Goal: Task Accomplishment & Management: Complete application form

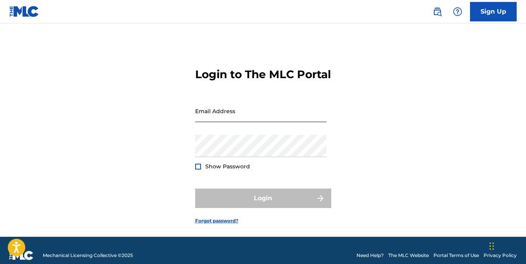
click at [209, 122] on input "Email Address" at bounding box center [260, 111] width 131 height 22
type input "[EMAIL_ADDRESS][DOMAIN_NAME]"
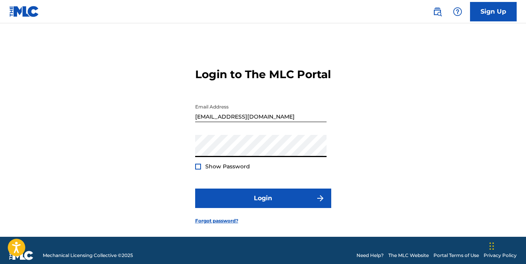
click at [195, 188] on button "Login" at bounding box center [263, 197] width 136 height 19
click at [198, 169] on div at bounding box center [198, 167] width 6 height 6
click at [195, 188] on button "Login" at bounding box center [263, 197] width 136 height 19
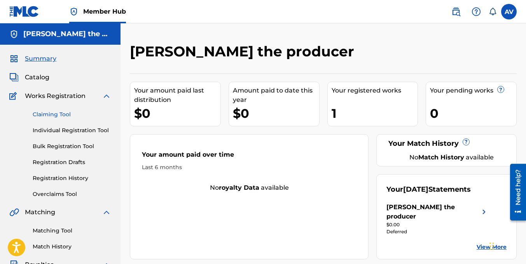
click at [51, 113] on link "Claiming Tool" at bounding box center [72, 114] width 79 height 8
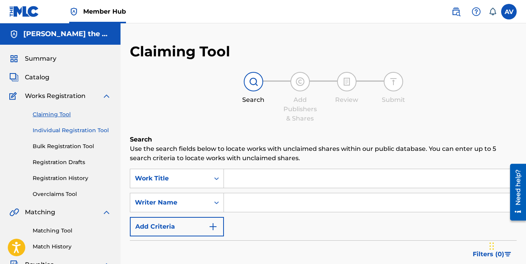
click at [70, 132] on link "Individual Registration Tool" at bounding box center [72, 130] width 79 height 8
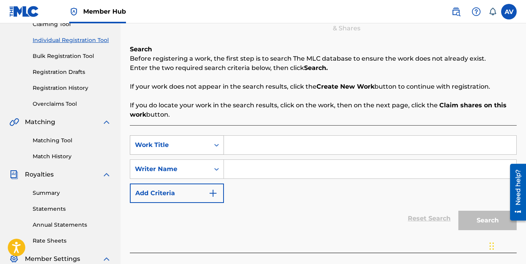
scroll to position [78, 0]
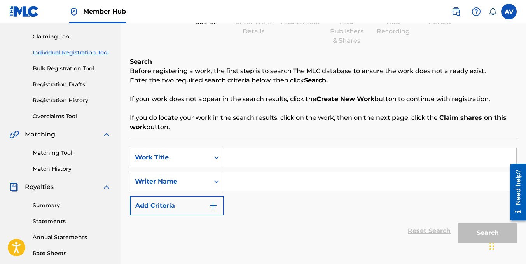
click at [239, 156] on input "Search Form" at bounding box center [370, 157] width 292 height 19
paste input "ABAJO DEL AGUA"
type input "ABAJO DEL AGUA"
click at [238, 180] on input "Search Form" at bounding box center [370, 181] width 292 height 19
paste input "[PERSON_NAME] [PERSON_NAME]"
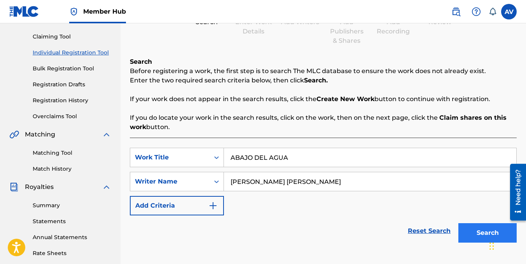
type input "[PERSON_NAME] [PERSON_NAME]"
click at [471, 229] on button "Search" at bounding box center [487, 232] width 58 height 19
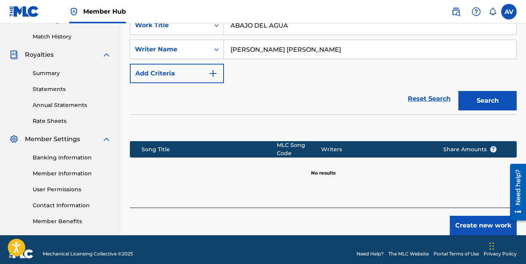
scroll to position [218, 0]
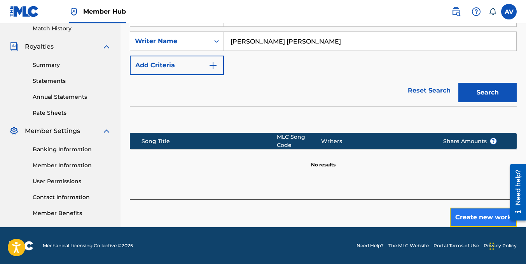
click at [463, 217] on button "Create new work" at bounding box center [483, 217] width 67 height 19
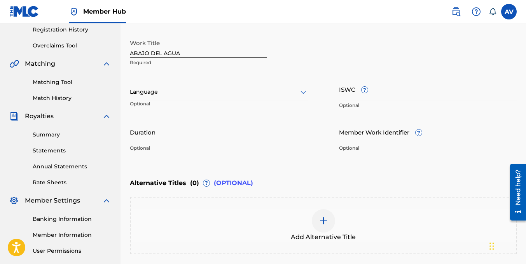
scroll to position [101, 0]
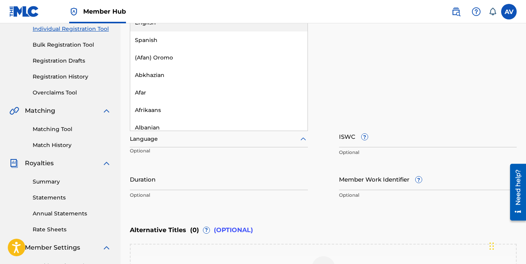
click at [175, 138] on div at bounding box center [219, 139] width 178 height 10
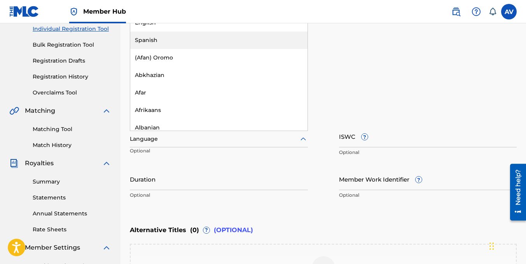
click at [148, 39] on div "Spanish" at bounding box center [218, 39] width 177 height 17
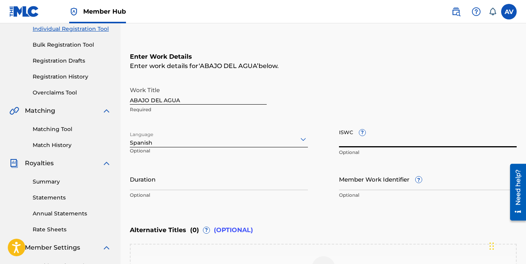
click at [346, 145] on input "ISWC ?" at bounding box center [428, 136] width 178 height 22
drag, startPoint x: 347, startPoint y: 140, endPoint x: 320, endPoint y: 180, distance: 48.3
click at [320, 180] on div "Work Title ABAJO DEL AGUA Required Language Spanish Optional ISWC ? Optional Du…" at bounding box center [323, 142] width 387 height 120
paste input "T-335.284.670-5"
type input "T-335.284.670-5"
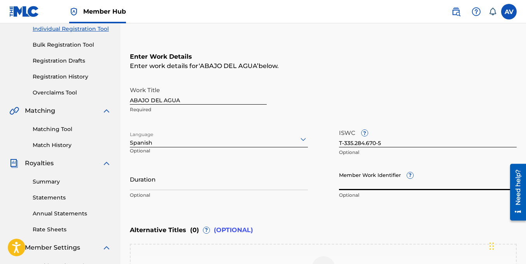
paste input "75299474"
type input "75299474"
click at [175, 186] on input "Duration" at bounding box center [219, 179] width 178 height 22
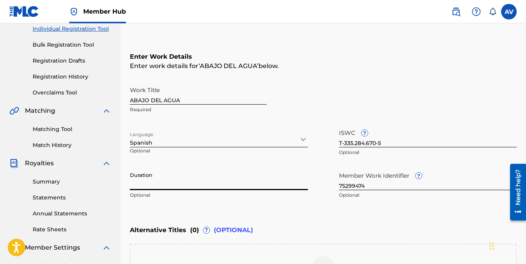
type input "3"
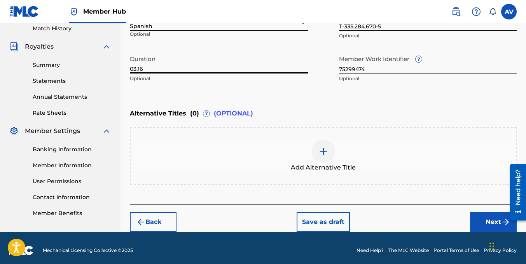
scroll to position [223, 0]
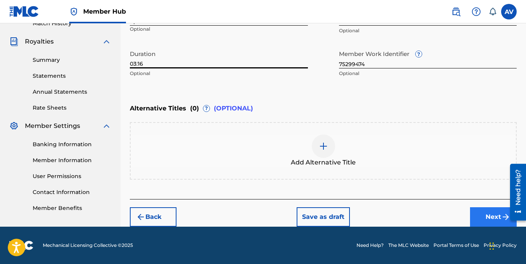
type input "03:16"
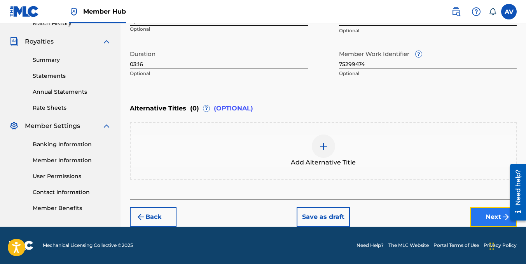
click at [493, 214] on button "Next" at bounding box center [493, 216] width 47 height 19
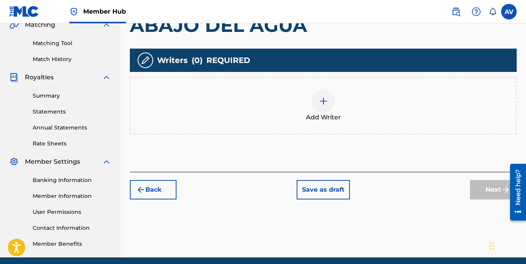
scroll to position [190, 0]
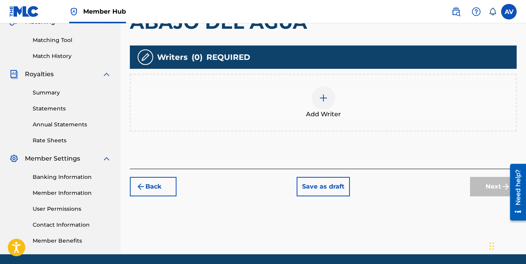
click at [327, 95] on img at bounding box center [323, 97] width 9 height 9
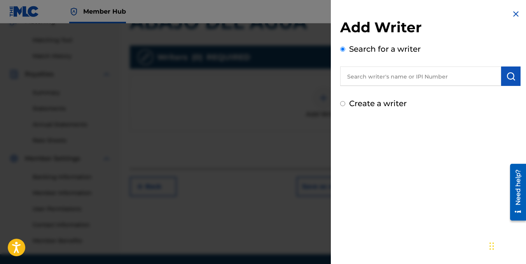
click at [366, 76] on input "text" at bounding box center [420, 75] width 161 height 19
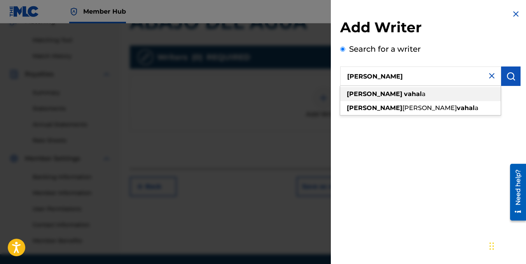
click at [404, 92] on strong "vahal" at bounding box center [413, 93] width 18 height 7
type input "[PERSON_NAME]"
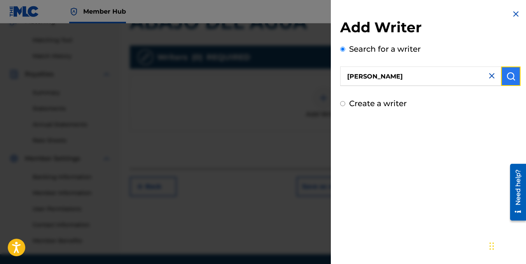
click at [510, 75] on img "submit" at bounding box center [510, 76] width 9 height 9
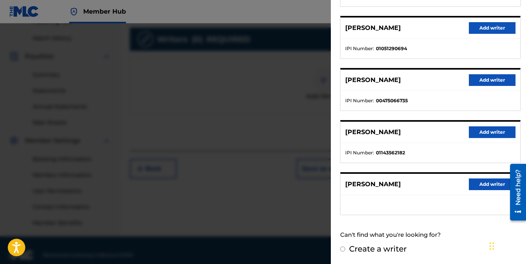
scroll to position [218, 0]
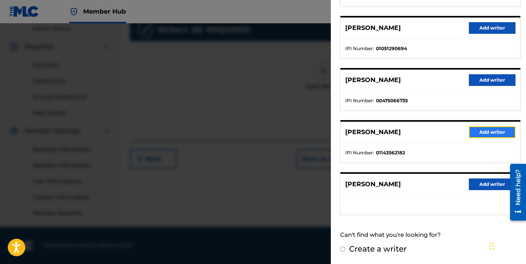
click at [474, 131] on button "Add writer" at bounding box center [492, 132] width 47 height 12
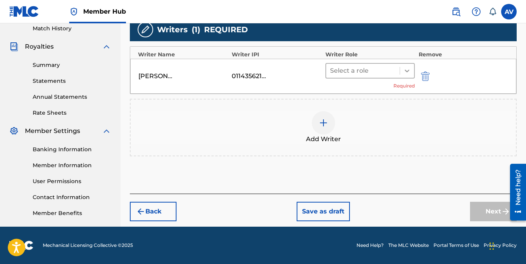
click at [403, 69] on icon at bounding box center [407, 71] width 8 height 8
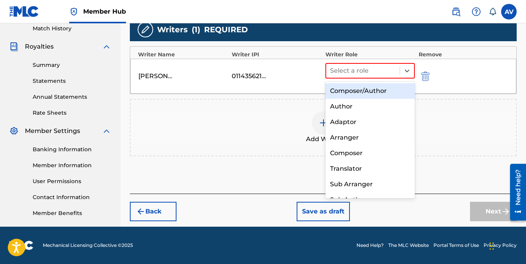
click at [379, 89] on div "Composer/Author" at bounding box center [369, 91] width 89 height 16
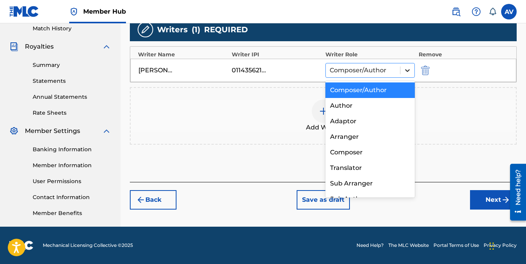
click at [407, 68] on icon at bounding box center [407, 70] width 8 height 8
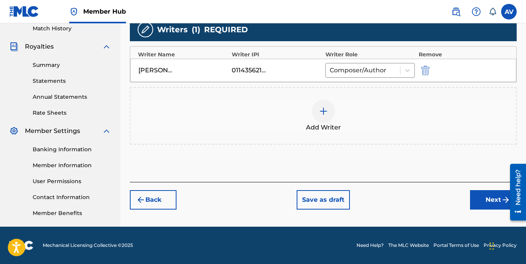
click at [482, 167] on div "Add Writers & Roles Enter all writer(s) and their roles. A full list of writer …" at bounding box center [323, 49] width 387 height 265
click at [478, 197] on button "Next" at bounding box center [493, 199] width 47 height 19
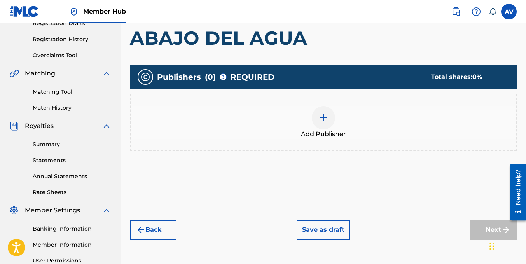
scroll to position [152, 0]
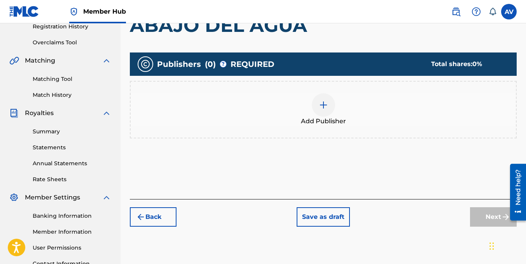
click at [325, 108] on img at bounding box center [323, 104] width 9 height 9
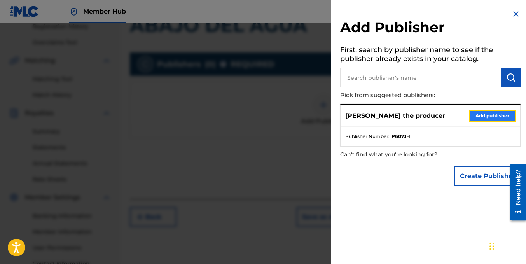
click at [492, 115] on button "Add publisher" at bounding box center [492, 116] width 47 height 12
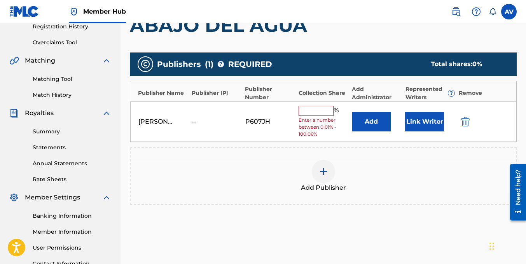
click at [315, 110] on input "text" at bounding box center [315, 111] width 35 height 10
type input "100"
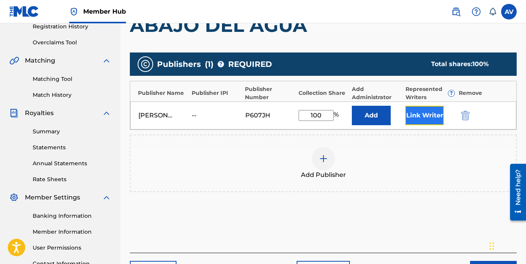
click at [420, 113] on button "Link Writer" at bounding box center [424, 115] width 39 height 19
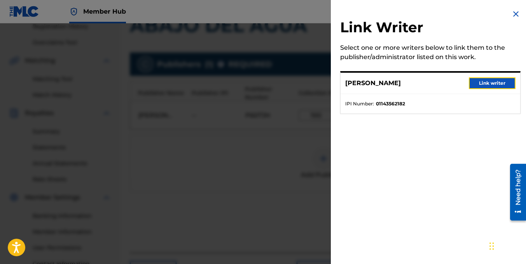
click at [487, 84] on button "Link writer" at bounding box center [492, 83] width 47 height 12
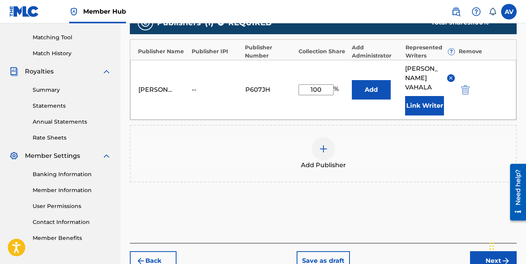
scroll to position [228, 0]
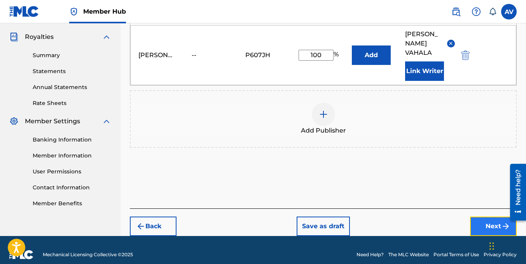
click at [481, 216] on button "Next" at bounding box center [493, 225] width 47 height 19
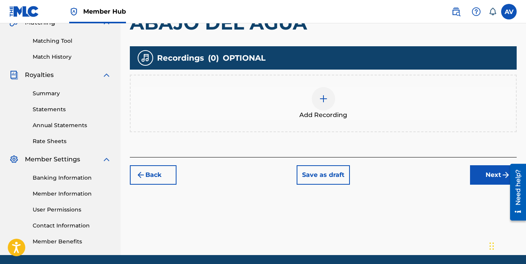
scroll to position [190, 0]
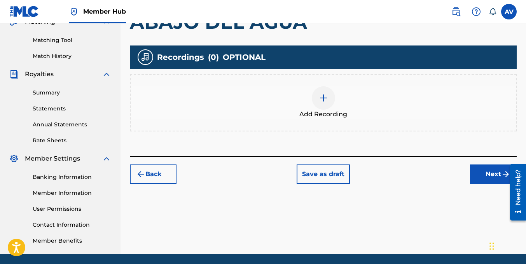
click at [322, 102] on img at bounding box center [323, 97] width 9 height 9
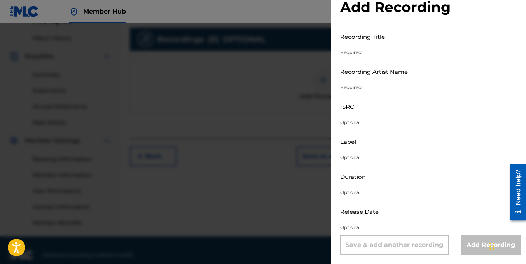
scroll to position [218, 0]
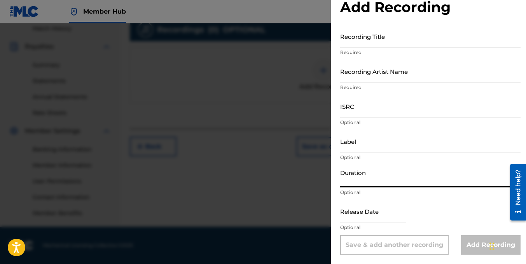
click at [372, 185] on input "Duration" at bounding box center [430, 176] width 180 height 22
type input "03:16"
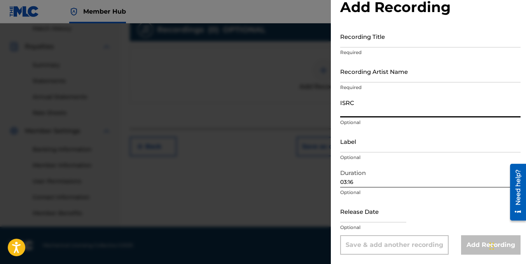
paste input "TCAJO2567345"
type input "TCAJO2567345"
click at [349, 79] on input "Recording Artist Name" at bounding box center [430, 71] width 180 height 22
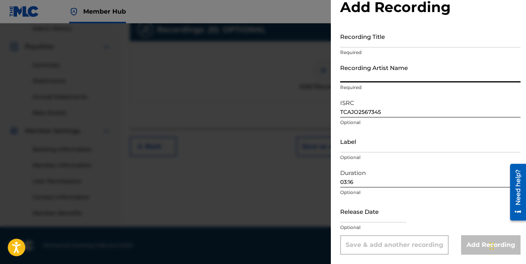
type input "[PERSON_NAME] the producer"
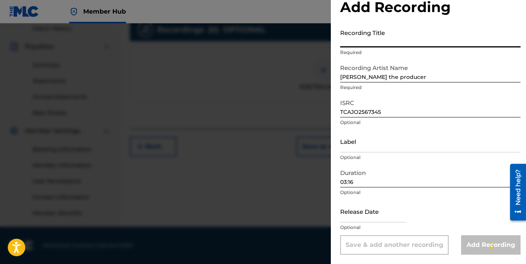
click at [354, 43] on input "Recording Title" at bounding box center [430, 36] width 180 height 22
paste input "ABAJO DEL AGUA"
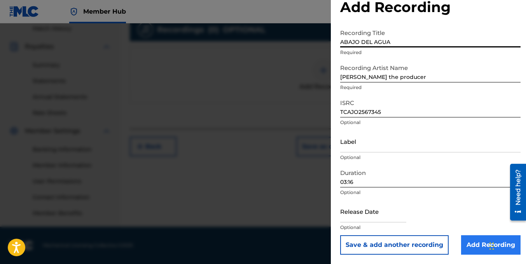
type input "ABAJO DEL AGUA"
click at [463, 244] on input "Add Recording" at bounding box center [490, 244] width 59 height 19
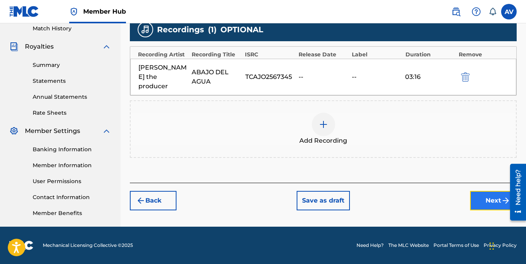
click at [491, 192] on button "Next" at bounding box center [493, 200] width 47 height 19
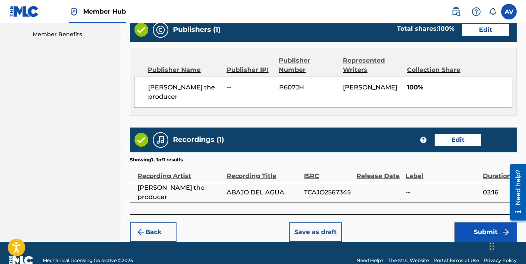
scroll to position [403, 0]
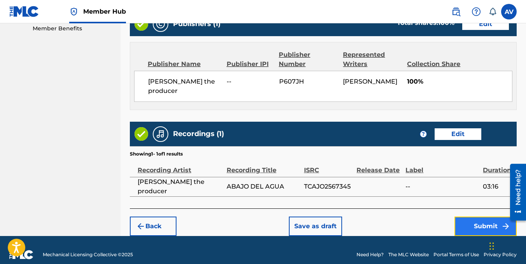
click at [475, 216] on button "Submit" at bounding box center [485, 225] width 62 height 19
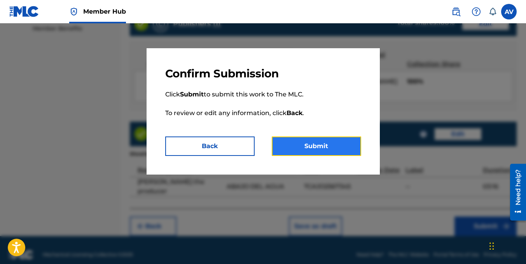
click at [309, 145] on button "Submit" at bounding box center [316, 145] width 89 height 19
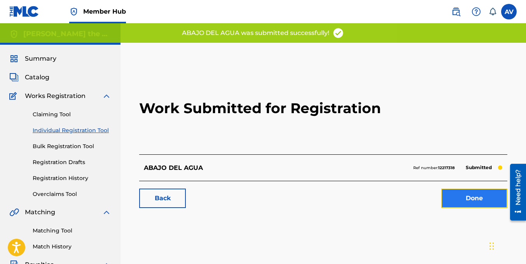
click at [479, 197] on link "Done" at bounding box center [474, 197] width 66 height 19
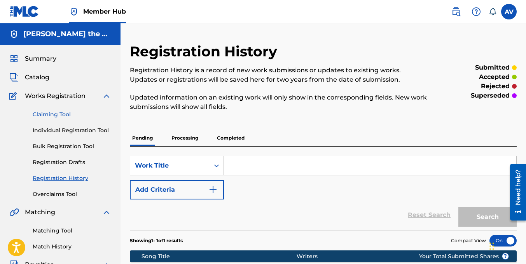
click at [58, 115] on link "Claiming Tool" at bounding box center [72, 114] width 79 height 8
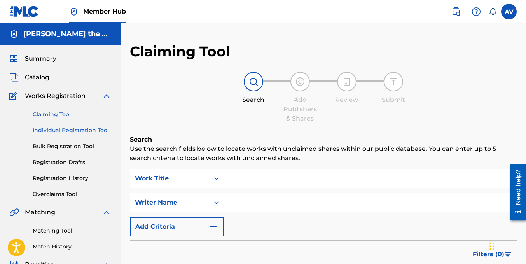
click at [69, 132] on link "Individual Registration Tool" at bounding box center [72, 130] width 79 height 8
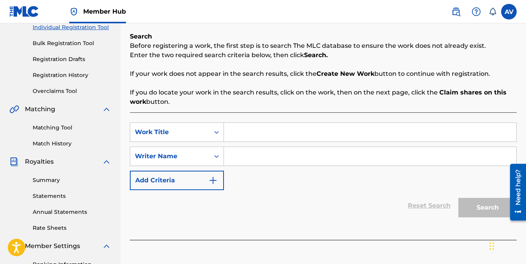
scroll to position [117, 0]
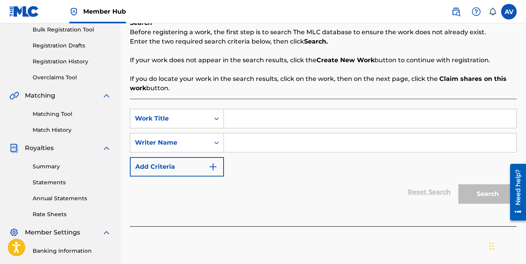
click at [234, 121] on input "Search Form" at bounding box center [370, 118] width 292 height 19
paste input "ERES BELLA"
type input "ERES BELLA"
click at [237, 145] on input "Search Form" at bounding box center [370, 142] width 292 height 19
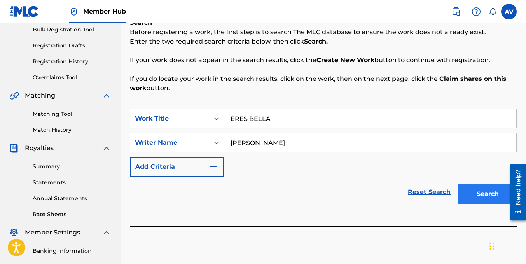
type input "[PERSON_NAME]"
click at [476, 198] on button "Search" at bounding box center [487, 193] width 58 height 19
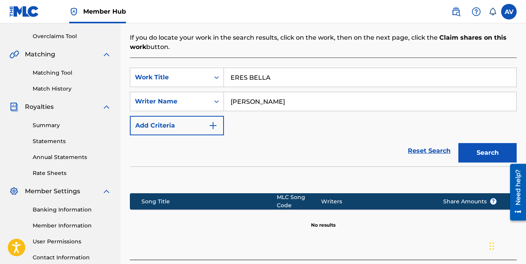
scroll to position [194, 0]
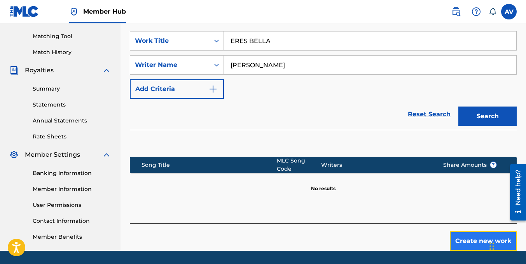
click at [460, 233] on button "Create new work" at bounding box center [483, 240] width 67 height 19
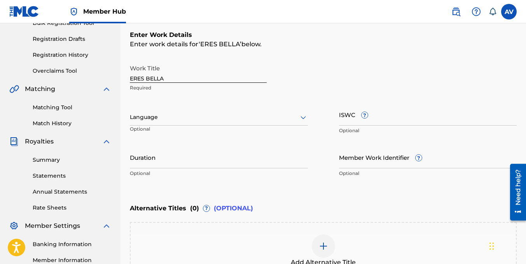
scroll to position [117, 0]
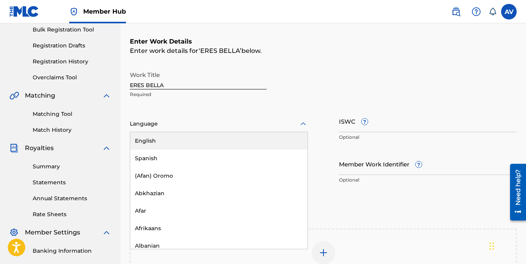
click at [197, 125] on div at bounding box center [219, 124] width 178 height 10
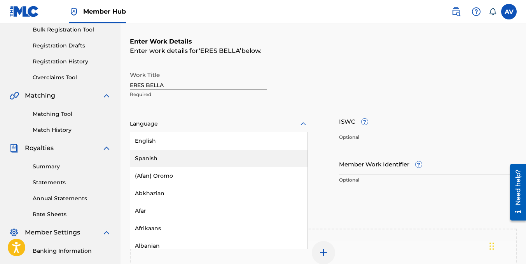
click at [152, 156] on div "Spanish" at bounding box center [218, 158] width 177 height 17
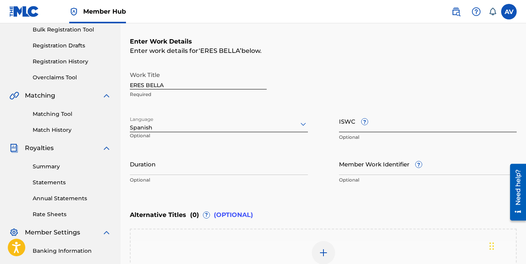
click at [364, 129] on input "ISWC ?" at bounding box center [428, 121] width 178 height 22
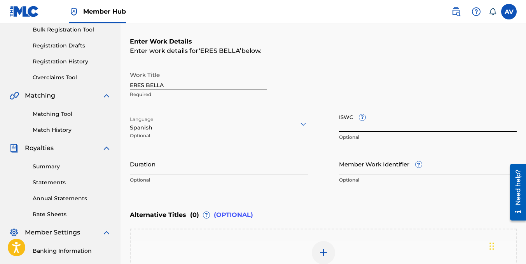
drag, startPoint x: 163, startPoint y: 173, endPoint x: 358, endPoint y: 126, distance: 200.2
paste input "T-335.284.706-0"
type input "T-335.284.706-0"
click at [365, 172] on input "Member Work Identifier ?" at bounding box center [428, 164] width 178 height 22
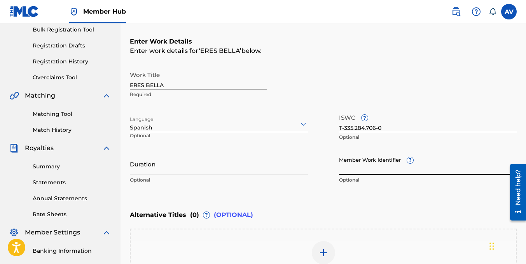
paste input "75299423"
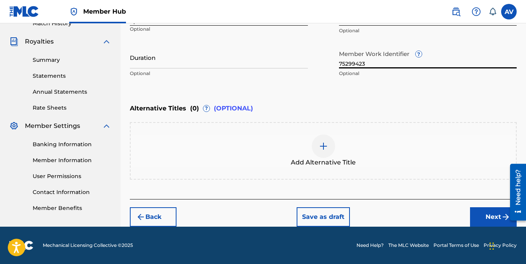
scroll to position [184, 0]
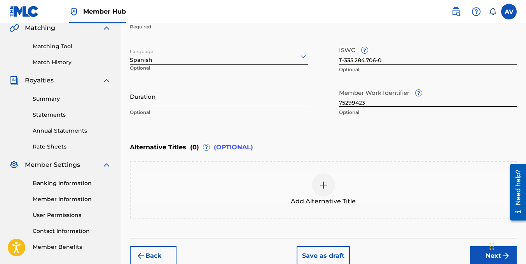
type input "75299423"
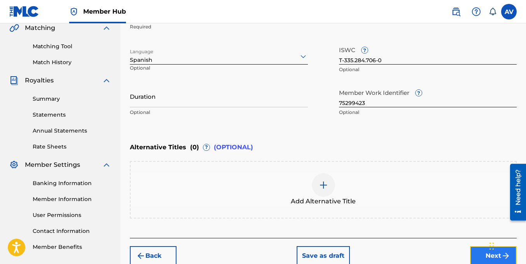
click at [476, 247] on button "Next" at bounding box center [493, 255] width 47 height 19
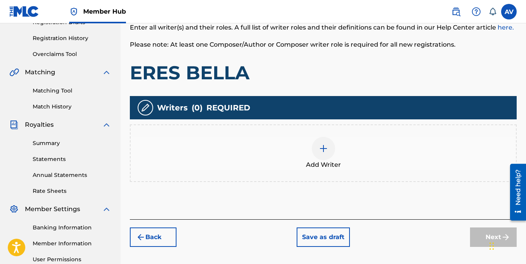
scroll to position [152, 0]
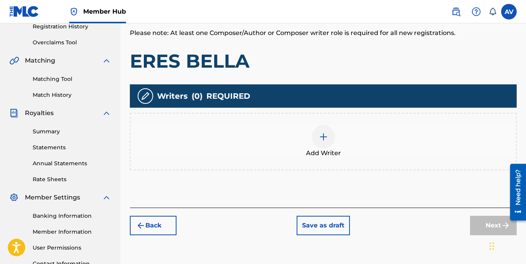
click at [328, 137] on img at bounding box center [323, 136] width 9 height 9
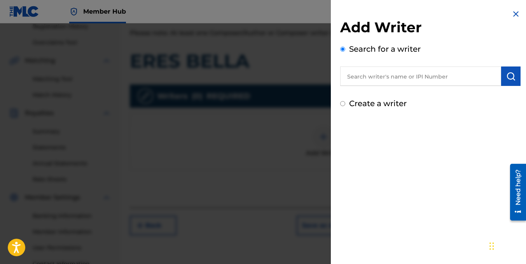
click at [379, 76] on input "text" at bounding box center [420, 75] width 161 height 19
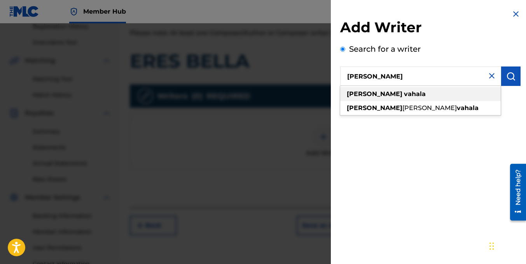
type input "[PERSON_NAME]"
click at [404, 93] on strong "vahala" at bounding box center [415, 93] width 22 height 7
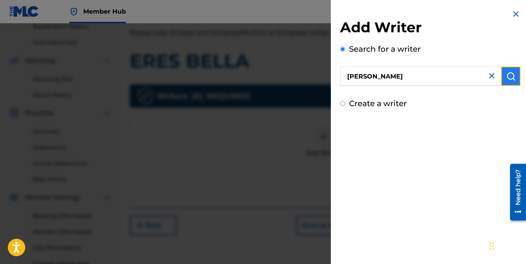
click at [506, 78] on img "submit" at bounding box center [510, 76] width 9 height 9
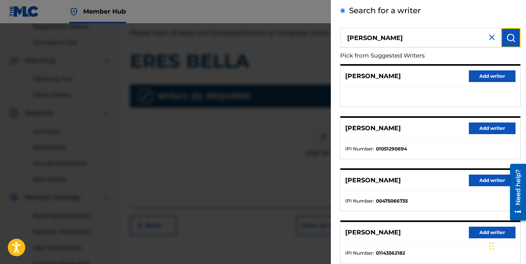
scroll to position [117, 0]
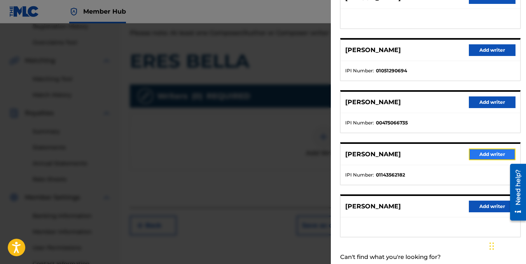
click at [473, 153] on button "Add writer" at bounding box center [492, 154] width 47 height 12
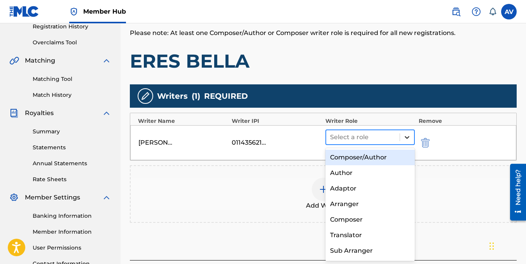
click at [405, 138] on icon at bounding box center [407, 137] width 8 height 8
click at [375, 160] on div "Composer/Author" at bounding box center [369, 158] width 89 height 16
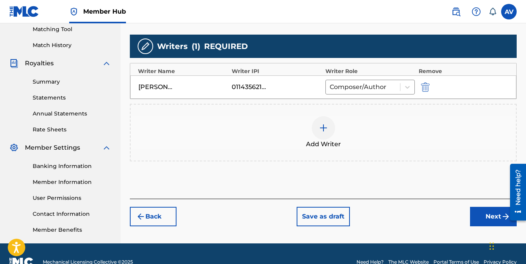
scroll to position [218, 0]
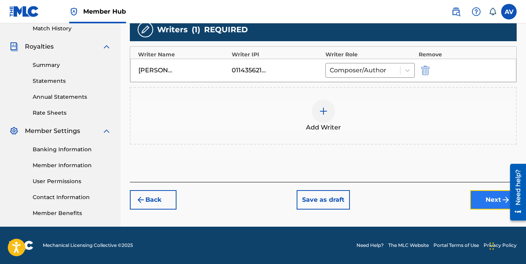
click at [485, 194] on button "Next" at bounding box center [493, 199] width 47 height 19
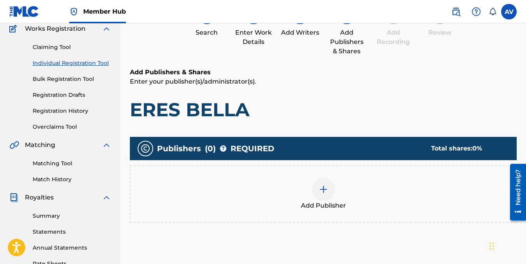
scroll to position [152, 0]
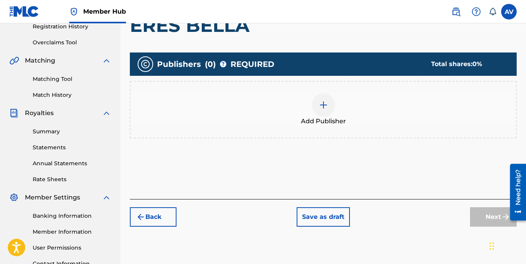
click at [318, 103] on div at bounding box center [323, 104] width 23 height 23
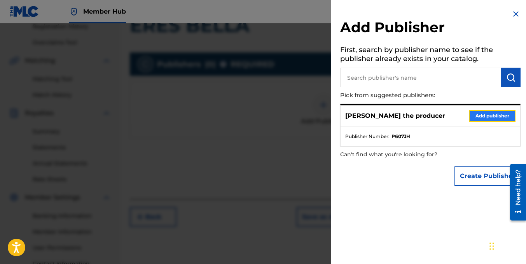
click at [496, 116] on button "Add publisher" at bounding box center [492, 116] width 47 height 12
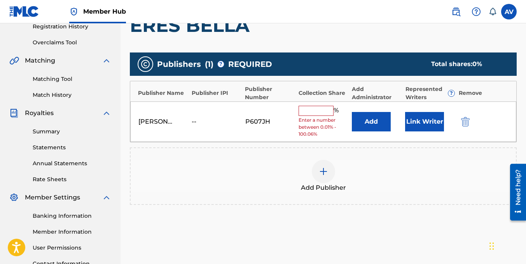
click at [326, 108] on input "text" at bounding box center [315, 111] width 35 height 10
type input "100"
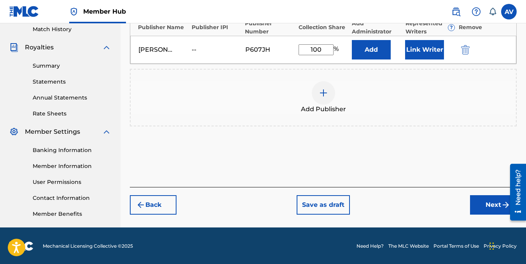
scroll to position [218, 0]
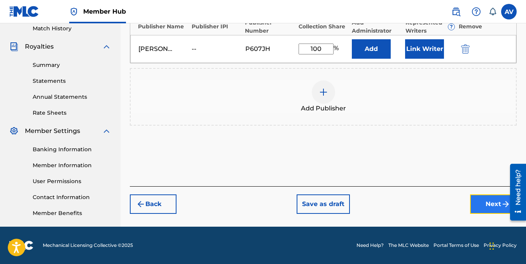
click at [498, 202] on button "Next" at bounding box center [493, 203] width 47 height 19
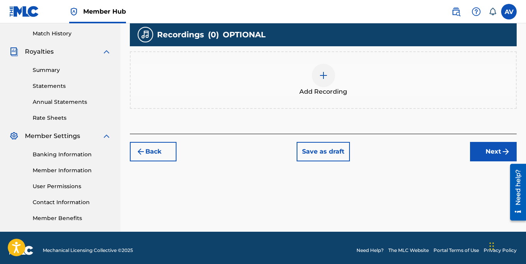
scroll to position [179, 0]
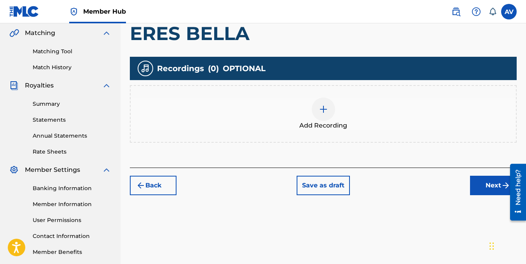
click at [326, 108] on img at bounding box center [323, 109] width 9 height 9
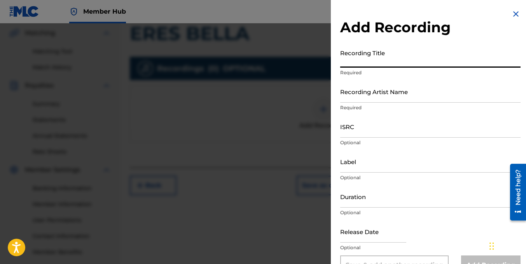
click at [389, 61] on input "Recording Title" at bounding box center [430, 56] width 180 height 22
paste input "ERES BELLA"
type input "ERES BELLA"
click at [352, 98] on input "Recording Artist Name" at bounding box center [430, 91] width 180 height 22
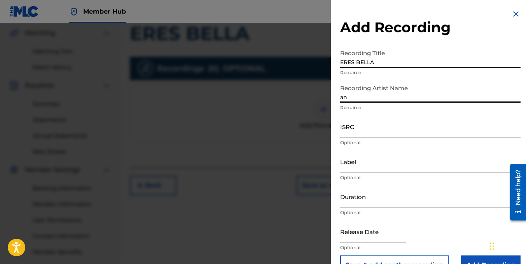
type input "a"
type input "frailin [PERSON_NAME]"
click at [359, 134] on input "ISRC" at bounding box center [430, 126] width 180 height 22
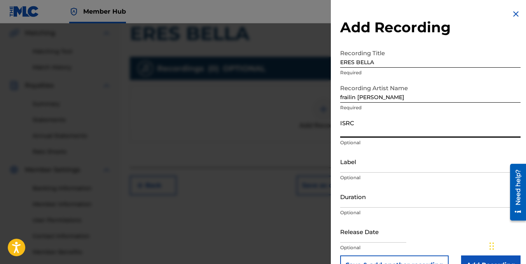
paste input "ESA012590346"
type input "ESA012590346"
click at [351, 204] on input "Duration" at bounding box center [430, 196] width 180 height 22
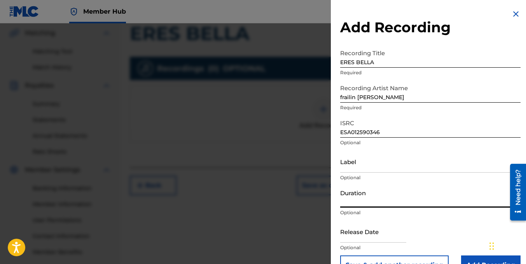
click at [347, 199] on input "Duration" at bounding box center [430, 196] width 180 height 22
type input "01:34"
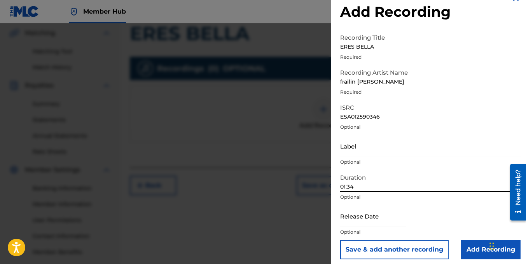
scroll to position [20, 0]
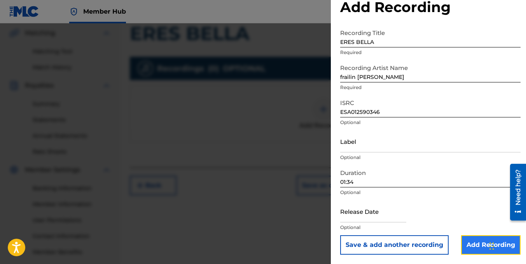
click at [477, 242] on input "Add Recording" at bounding box center [490, 244] width 59 height 19
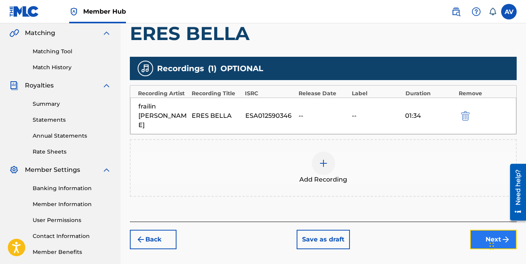
click at [482, 230] on button "Next" at bounding box center [493, 239] width 47 height 19
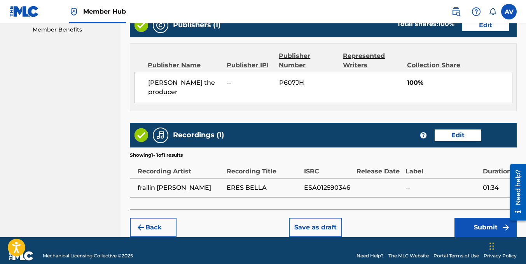
scroll to position [403, 0]
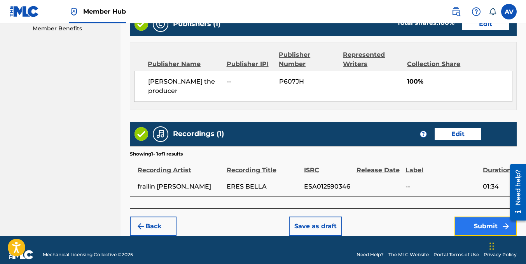
click at [479, 216] on button "Submit" at bounding box center [485, 225] width 62 height 19
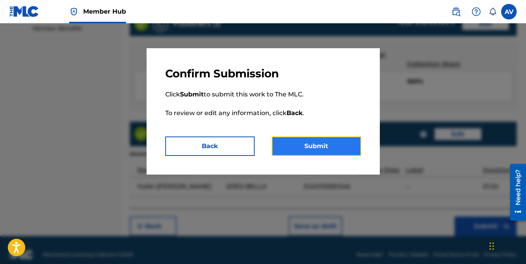
click at [298, 147] on button "Submit" at bounding box center [316, 145] width 89 height 19
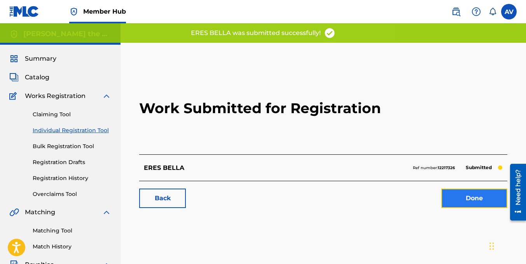
click at [475, 201] on link "Done" at bounding box center [474, 197] width 66 height 19
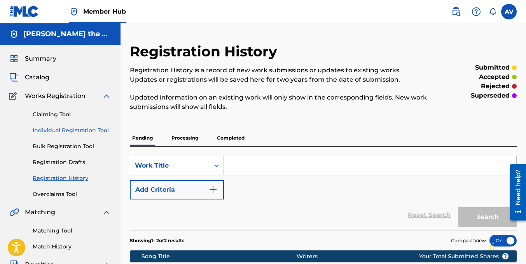
click at [61, 130] on link "Individual Registration Tool" at bounding box center [72, 130] width 79 height 8
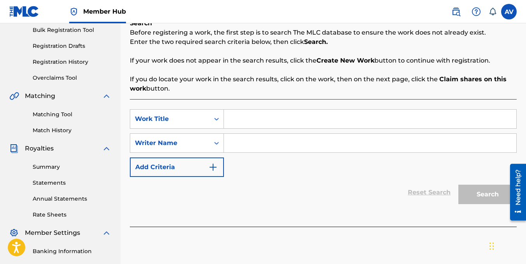
scroll to position [117, 0]
click at [237, 120] on input "Search Form" at bounding box center [370, 118] width 292 height 19
paste input "FINGIR"
type input "FINGIR"
click at [239, 142] on input "Search Form" at bounding box center [370, 142] width 292 height 19
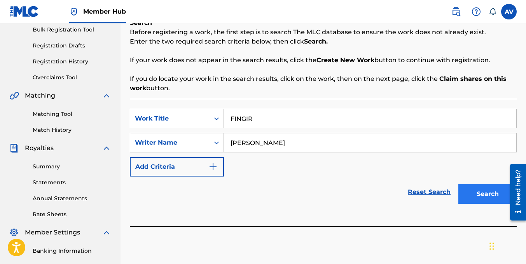
type input "[PERSON_NAME]"
click at [469, 190] on button "Search" at bounding box center [487, 193] width 58 height 19
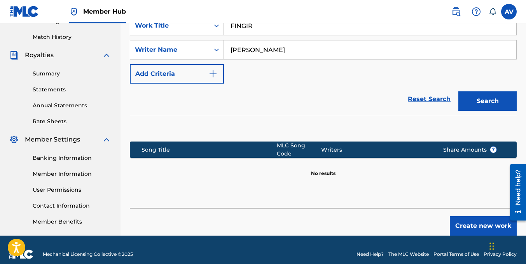
scroll to position [218, 0]
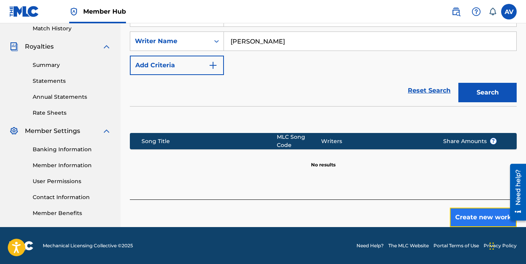
click at [470, 209] on button "Create new work" at bounding box center [483, 217] width 67 height 19
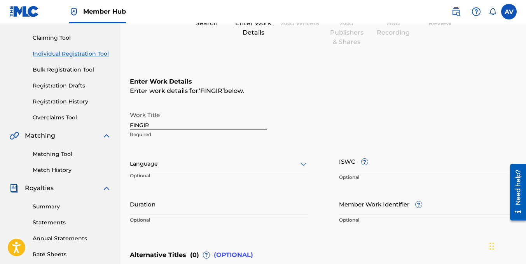
scroll to position [63, 0]
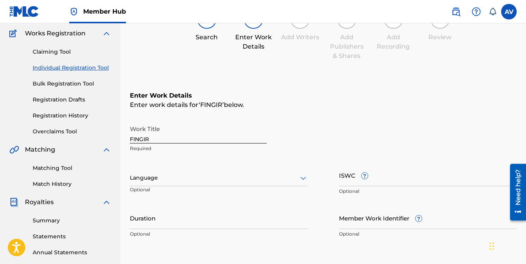
click at [163, 178] on div at bounding box center [219, 178] width 178 height 10
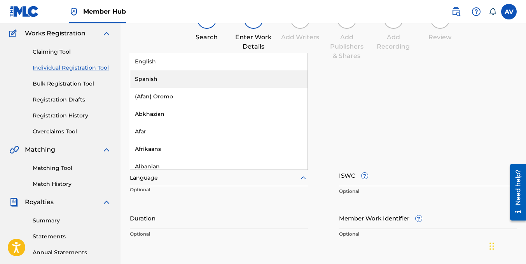
click at [150, 81] on div "Spanish" at bounding box center [218, 78] width 177 height 17
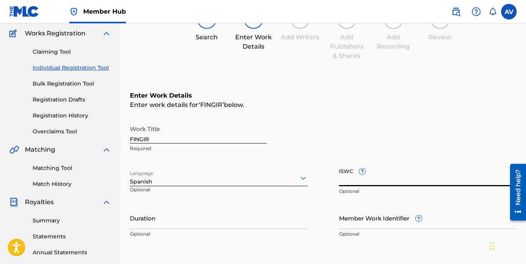
click at [398, 179] on input "ISWC ?" at bounding box center [428, 175] width 178 height 22
paste input "T-335.292.924-5"
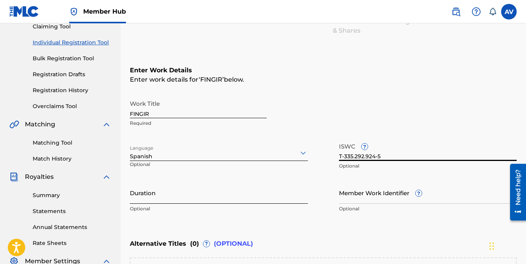
scroll to position [101, 0]
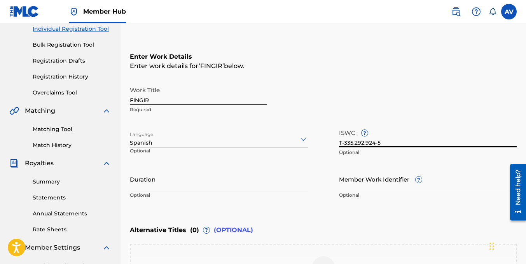
type input "T-335.292.924-5"
click at [362, 187] on input "Member Work Identifier ?" at bounding box center [428, 179] width 178 height 22
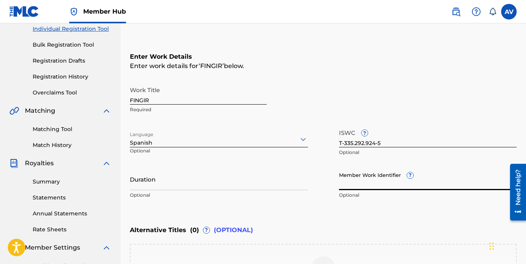
paste input "75299446"
type input "75299446"
click at [141, 187] on input "Duration" at bounding box center [219, 179] width 178 height 22
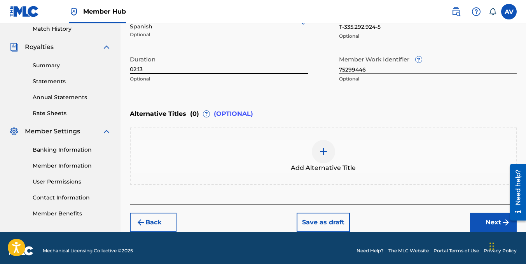
scroll to position [218, 0]
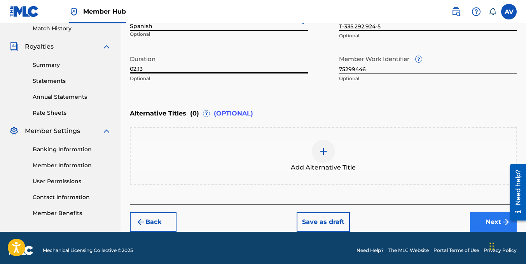
type input "02:13"
click at [488, 223] on button "Next" at bounding box center [493, 221] width 47 height 19
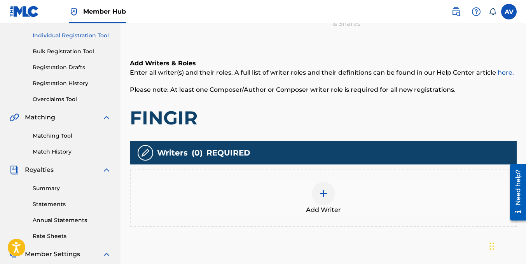
scroll to position [152, 0]
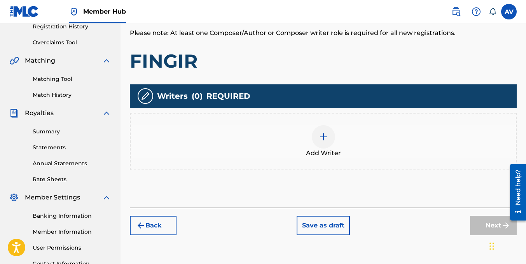
click at [319, 141] on div at bounding box center [323, 136] width 23 height 23
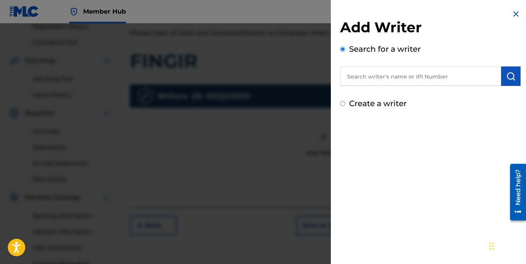
click at [384, 76] on input "text" at bounding box center [420, 75] width 161 height 19
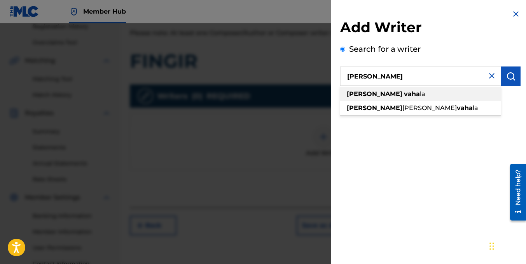
click at [404, 95] on strong "vaha" at bounding box center [412, 93] width 16 height 7
type input "[PERSON_NAME]"
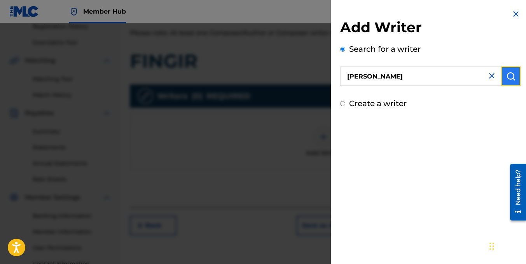
click at [509, 81] on button "submit" at bounding box center [510, 75] width 19 height 19
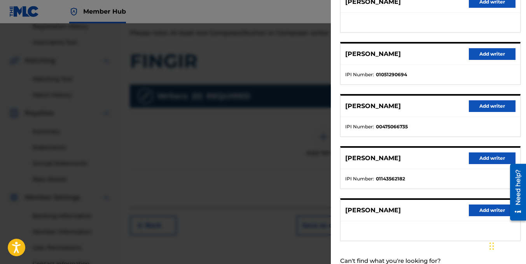
scroll to position [117, 0]
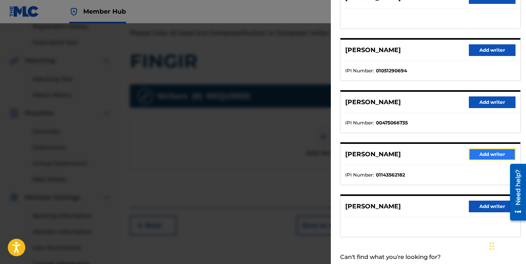
click at [483, 153] on button "Add writer" at bounding box center [492, 154] width 47 height 12
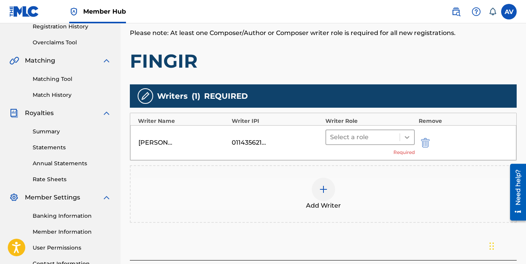
click at [401, 136] on div at bounding box center [407, 137] width 14 height 14
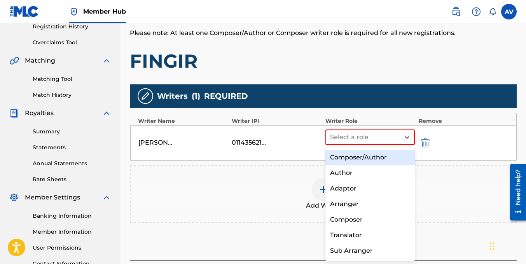
click at [383, 156] on div "Composer/Author" at bounding box center [369, 158] width 89 height 16
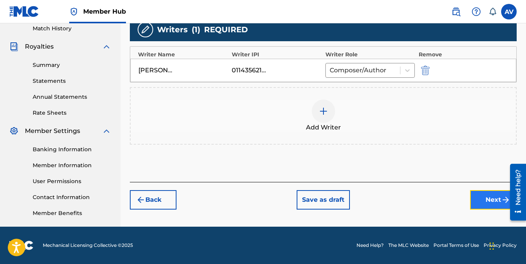
click at [485, 197] on button "Next" at bounding box center [493, 199] width 47 height 19
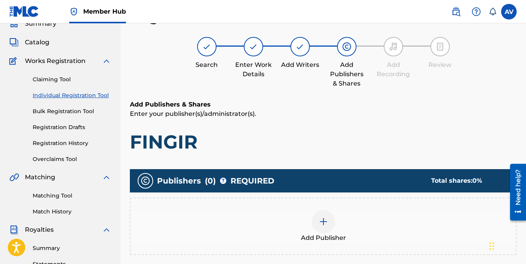
scroll to position [190, 0]
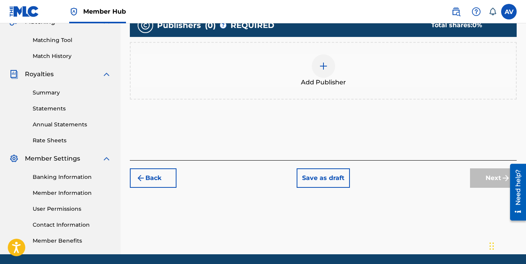
click at [322, 68] on img at bounding box center [323, 65] width 9 height 9
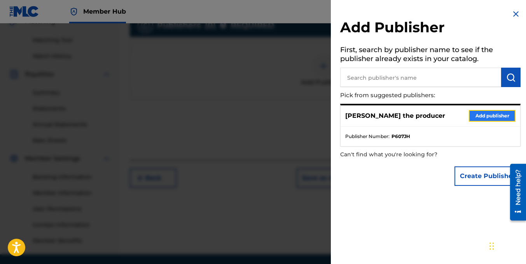
click at [480, 119] on button "Add publisher" at bounding box center [492, 116] width 47 height 12
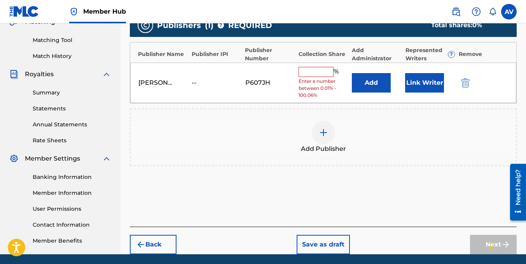
click at [315, 68] on input "text" at bounding box center [315, 72] width 35 height 10
type input "100"
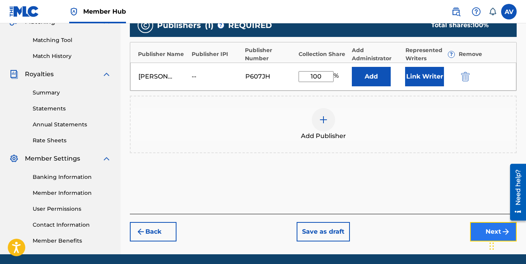
click at [477, 230] on button "Next" at bounding box center [493, 231] width 47 height 19
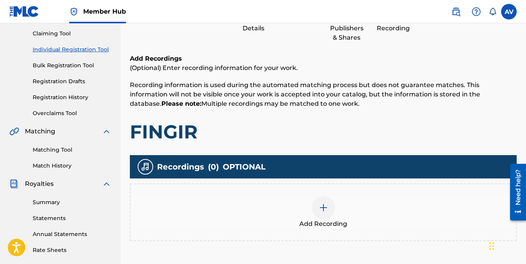
scroll to position [152, 0]
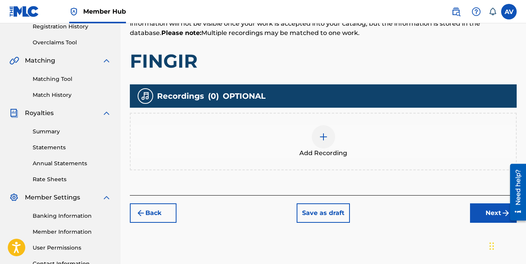
click at [331, 141] on div at bounding box center [323, 136] width 23 height 23
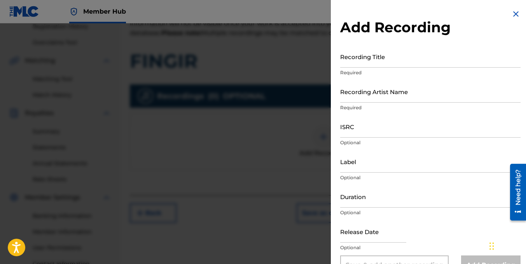
click at [281, 100] on div at bounding box center [263, 155] width 526 height 264
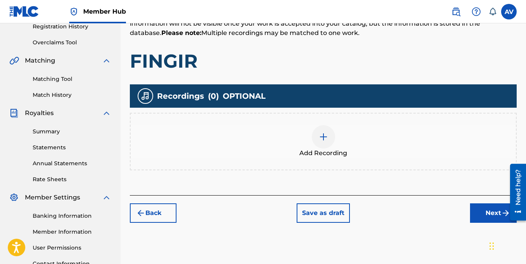
click at [319, 141] on img at bounding box center [323, 136] width 9 height 9
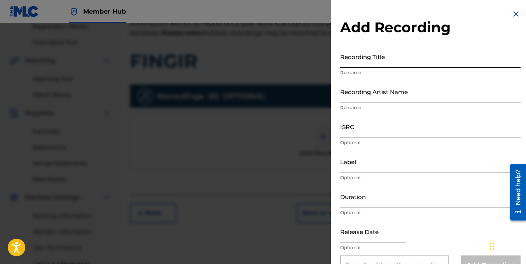
click at [400, 58] on input "Recording Title" at bounding box center [430, 56] width 180 height 22
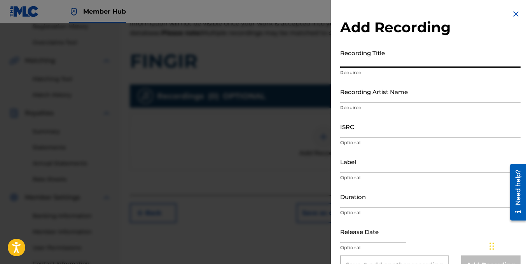
type input "f"
type input "FINGIR"
click at [345, 98] on input "Recording Artist Name" at bounding box center [430, 91] width 180 height 22
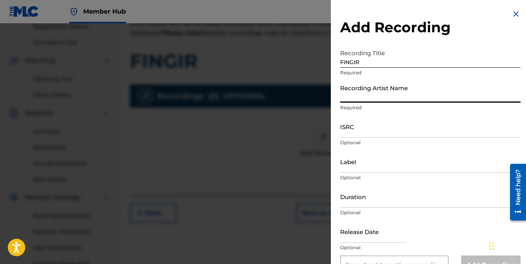
type input "frailin [PERSON_NAME]"
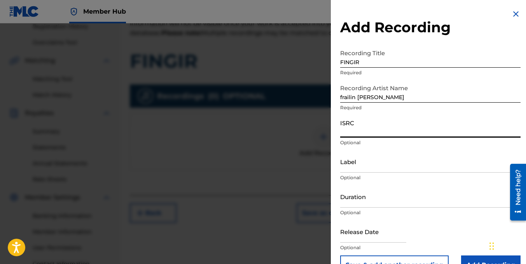
click at [368, 131] on input "ISRC" at bounding box center [430, 126] width 180 height 22
paste input "ESA012590347"
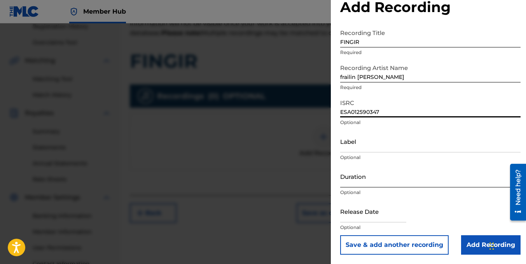
type input "ESA012590347"
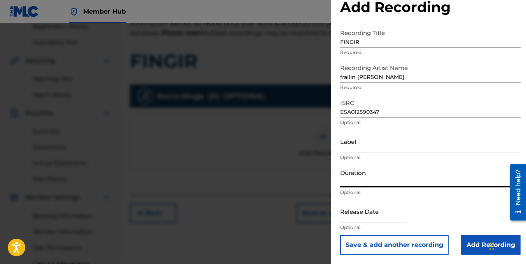
click at [358, 183] on input "Duration" at bounding box center [430, 176] width 180 height 22
click at [381, 180] on input "Duration" at bounding box center [430, 176] width 180 height 22
type input "02:13"
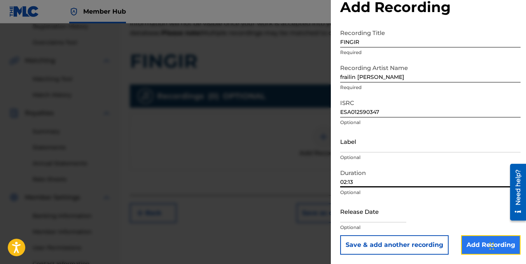
click at [474, 246] on input "Add Recording" at bounding box center [490, 244] width 59 height 19
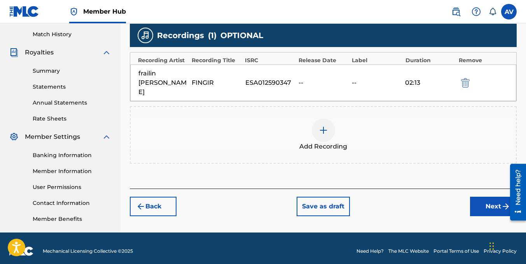
scroll to position [218, 0]
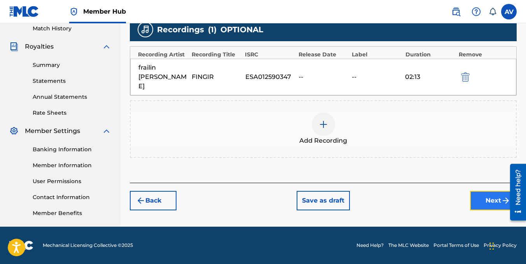
click at [496, 191] on button "Next" at bounding box center [493, 200] width 47 height 19
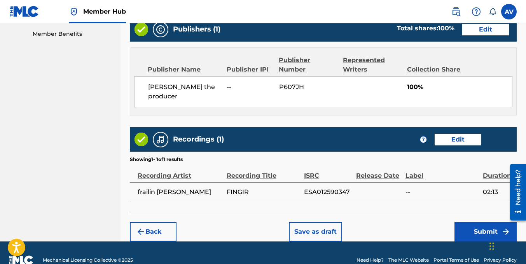
scroll to position [403, 0]
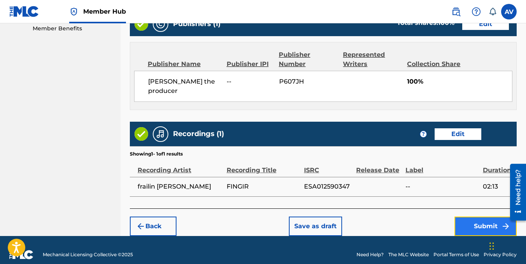
click at [469, 216] on button "Submit" at bounding box center [485, 225] width 62 height 19
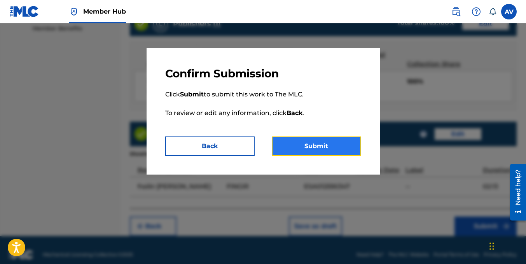
click at [321, 150] on button "Submit" at bounding box center [316, 145] width 89 height 19
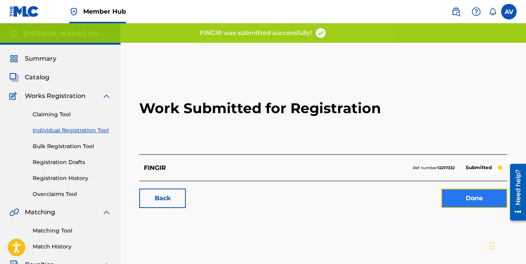
click at [476, 198] on link "Done" at bounding box center [474, 197] width 66 height 19
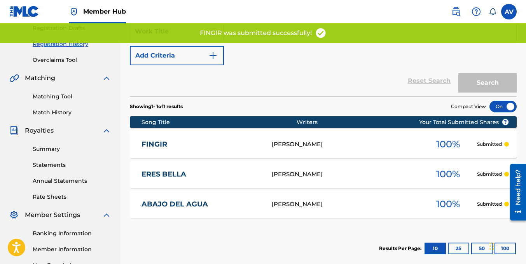
scroll to position [39, 0]
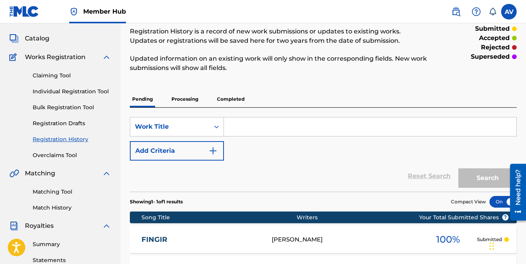
click at [238, 124] on input "Search Form" at bounding box center [370, 126] width 292 height 19
paste input "MIRAME A LOS OJOS"
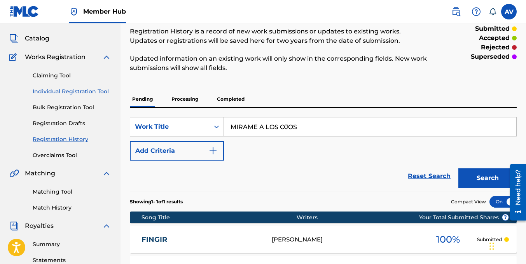
type input "MIRAME A LOS OJOS"
click at [65, 93] on link "Individual Registration Tool" at bounding box center [72, 91] width 79 height 8
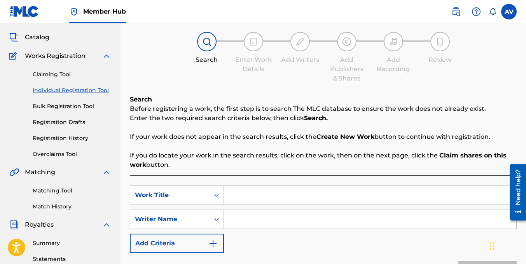
scroll to position [78, 0]
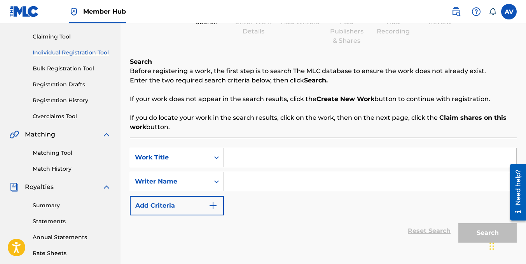
paste input "MIRAME A LOS OJOS"
type input "MIRAME A LOS OJOS"
click at [230, 185] on input "Search Form" at bounding box center [370, 181] width 292 height 19
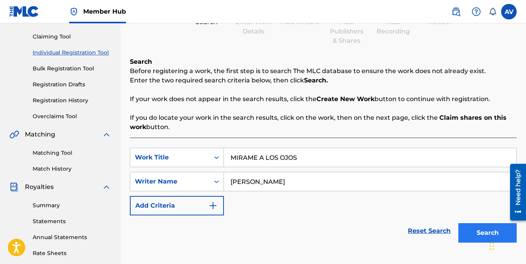
type input "[PERSON_NAME]"
click at [482, 233] on button "Search" at bounding box center [487, 232] width 58 height 19
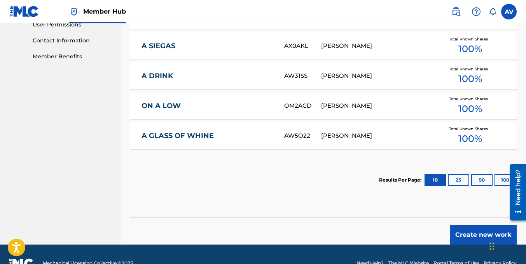
scroll to position [388, 0]
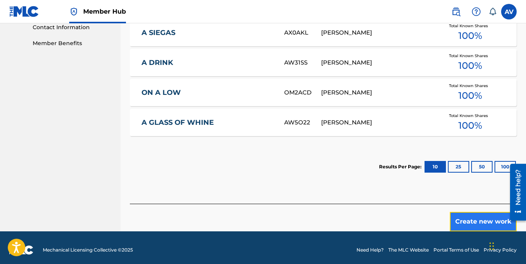
click at [453, 214] on button "Create new work" at bounding box center [483, 221] width 67 height 19
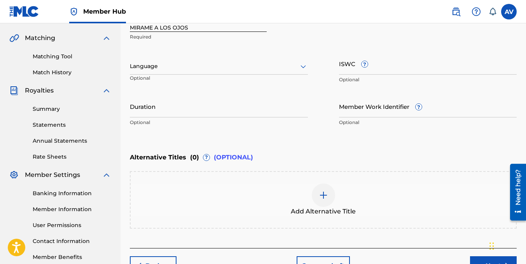
scroll to position [106, 0]
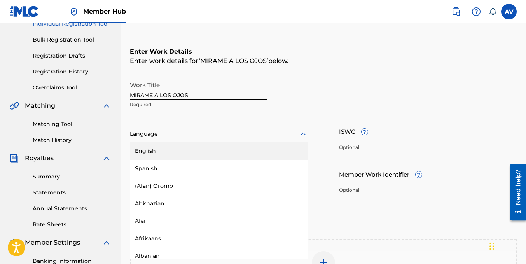
click at [173, 139] on div "Language" at bounding box center [219, 134] width 178 height 16
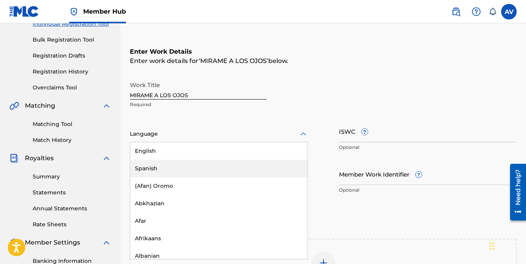
click at [155, 171] on div "Spanish" at bounding box center [218, 168] width 177 height 17
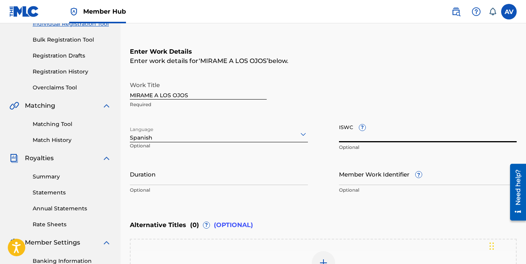
paste input "T-335.284.689-6"
type input "T-335.284.689-6"
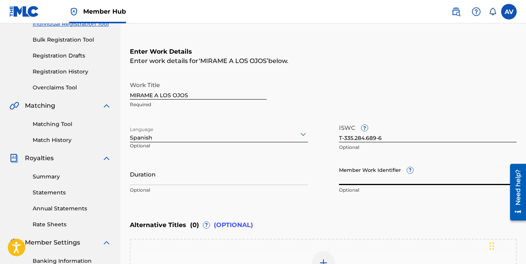
click at [366, 180] on input "Member Work Identifier ?" at bounding box center [428, 174] width 178 height 22
paste input "75299436"
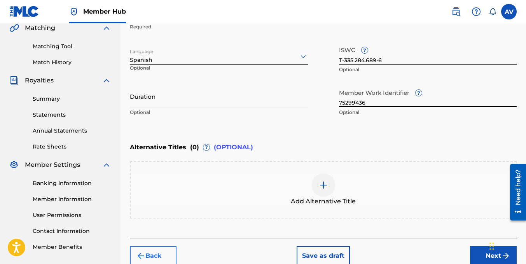
type input "75299436"
click at [194, 99] on input "Duration" at bounding box center [219, 96] width 178 height 22
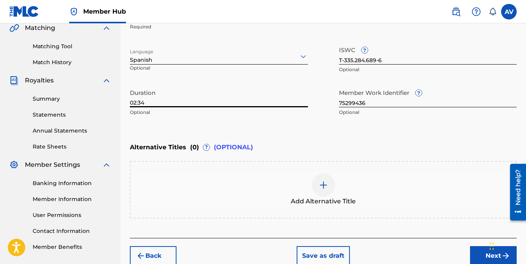
scroll to position [223, 0]
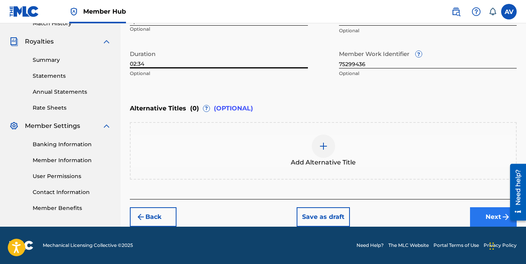
type input "02:34"
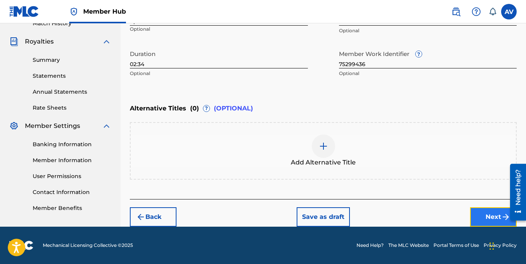
click at [482, 212] on button "Next" at bounding box center [493, 216] width 47 height 19
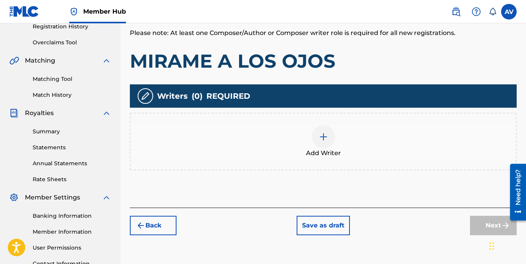
scroll to position [190, 0]
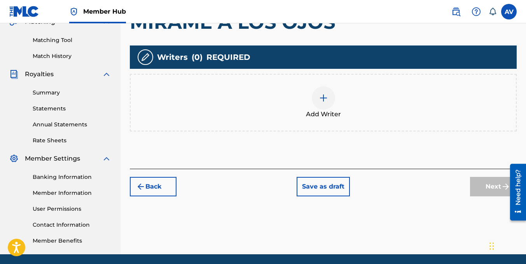
click at [321, 94] on img at bounding box center [323, 97] width 9 height 9
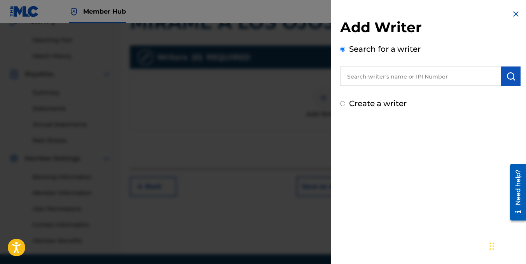
click at [378, 80] on input "text" at bounding box center [420, 75] width 161 height 19
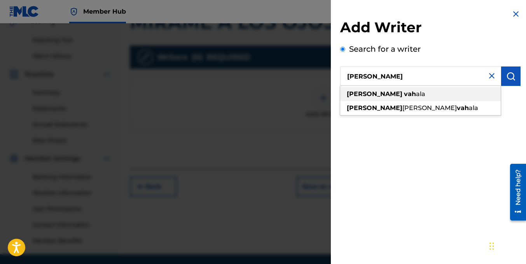
click at [416, 94] on span "ala" at bounding box center [420, 93] width 9 height 7
type input "[PERSON_NAME]"
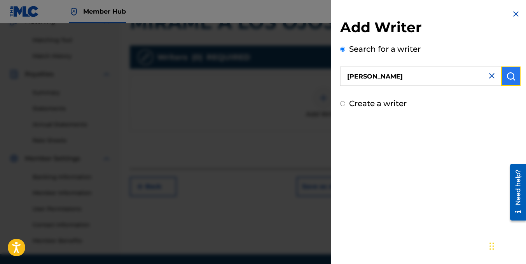
click at [509, 78] on img "submit" at bounding box center [510, 76] width 9 height 9
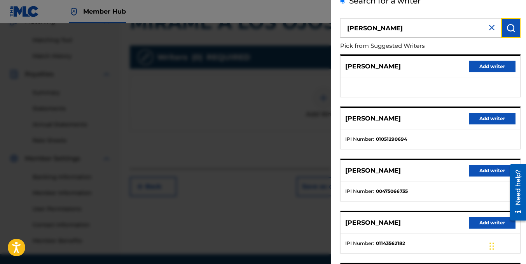
scroll to position [139, 0]
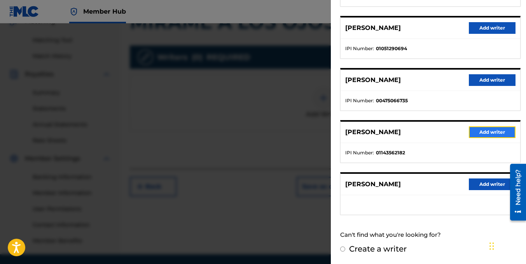
click at [495, 131] on button "Add writer" at bounding box center [492, 132] width 47 height 12
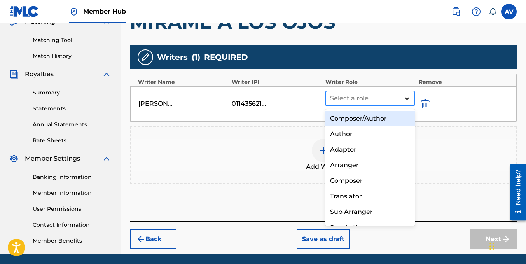
click at [401, 97] on div at bounding box center [407, 98] width 14 height 14
click at [371, 119] on div "Composer/Author" at bounding box center [369, 119] width 89 height 16
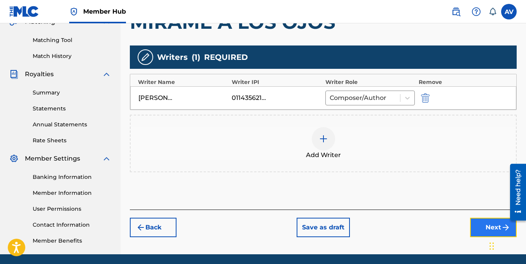
click at [483, 226] on button "Next" at bounding box center [493, 227] width 47 height 19
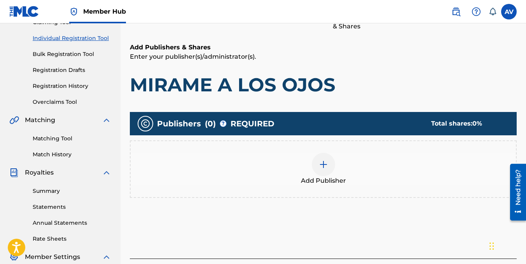
scroll to position [152, 0]
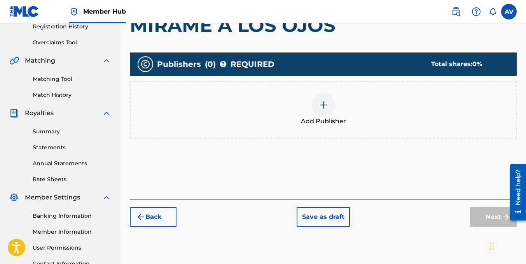
click at [320, 108] on img at bounding box center [323, 104] width 9 height 9
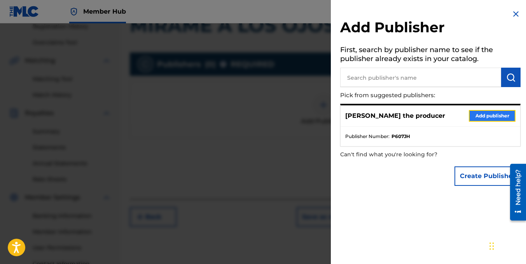
click at [480, 118] on button "Add publisher" at bounding box center [492, 116] width 47 height 12
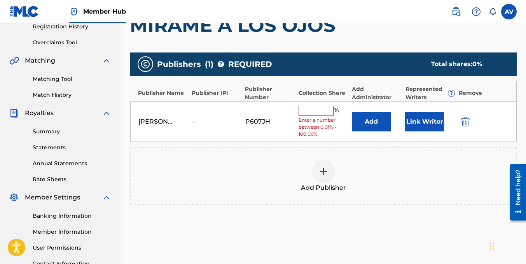
click at [318, 113] on input "text" at bounding box center [315, 111] width 35 height 10
type input "100"
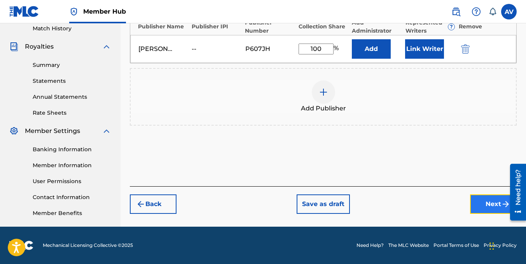
click at [482, 199] on button "Next" at bounding box center [493, 203] width 47 height 19
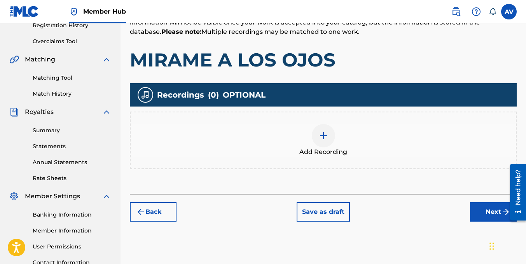
scroll to position [190, 0]
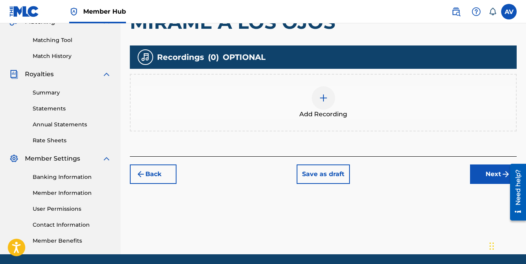
click at [325, 103] on div at bounding box center [323, 97] width 23 height 23
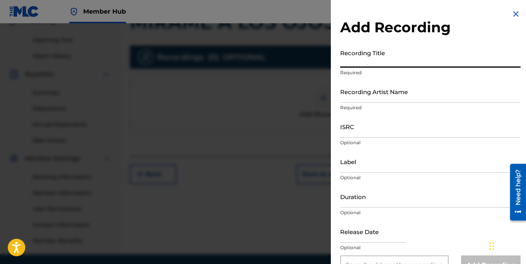
click at [361, 64] on input "Recording Title" at bounding box center [430, 56] width 180 height 22
paste input "MIRAME A LOS OJOS"
type input "MIRAME A LOS OJOS"
click at [351, 98] on input "Recording Artist Name" at bounding box center [430, 91] width 180 height 22
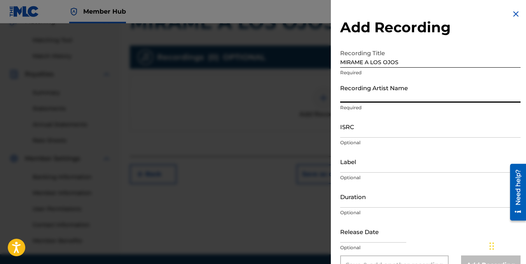
type input "frailin [PERSON_NAME]"
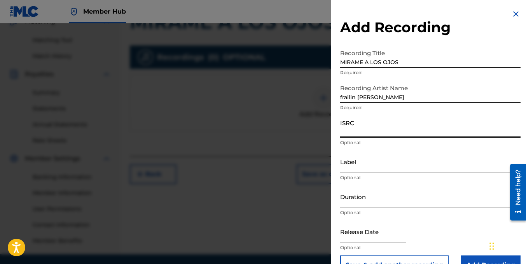
click at [368, 134] on input "ISRC" at bounding box center [430, 126] width 180 height 22
paste input "ESA012590348"
type input "ESA012590348"
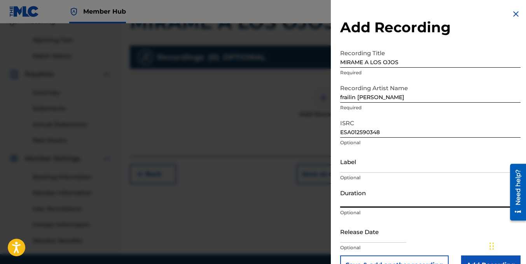
click at [380, 202] on input "Duration" at bounding box center [430, 196] width 180 height 22
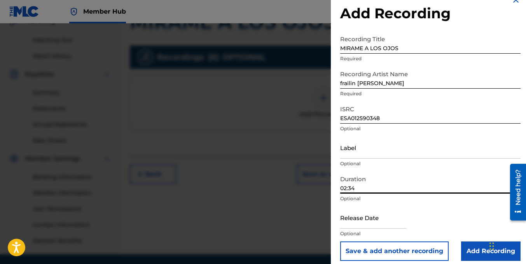
scroll to position [20, 0]
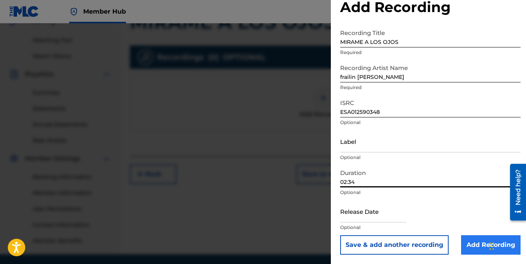
type input "02:34"
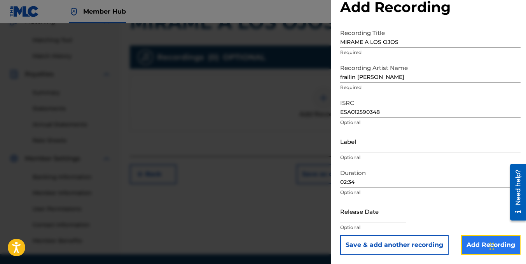
click at [469, 241] on input "Add Recording" at bounding box center [490, 244] width 59 height 19
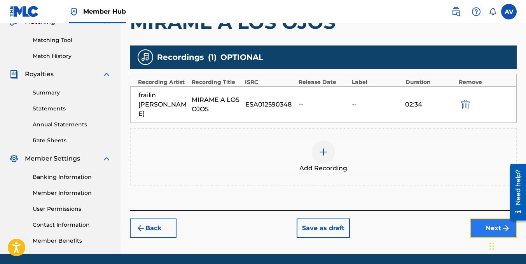
click at [483, 218] on button "Next" at bounding box center [493, 227] width 47 height 19
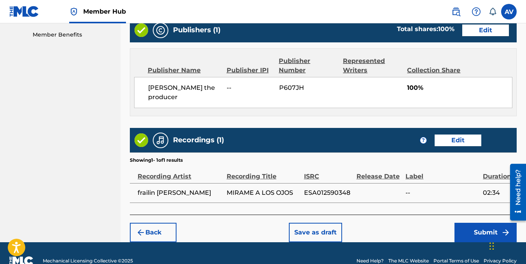
scroll to position [403, 0]
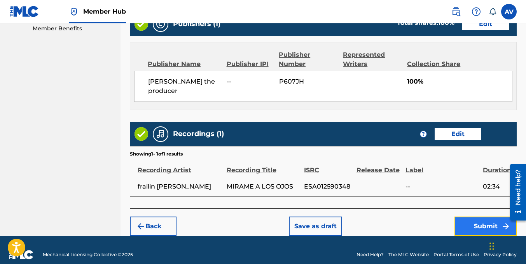
click at [473, 216] on button "Submit" at bounding box center [485, 225] width 62 height 19
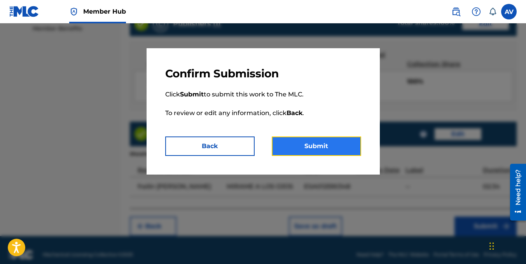
click at [329, 149] on button "Submit" at bounding box center [316, 145] width 89 height 19
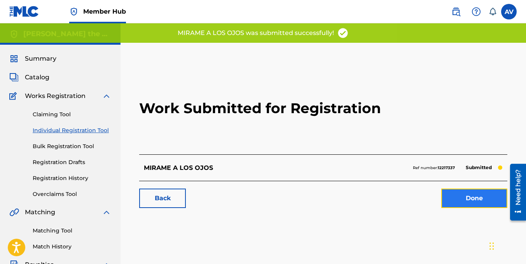
click at [469, 195] on link "Done" at bounding box center [474, 197] width 66 height 19
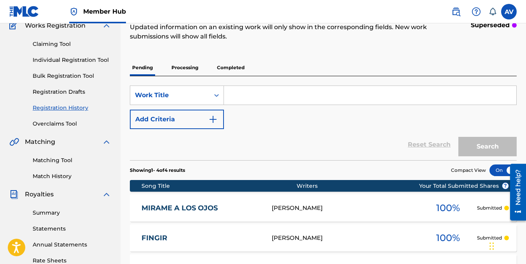
scroll to position [63, 0]
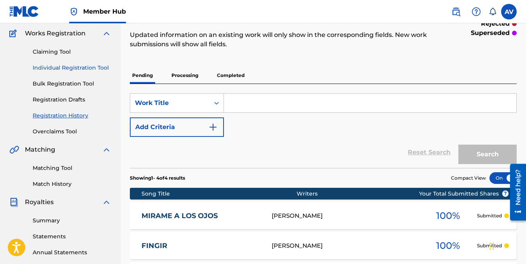
click at [70, 67] on link "Individual Registration Tool" at bounding box center [72, 68] width 79 height 8
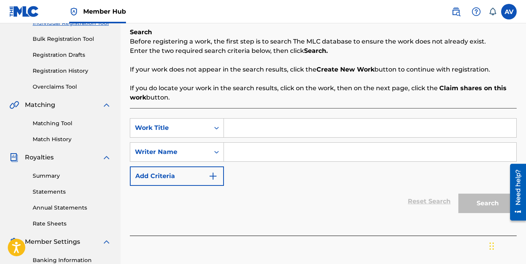
scroll to position [117, 0]
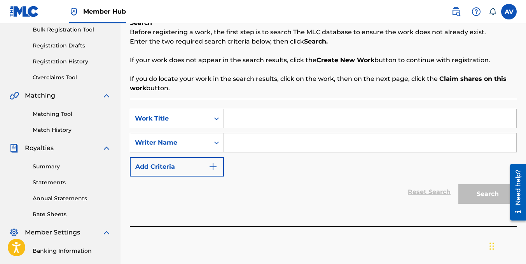
paste input "MI [PERSON_NAME] DE AMOR"
type input "MI [PERSON_NAME] DE AMOR"
click at [250, 144] on input "Search Form" at bounding box center [370, 142] width 292 height 19
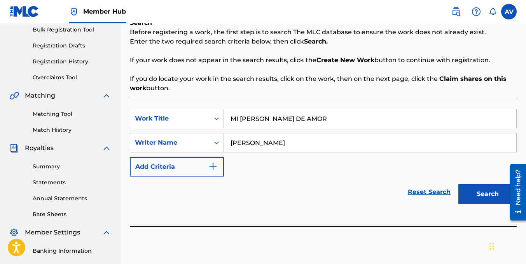
type input "[PERSON_NAME]"
click at [458, 184] on button "Search" at bounding box center [487, 193] width 58 height 19
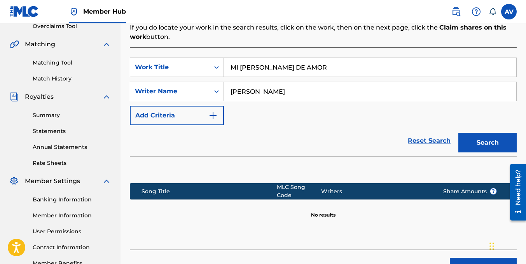
scroll to position [218, 0]
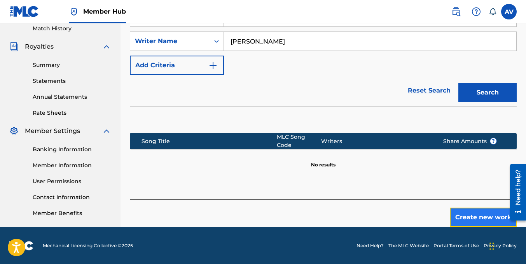
click at [485, 211] on button "Create new work" at bounding box center [483, 217] width 67 height 19
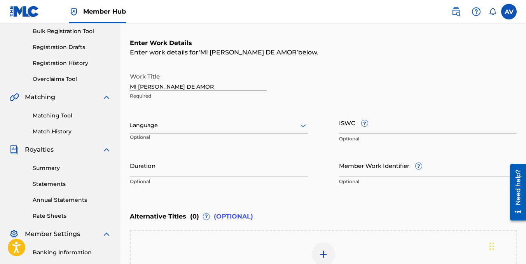
scroll to position [101, 0]
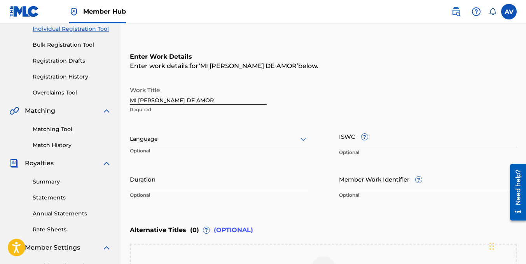
click at [158, 135] on div at bounding box center [219, 139] width 178 height 10
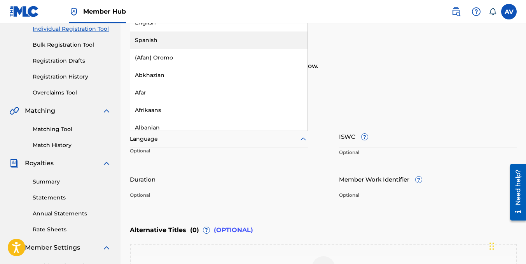
click at [154, 44] on div "Spanish" at bounding box center [218, 39] width 177 height 17
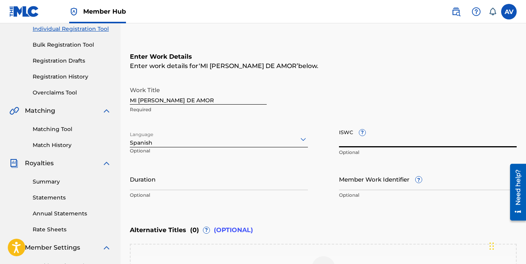
click at [366, 141] on input "ISWC ?" at bounding box center [428, 136] width 178 height 22
paste input "T-335.284.658-9"
type input "T-335.284.658-9"
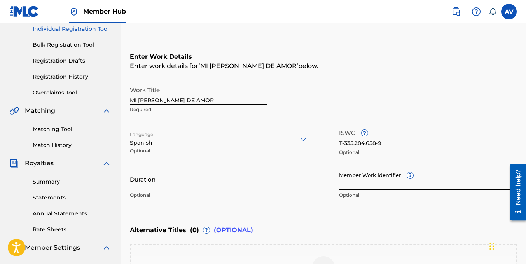
paste input "75299522"
type input "75299522"
click at [174, 185] on input "Duration" at bounding box center [219, 179] width 178 height 22
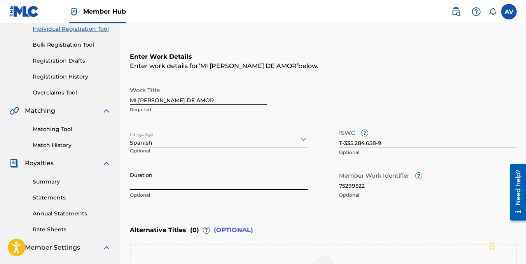
click at [223, 184] on input "Duration" at bounding box center [219, 179] width 178 height 22
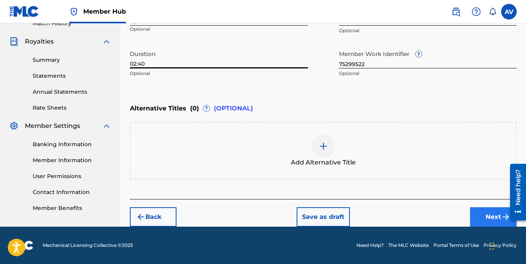
type input "02:40"
click at [494, 214] on button "Next" at bounding box center [493, 216] width 47 height 19
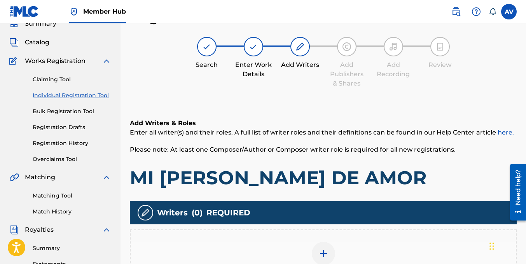
scroll to position [218, 0]
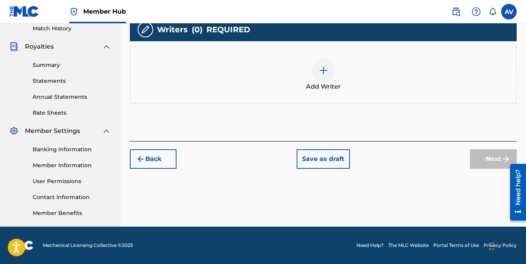
click at [327, 72] on img at bounding box center [323, 70] width 9 height 9
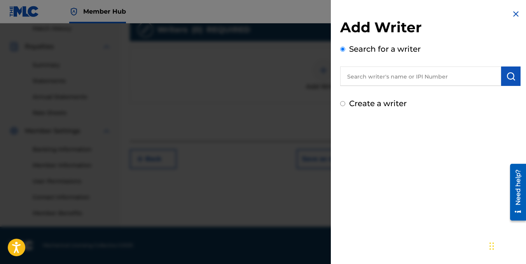
click at [384, 73] on input "text" at bounding box center [420, 75] width 161 height 19
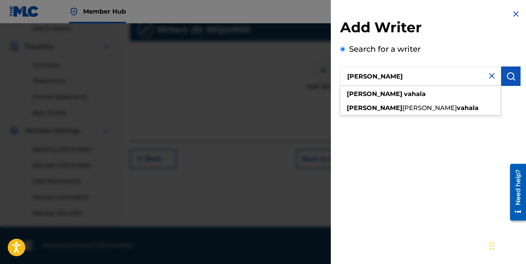
type input "[PERSON_NAME]"
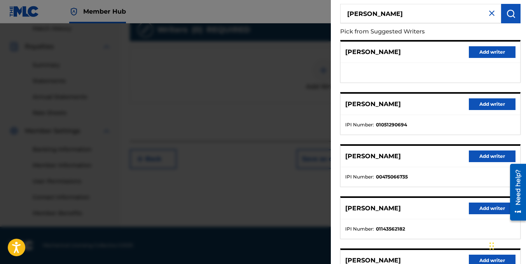
scroll to position [139, 0]
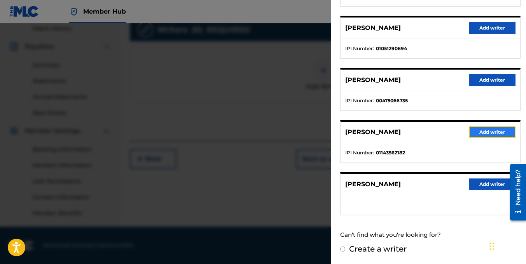
click at [481, 133] on button "Add writer" at bounding box center [492, 132] width 47 height 12
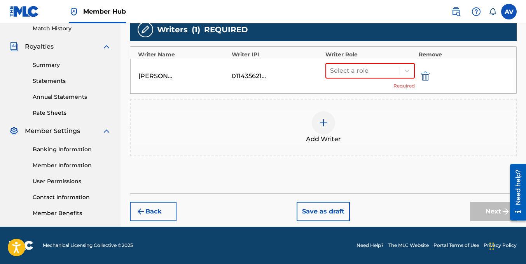
click at [398, 80] on div "Select a role Required" at bounding box center [369, 76] width 89 height 26
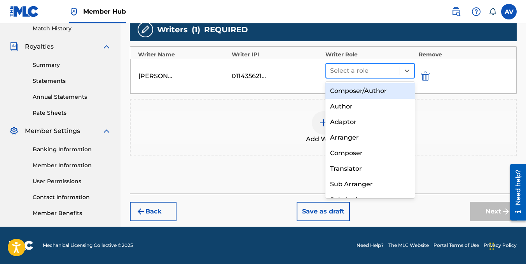
click at [398, 78] on div "Select a role" at bounding box center [369, 71] width 89 height 16
click at [386, 94] on div "Composer/Author" at bounding box center [369, 91] width 89 height 16
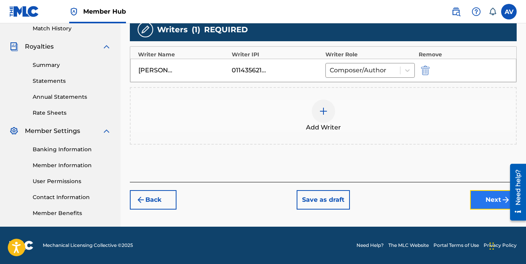
click at [501, 198] on img "submit" at bounding box center [505, 199] width 9 height 9
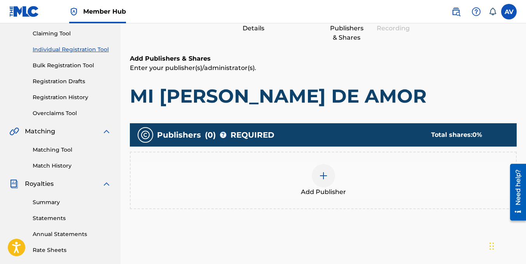
scroll to position [152, 0]
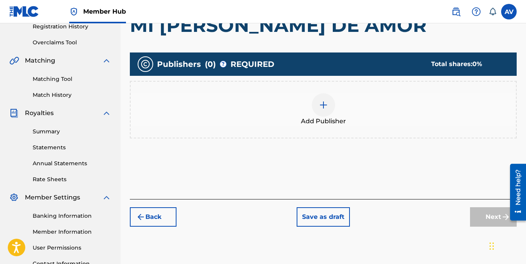
click at [319, 107] on img at bounding box center [323, 104] width 9 height 9
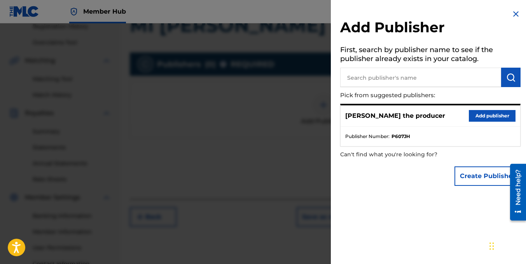
click at [387, 133] on span "Publisher Number :" at bounding box center [367, 136] width 44 height 7
click at [475, 119] on button "Add publisher" at bounding box center [492, 116] width 47 height 12
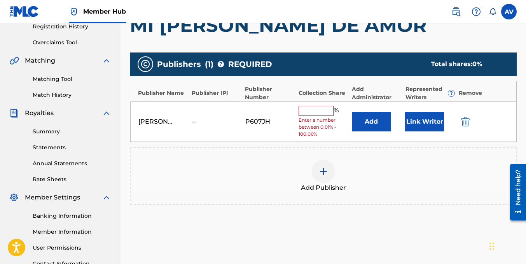
click at [328, 113] on input "text" at bounding box center [315, 111] width 35 height 10
type input "100"
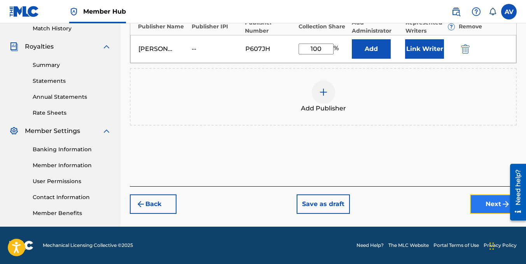
click at [484, 202] on button "Next" at bounding box center [493, 203] width 47 height 19
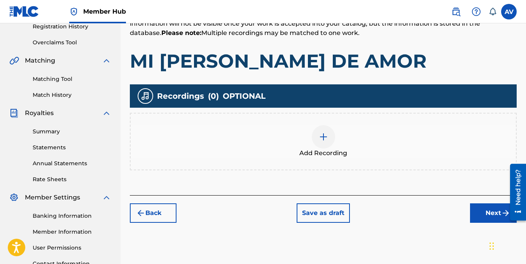
click at [326, 134] on img at bounding box center [323, 136] width 9 height 9
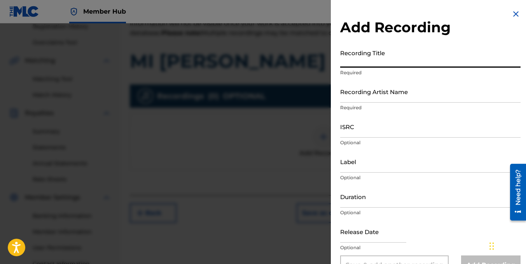
click at [365, 64] on input "Recording Title" at bounding box center [430, 56] width 180 height 22
paste input "MI [PERSON_NAME] DE AMOR"
type input "MI [PERSON_NAME] DE AMOR"
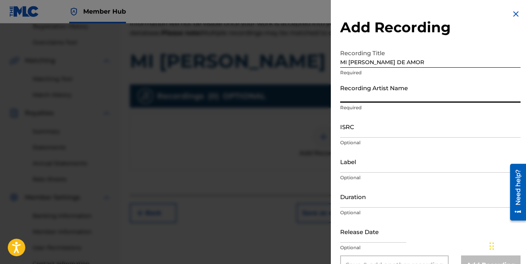
click at [355, 100] on input "Recording Artist Name" at bounding box center [430, 91] width 180 height 22
type input "[PERSON_NAME] the producer"
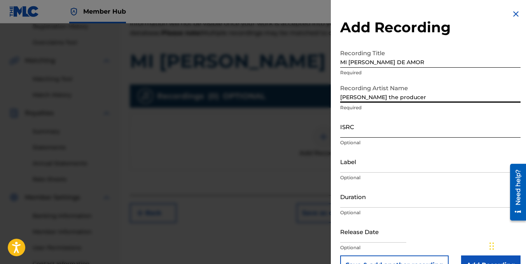
click at [363, 132] on input "ISRC" at bounding box center [430, 126] width 180 height 22
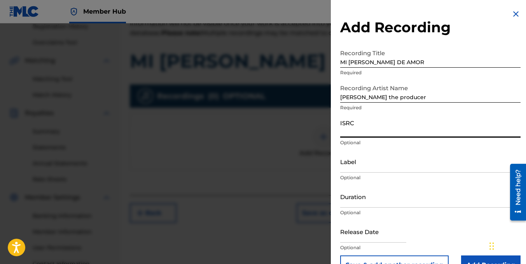
paste input "TCAJN2567362"
type input "TCAJN2567362"
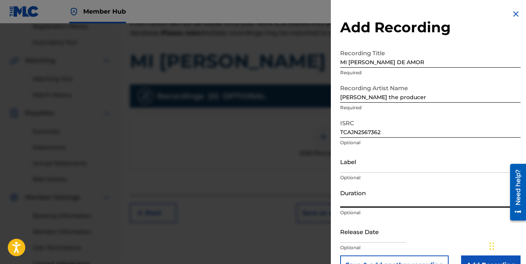
click at [352, 203] on input "Duration" at bounding box center [430, 196] width 180 height 22
type input "02:40"
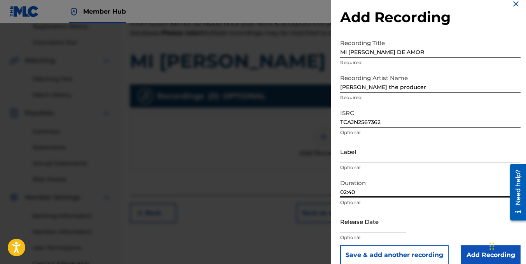
scroll to position [20, 0]
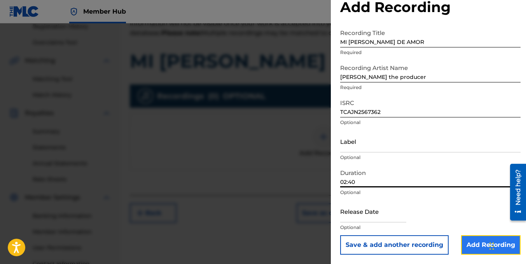
click at [475, 240] on input "Add Recording" at bounding box center [490, 244] width 59 height 19
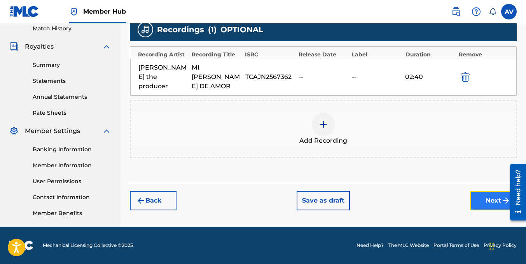
click at [479, 191] on button "Next" at bounding box center [493, 200] width 47 height 19
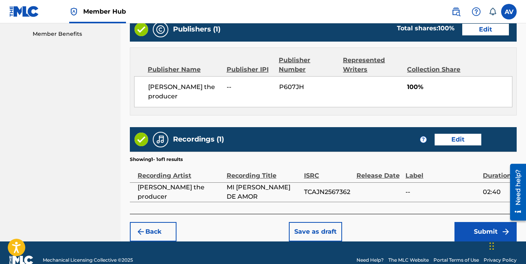
scroll to position [403, 0]
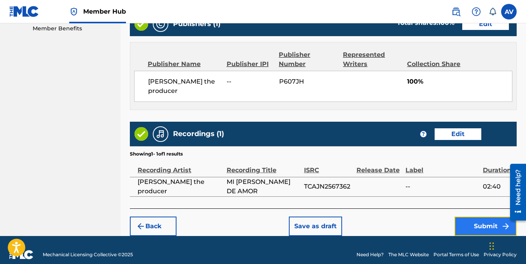
click at [464, 216] on button "Submit" at bounding box center [485, 225] width 62 height 19
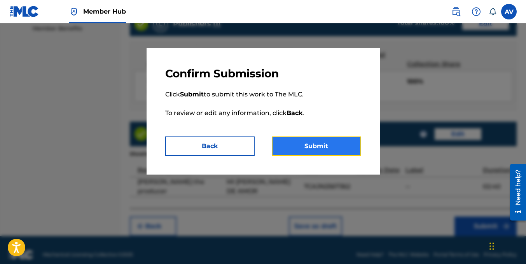
click at [296, 153] on button "Submit" at bounding box center [316, 145] width 89 height 19
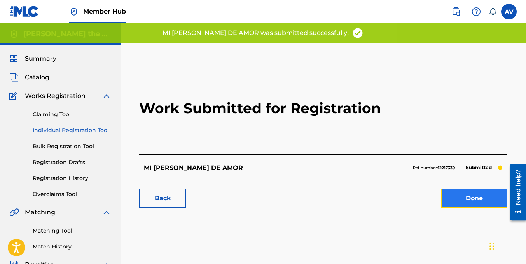
click at [467, 191] on link "Done" at bounding box center [474, 197] width 66 height 19
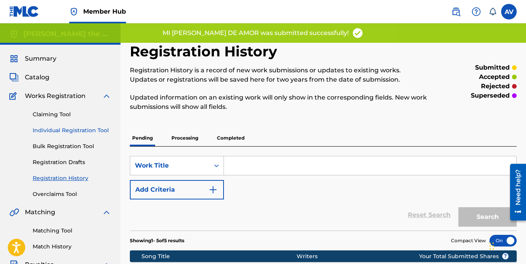
click at [70, 130] on link "Individual Registration Tool" at bounding box center [72, 130] width 79 height 8
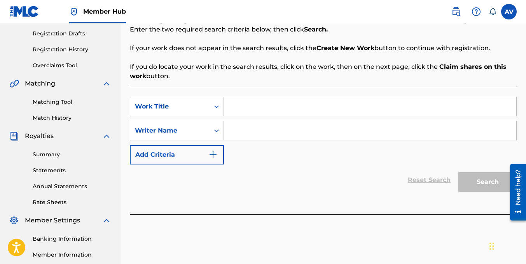
scroll to position [117, 0]
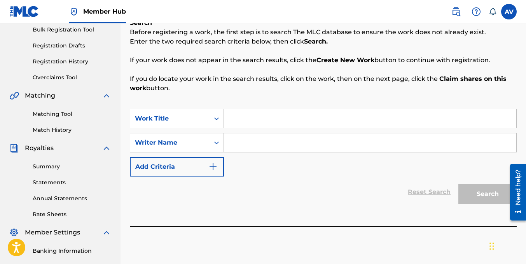
paste input "LA MEJOR NOCHE"
type input "LA MEJOR NOCHE"
click at [261, 144] on input "Search Form" at bounding box center [370, 142] width 292 height 19
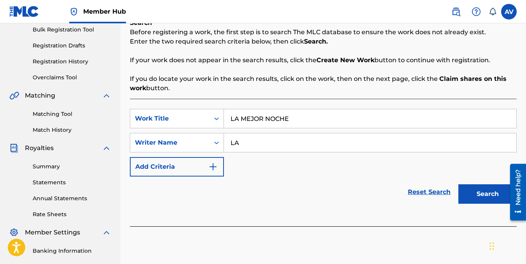
type input "L"
type input "[PERSON_NAME]"
click at [458, 184] on button "Search" at bounding box center [487, 193] width 58 height 19
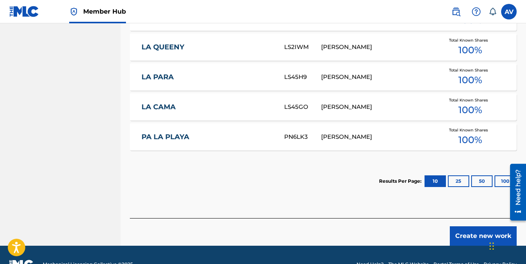
scroll to position [466, 0]
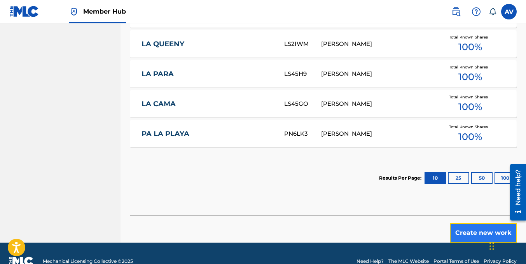
click at [475, 229] on button "Create new work" at bounding box center [483, 232] width 67 height 19
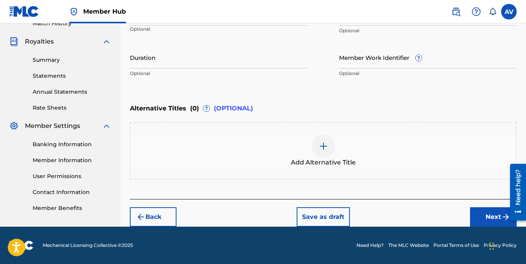
scroll to position [145, 0]
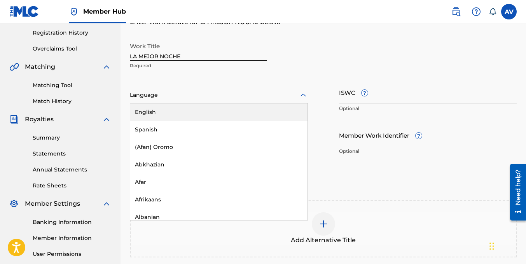
click at [173, 100] on div "Language" at bounding box center [219, 95] width 178 height 16
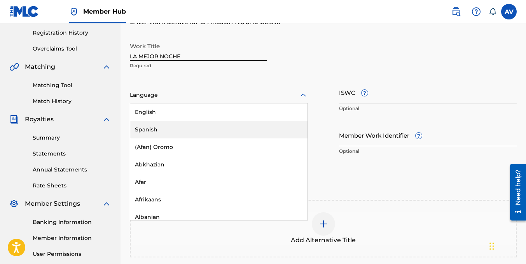
click at [152, 125] on div "Spanish" at bounding box center [218, 129] width 177 height 17
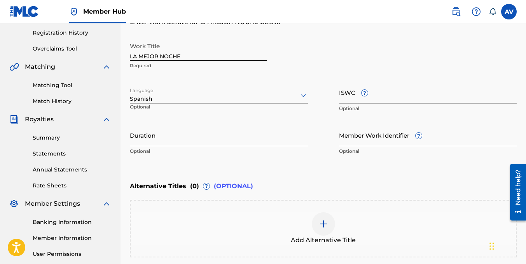
click at [380, 99] on input "ISWC ?" at bounding box center [428, 92] width 178 height 22
paste input "T-335.284.672-7"
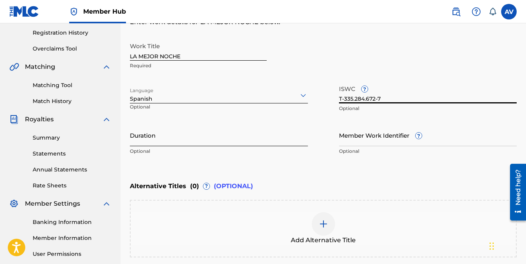
type input "T-335.284.672-7"
click at [198, 143] on input "Duration" at bounding box center [219, 135] width 178 height 22
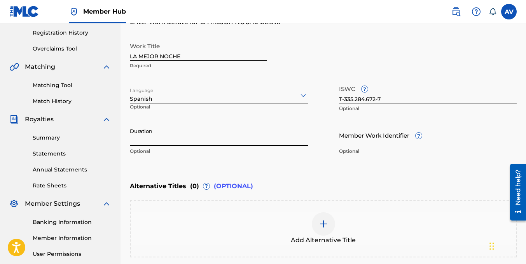
click at [349, 139] on input "Member Work Identifier ?" at bounding box center [428, 135] width 178 height 22
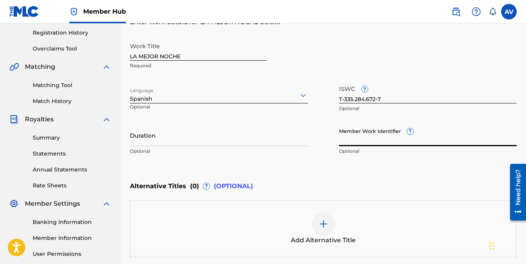
paste input "75299473"
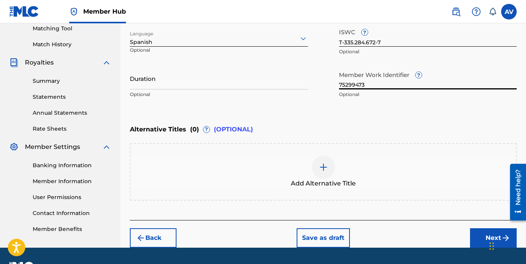
scroll to position [184, 0]
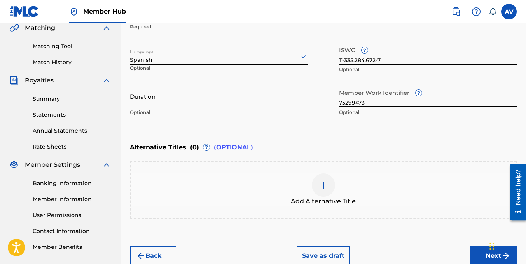
type input "75299473"
click at [142, 102] on input "Duration" at bounding box center [219, 96] width 178 height 22
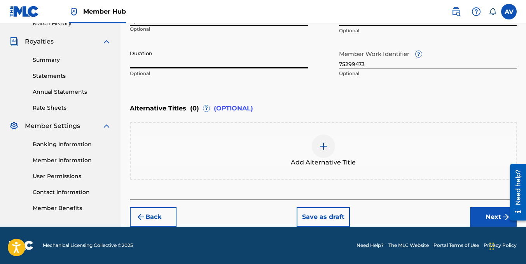
scroll to position [145, 0]
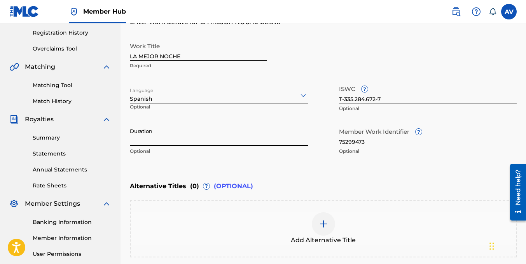
click at [185, 143] on input "Duration" at bounding box center [219, 135] width 178 height 22
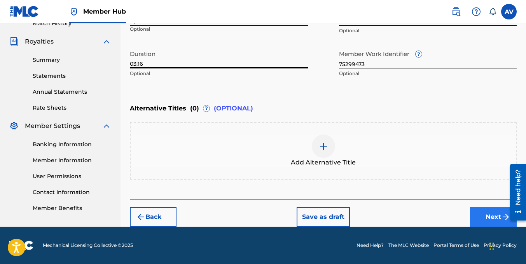
type input "03:16"
click at [476, 213] on button "Next" at bounding box center [493, 216] width 47 height 19
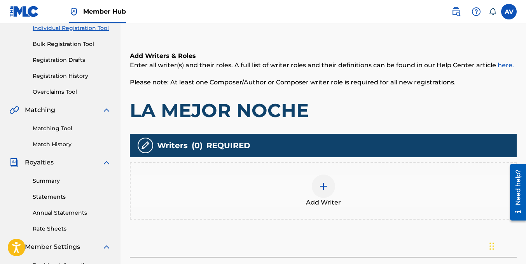
scroll to position [190, 0]
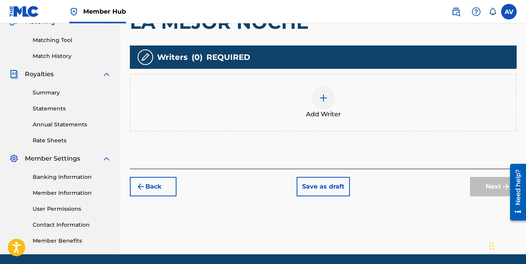
click at [328, 101] on div at bounding box center [323, 97] width 23 height 23
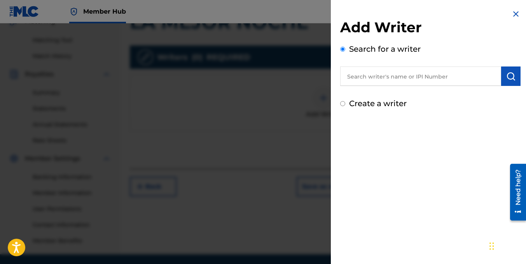
click at [362, 78] on input "text" at bounding box center [420, 75] width 161 height 19
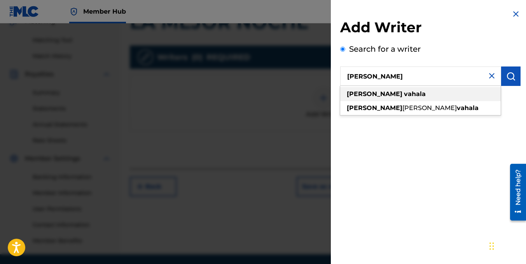
click at [377, 88] on div "[PERSON_NAME]" at bounding box center [420, 94] width 161 height 14
type input "[PERSON_NAME]"
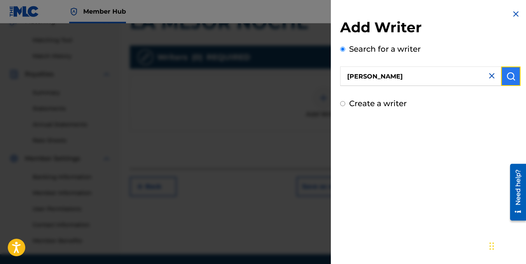
click at [513, 77] on button "submit" at bounding box center [510, 75] width 19 height 19
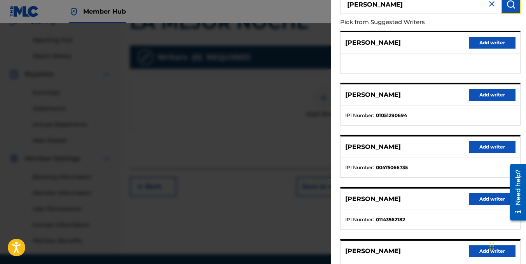
scroll to position [139, 0]
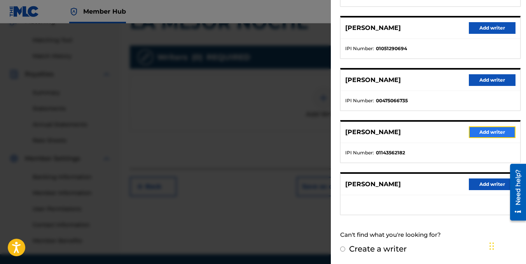
click at [477, 134] on button "Add writer" at bounding box center [492, 132] width 47 height 12
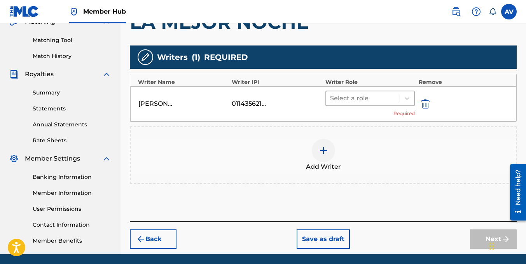
click at [391, 96] on div at bounding box center [363, 98] width 66 height 11
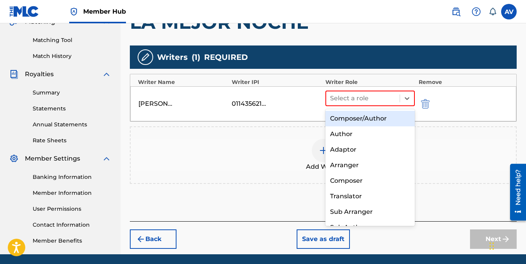
click at [380, 121] on div "Composer/Author" at bounding box center [369, 119] width 89 height 16
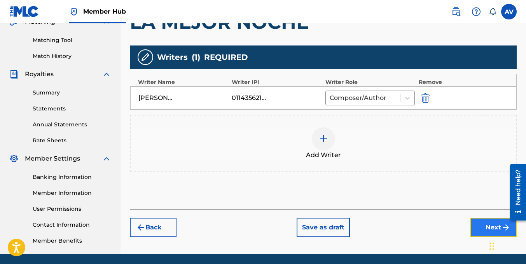
click at [481, 225] on button "Next" at bounding box center [493, 227] width 47 height 19
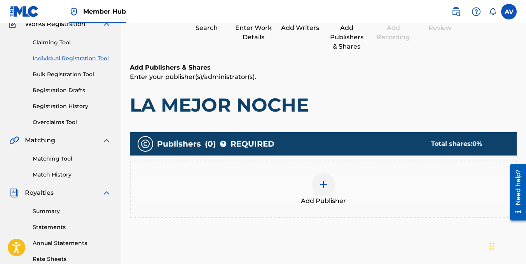
scroll to position [152, 0]
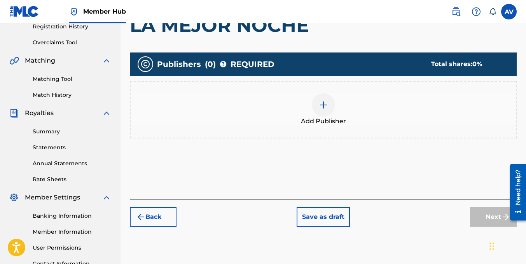
click at [324, 105] on img at bounding box center [323, 104] width 9 height 9
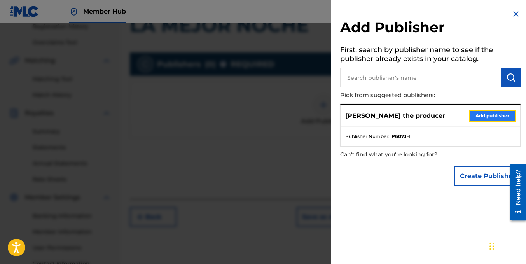
click at [476, 113] on button "Add publisher" at bounding box center [492, 116] width 47 height 12
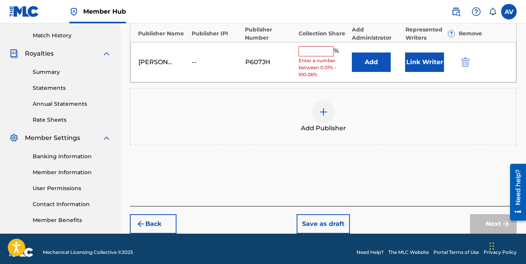
scroll to position [218, 0]
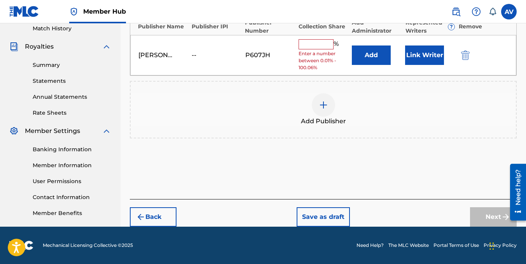
click at [323, 47] on input "text" at bounding box center [315, 44] width 35 height 10
type input "100"
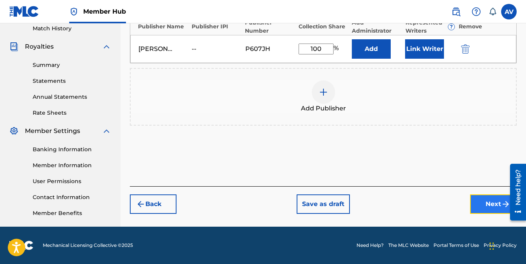
click at [480, 200] on button "Next" at bounding box center [493, 203] width 47 height 19
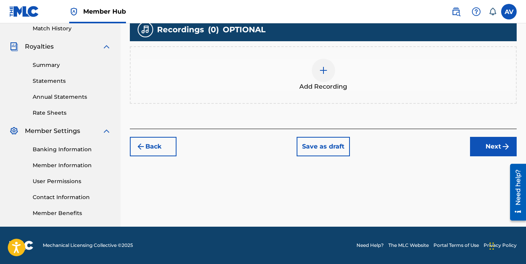
click at [321, 67] on img at bounding box center [323, 70] width 9 height 9
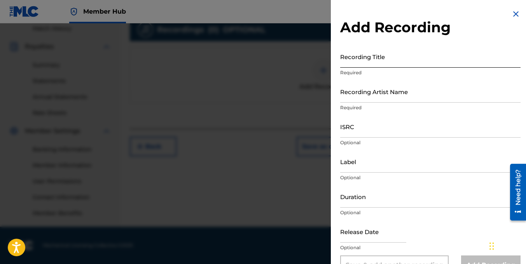
click at [360, 64] on input "Recording Title" at bounding box center [430, 56] width 180 height 22
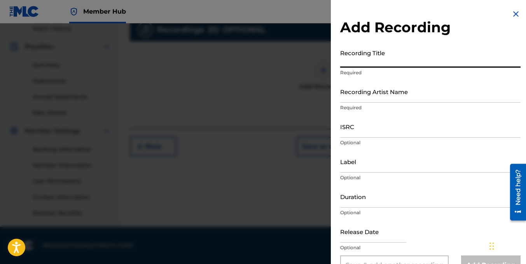
paste input "LA MEJOR NOCHE"
type input "LA MEJOR NOCHE"
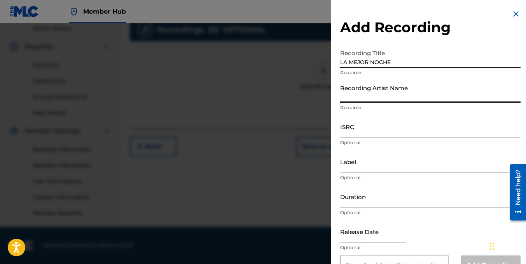
click at [371, 101] on input "Recording Artist Name" at bounding box center [430, 91] width 180 height 22
type input "[PERSON_NAME] the producer"
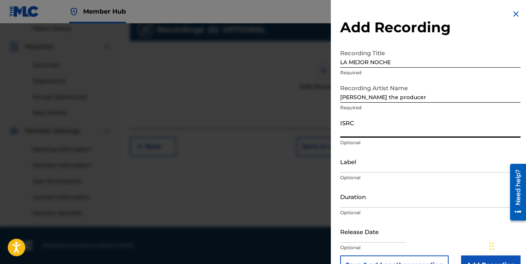
click at [361, 130] on input "ISRC" at bounding box center [430, 126] width 180 height 22
paste input "TCAJN2567357"
type input "TCAJN2567357"
click at [361, 206] on input "Duration" at bounding box center [430, 196] width 180 height 22
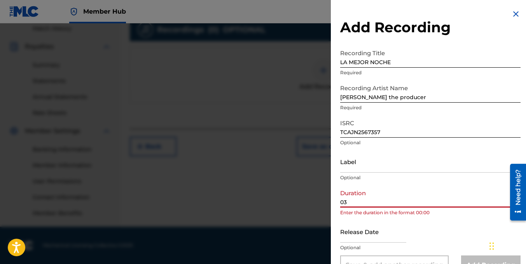
type input "03:16"
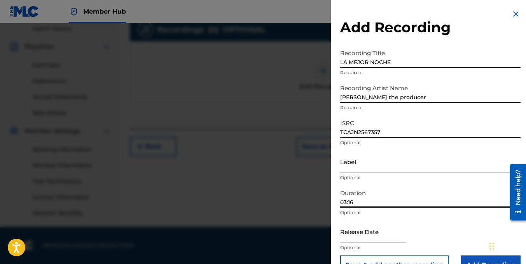
scroll to position [20, 0]
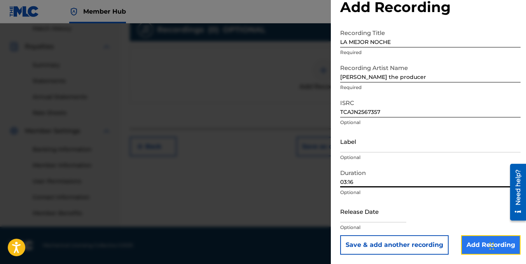
click at [479, 238] on input "Add Recording" at bounding box center [490, 244] width 59 height 19
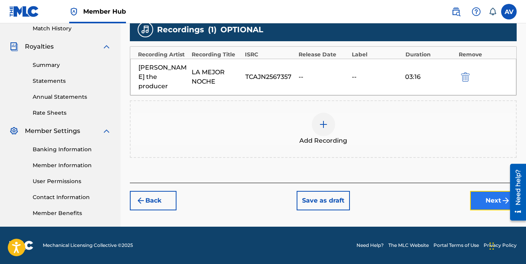
click at [477, 191] on button "Next" at bounding box center [493, 200] width 47 height 19
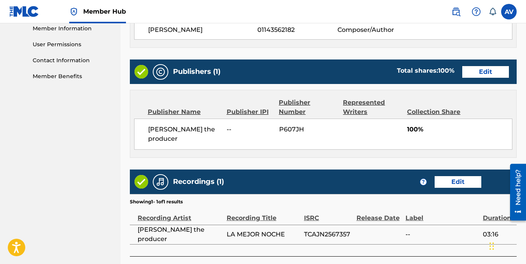
scroll to position [403, 0]
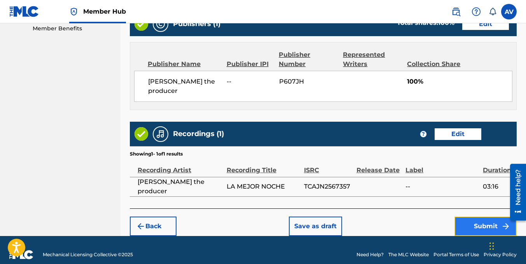
click at [463, 216] on button "Submit" at bounding box center [485, 225] width 62 height 19
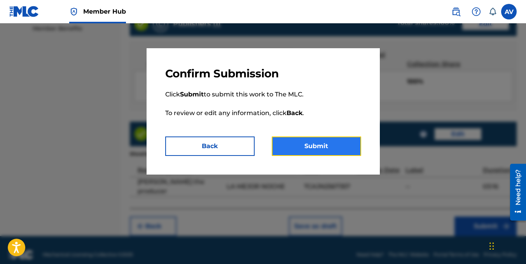
click at [302, 146] on button "Submit" at bounding box center [316, 145] width 89 height 19
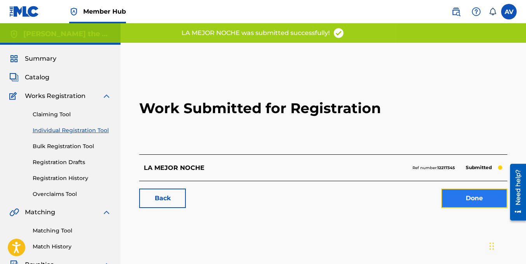
click at [489, 197] on link "Done" at bounding box center [474, 197] width 66 height 19
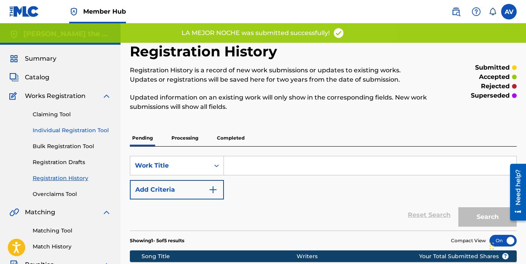
click at [73, 131] on link "Individual Registration Tool" at bounding box center [72, 130] width 79 height 8
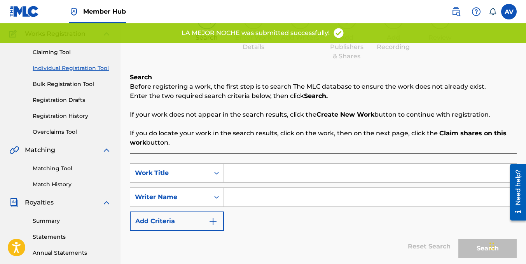
scroll to position [117, 0]
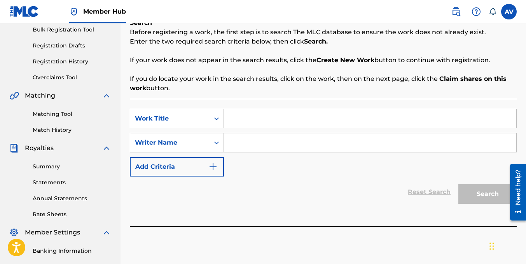
click at [225, 120] on input "Search Form" at bounding box center [370, 118] width 292 height 19
paste input "MI [PERSON_NAME] DE AMOR"
type input "MI [PERSON_NAME] DE AMOR"
click at [242, 140] on input "Search Form" at bounding box center [370, 142] width 292 height 19
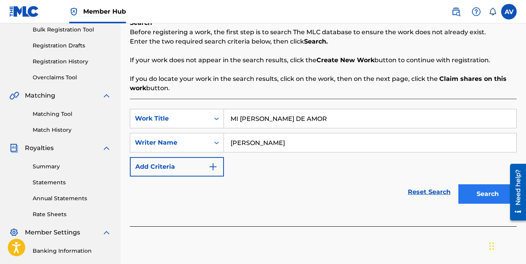
type input "[PERSON_NAME]"
click at [463, 192] on button "Search" at bounding box center [487, 193] width 58 height 19
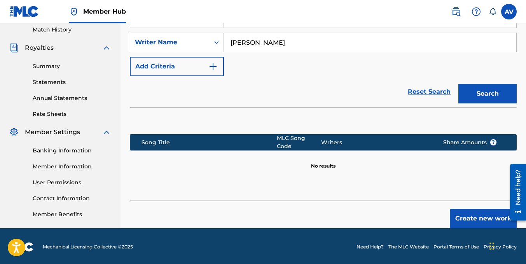
scroll to position [218, 0]
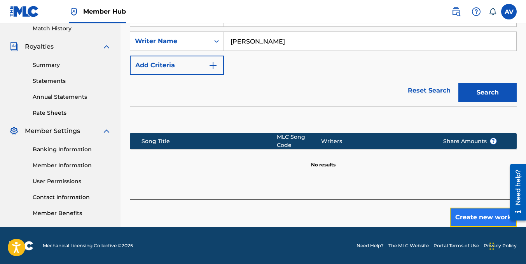
click at [468, 220] on button "Create new work" at bounding box center [483, 217] width 67 height 19
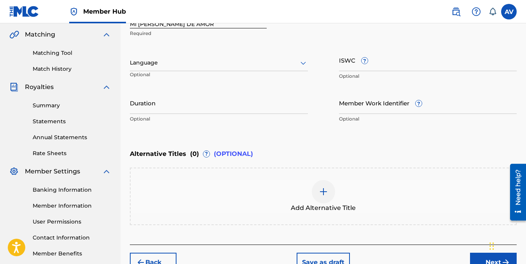
scroll to position [140, 0]
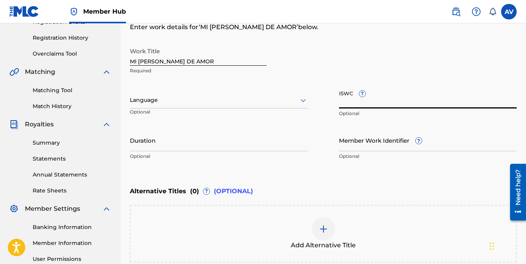
paste input "T-335.284.658-9"
type input "T-335.284.658-9"
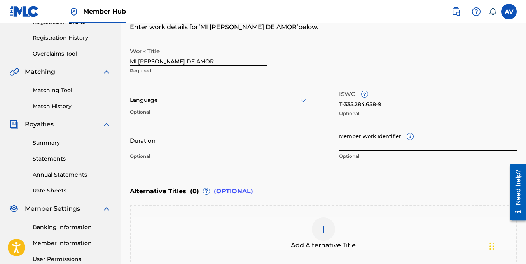
click at [366, 147] on input "Member Work Identifier ?" at bounding box center [428, 140] width 178 height 22
paste input "75299522"
type input "75299522"
click at [175, 105] on div "Language" at bounding box center [219, 100] width 178 height 16
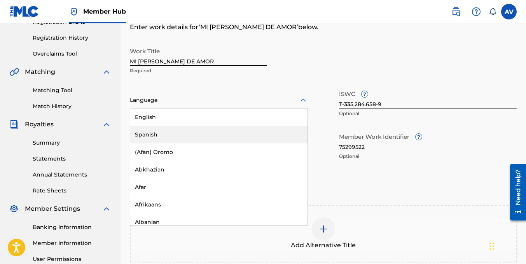
click at [146, 135] on div "Spanish" at bounding box center [218, 134] width 177 height 17
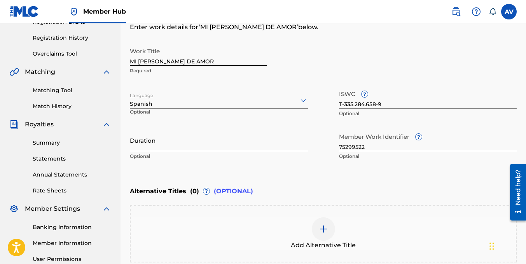
click at [185, 147] on input "Duration" at bounding box center [219, 140] width 178 height 22
click at [155, 147] on input "Duration" at bounding box center [219, 140] width 178 height 22
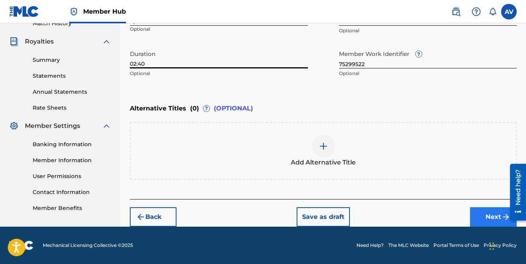
type input "02:40"
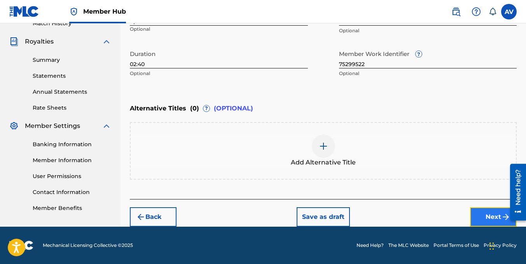
click at [495, 217] on button "Next" at bounding box center [493, 216] width 47 height 19
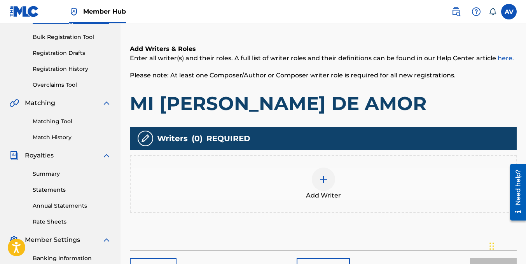
scroll to position [190, 0]
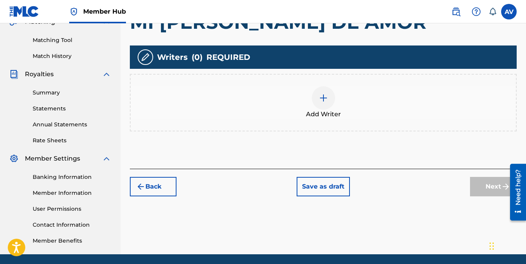
click at [319, 97] on img at bounding box center [323, 97] width 9 height 9
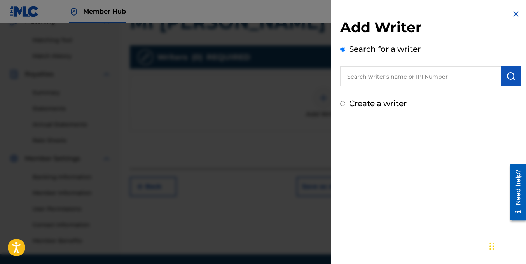
click at [361, 74] on input "text" at bounding box center [420, 75] width 161 height 19
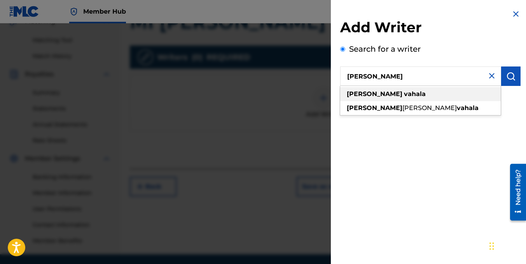
click at [404, 92] on strong "vahala" at bounding box center [415, 93] width 22 height 7
type input "[PERSON_NAME]"
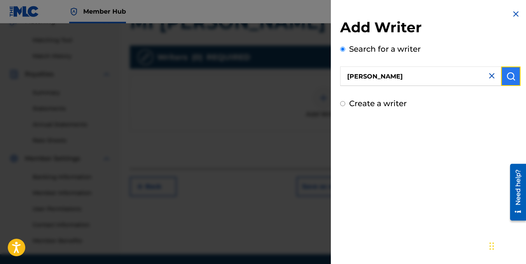
click at [509, 73] on img "submit" at bounding box center [510, 76] width 9 height 9
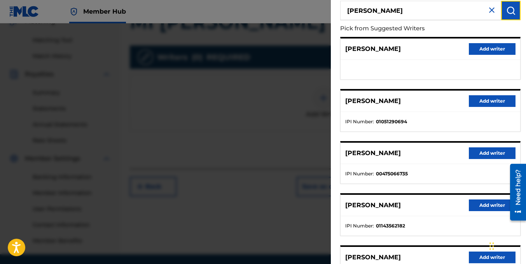
scroll to position [139, 0]
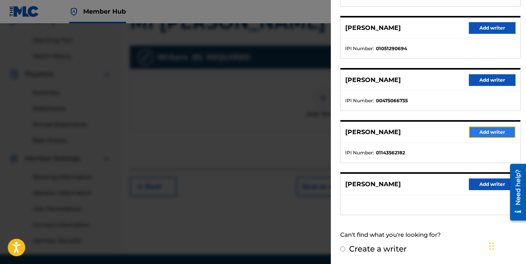
click at [487, 130] on button "Add writer" at bounding box center [492, 132] width 47 height 12
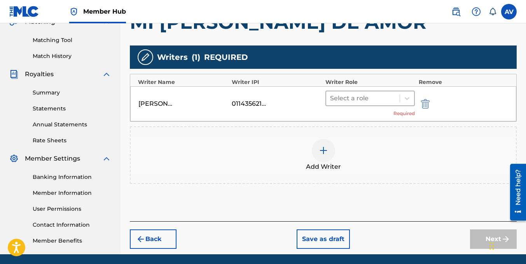
click at [393, 98] on div at bounding box center [363, 98] width 66 height 11
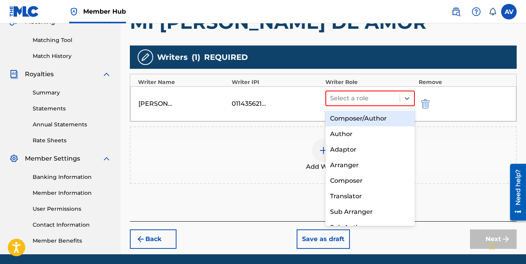
click at [345, 121] on div "Composer/Author" at bounding box center [369, 119] width 89 height 16
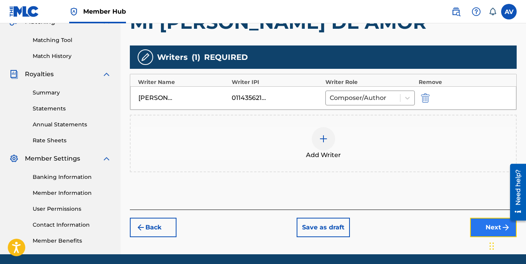
click at [479, 226] on button "Next" at bounding box center [493, 227] width 47 height 19
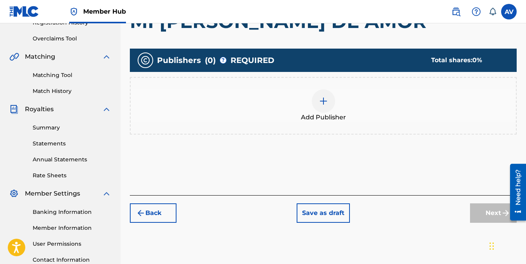
scroll to position [113, 0]
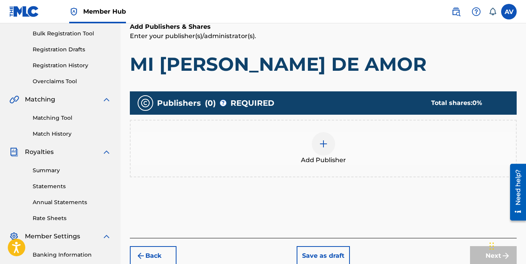
click at [329, 142] on div at bounding box center [323, 143] width 23 height 23
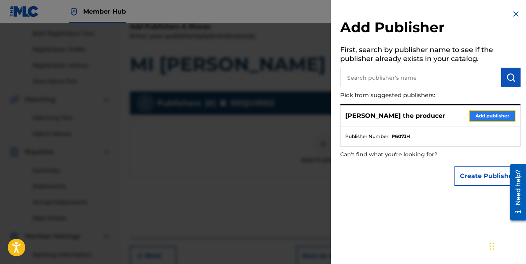
click at [481, 115] on button "Add publisher" at bounding box center [492, 116] width 47 height 12
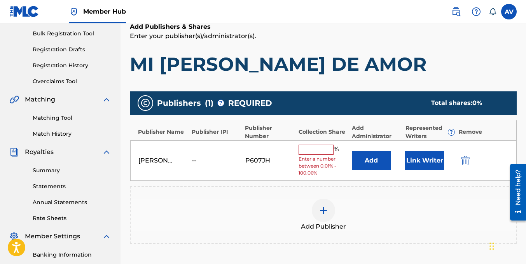
click at [324, 146] on input "text" at bounding box center [315, 150] width 35 height 10
type input "100"
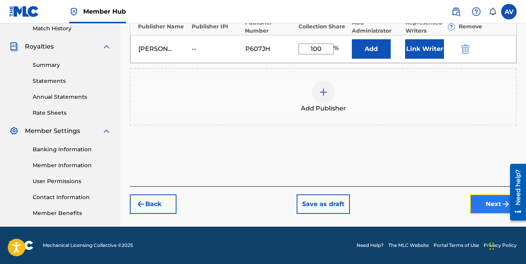
click at [485, 211] on button "Next" at bounding box center [493, 203] width 47 height 19
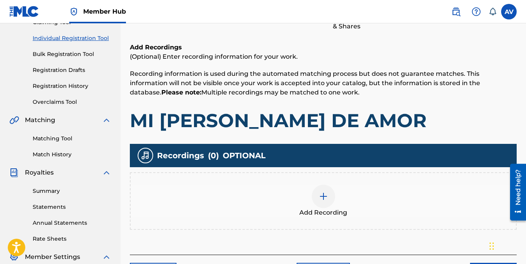
scroll to position [152, 0]
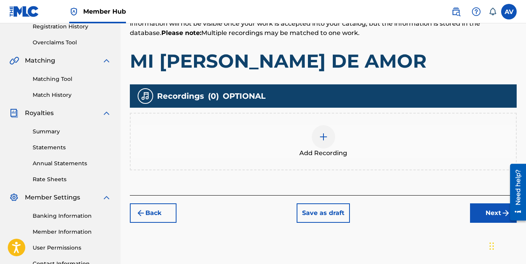
click at [323, 140] on img at bounding box center [323, 136] width 9 height 9
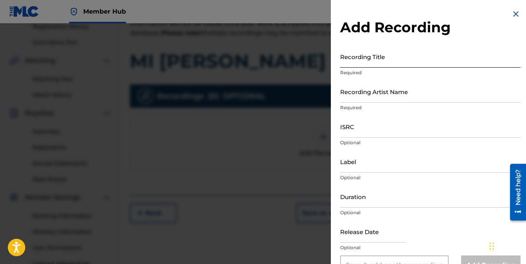
click at [394, 61] on input "Recording Title" at bounding box center [430, 56] width 180 height 22
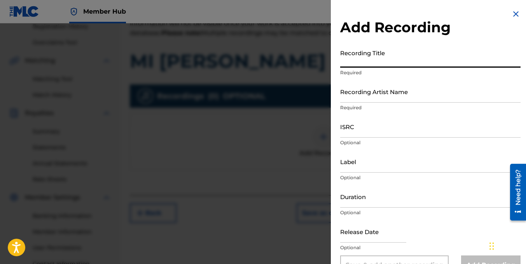
paste input "MI [PERSON_NAME] DE AMOR"
type input "MI [PERSON_NAME] DE AMOR"
click at [365, 99] on input "Recording Artist Name" at bounding box center [430, 91] width 180 height 22
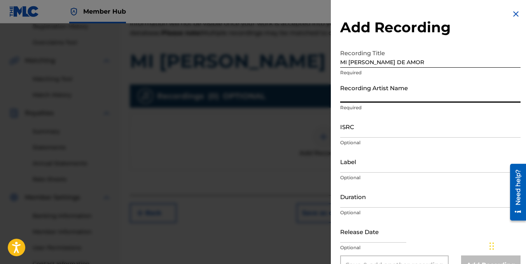
type input "[PERSON_NAME] the producer"
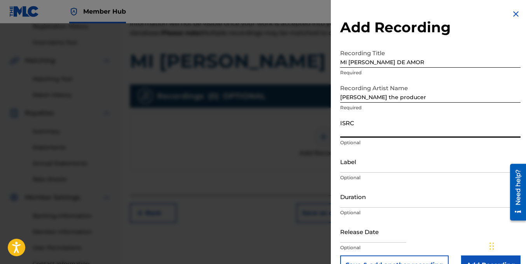
click at [353, 133] on input "ISRC" at bounding box center [430, 126] width 180 height 22
paste input "TCAJN2567362"
type input "TCAJN2567362"
click at [351, 206] on input "Duration" at bounding box center [430, 196] width 180 height 22
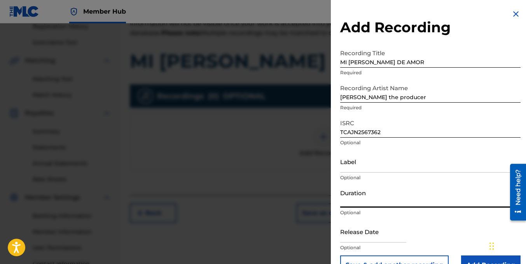
type input "02:40"
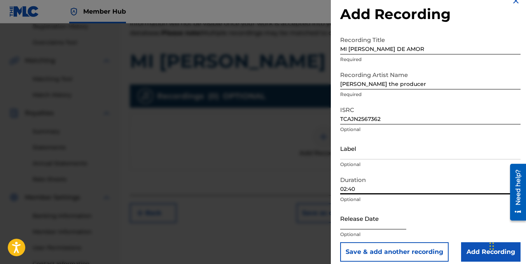
scroll to position [20, 0]
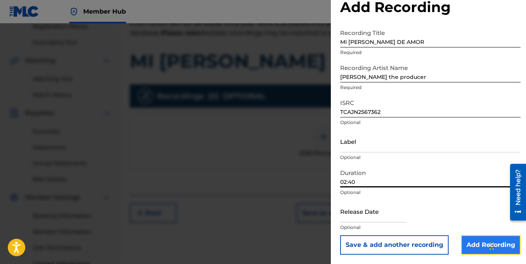
click at [468, 239] on input "Add Recording" at bounding box center [490, 244] width 59 height 19
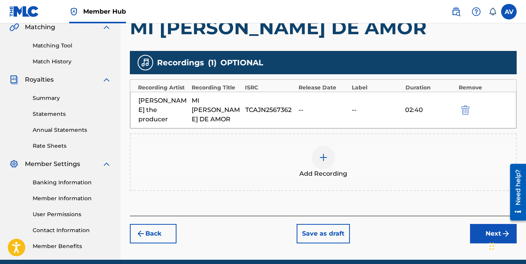
scroll to position [218, 0]
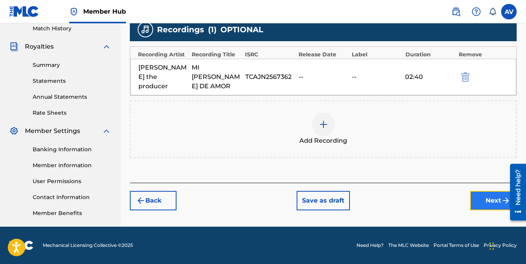
click at [482, 192] on button "Next" at bounding box center [493, 200] width 47 height 19
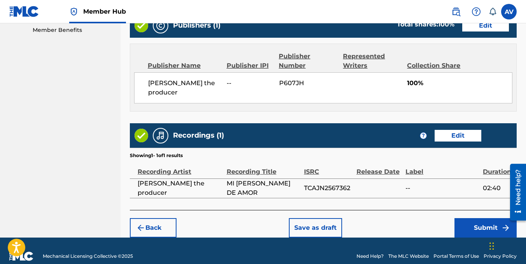
scroll to position [403, 0]
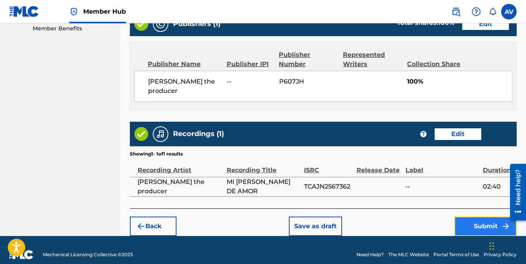
click at [466, 216] on button "Submit" at bounding box center [485, 225] width 62 height 19
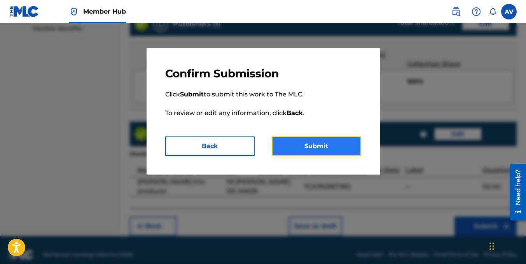
click at [348, 150] on button "Submit" at bounding box center [316, 145] width 89 height 19
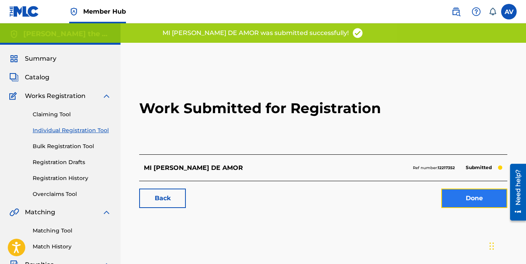
click at [457, 197] on link "Done" at bounding box center [474, 197] width 66 height 19
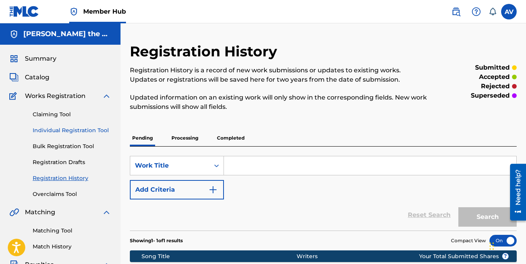
click at [63, 131] on link "Individual Registration Tool" at bounding box center [72, 130] width 79 height 8
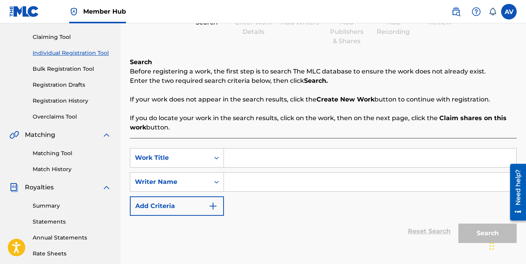
scroll to position [155, 0]
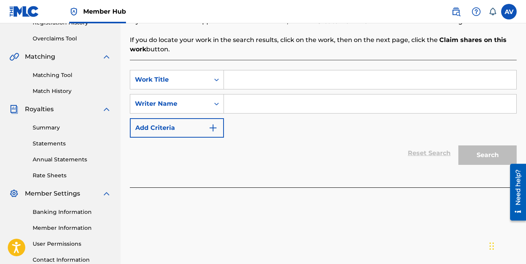
click at [247, 82] on input "Search Form" at bounding box center [370, 79] width 292 height 19
paste input "PEGATE DE MI"
type input "PEGATE DE MI"
click at [245, 104] on input "Search Form" at bounding box center [370, 103] width 292 height 19
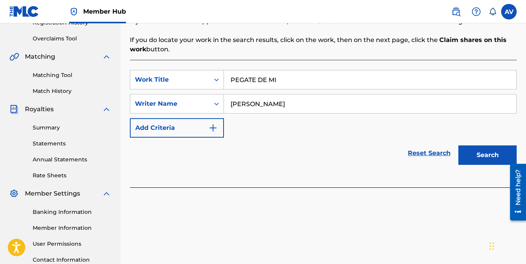
type input "[PERSON_NAME]"
click at [458, 145] on button "Search" at bounding box center [487, 154] width 58 height 19
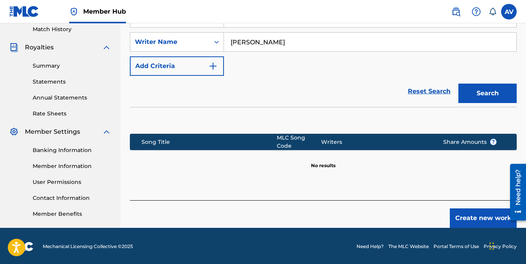
scroll to position [218, 0]
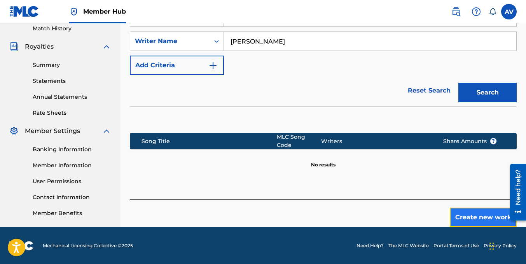
click at [494, 217] on button "Create new work" at bounding box center [483, 217] width 67 height 19
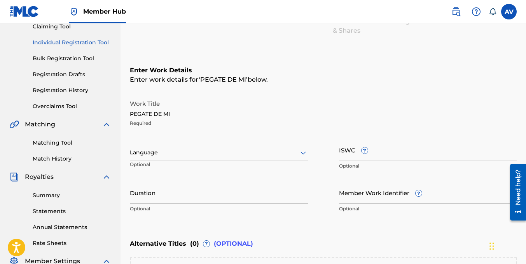
scroll to position [101, 0]
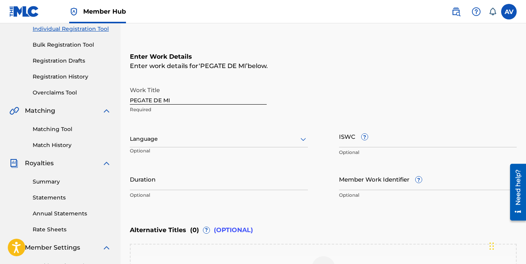
click at [163, 143] on div at bounding box center [219, 139] width 178 height 10
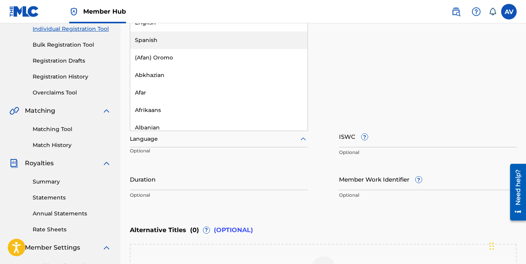
click at [147, 42] on div "Spanish" at bounding box center [218, 39] width 177 height 17
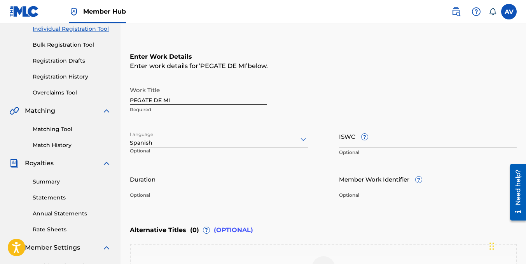
click at [387, 142] on input "ISWC ?" at bounding box center [428, 136] width 178 height 22
paste input "T-335.284.656-7"
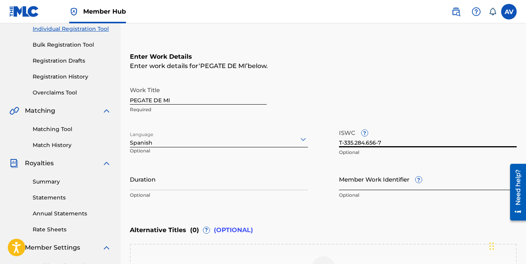
type input "T-335.284.656-7"
click at [368, 183] on input "Member Work Identifier ?" at bounding box center [428, 179] width 178 height 22
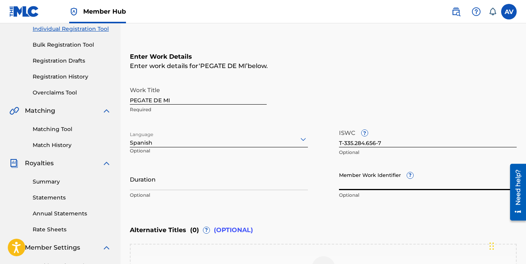
paste input "75299523"
type input "75299523"
click at [157, 182] on input "Duration" at bounding box center [219, 179] width 178 height 22
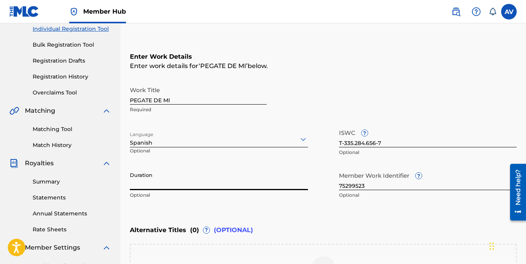
click at [158, 185] on input "Duration" at bounding box center [219, 179] width 178 height 22
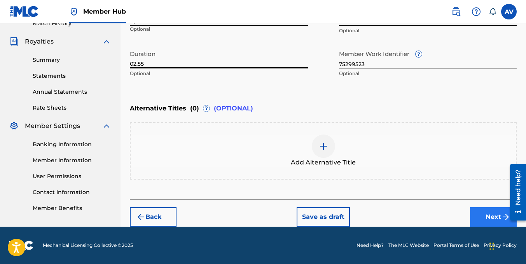
type input "02:55"
click at [492, 215] on button "Next" at bounding box center [493, 216] width 47 height 19
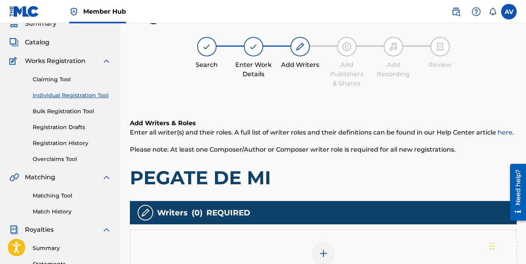
scroll to position [190, 0]
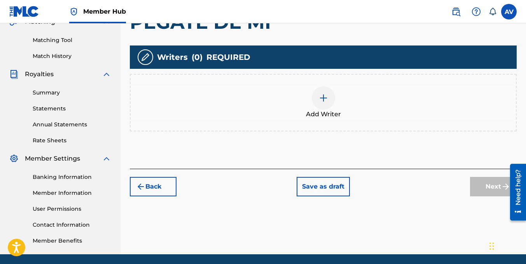
click at [325, 93] on img at bounding box center [323, 97] width 9 height 9
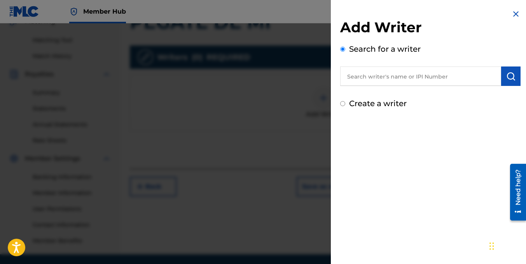
click at [363, 82] on input "text" at bounding box center [420, 75] width 161 height 19
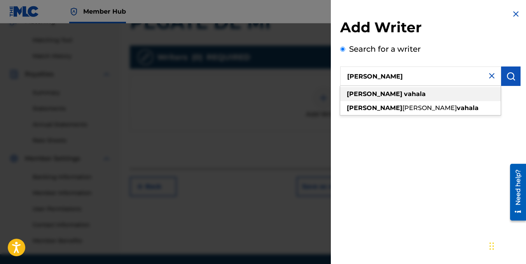
click at [404, 97] on strong "vahala" at bounding box center [415, 93] width 22 height 7
type input "[PERSON_NAME]"
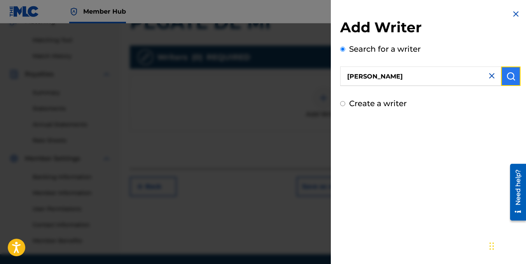
click at [509, 78] on img "submit" at bounding box center [510, 76] width 9 height 9
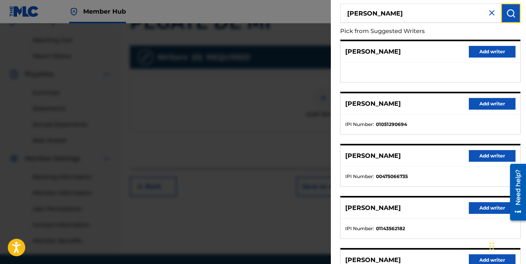
scroll to position [139, 0]
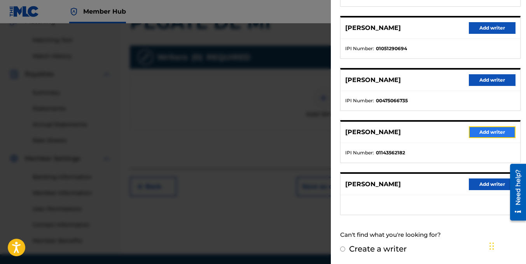
click at [479, 135] on button "Add writer" at bounding box center [492, 132] width 47 height 12
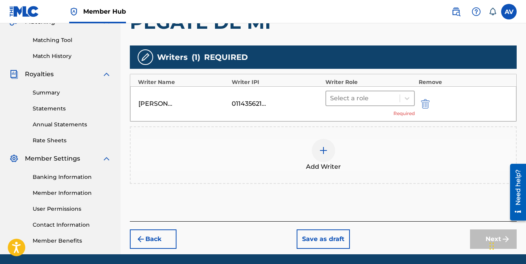
click at [363, 104] on div "Select a role" at bounding box center [362, 98] width 73 height 14
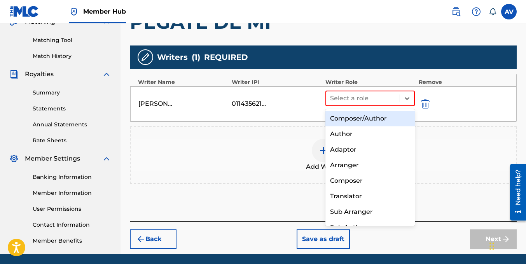
click at [363, 115] on div "Composer/Author" at bounding box center [369, 119] width 89 height 16
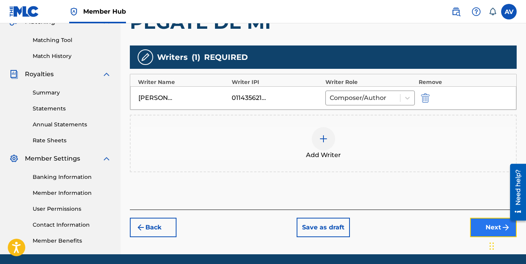
click at [479, 226] on button "Next" at bounding box center [493, 227] width 47 height 19
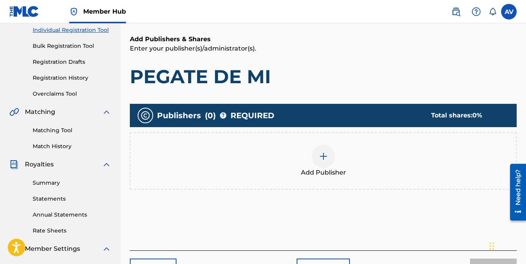
scroll to position [152, 0]
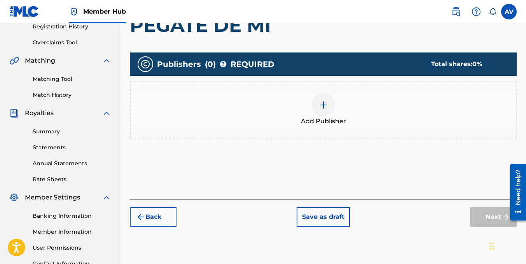
click at [321, 113] on div at bounding box center [323, 104] width 23 height 23
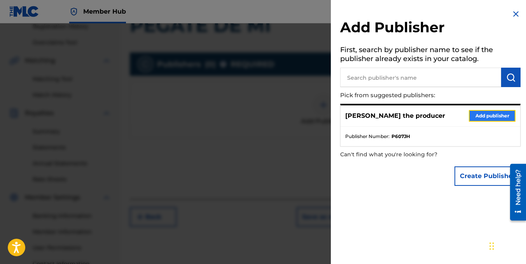
click at [473, 121] on button "Add publisher" at bounding box center [492, 116] width 47 height 12
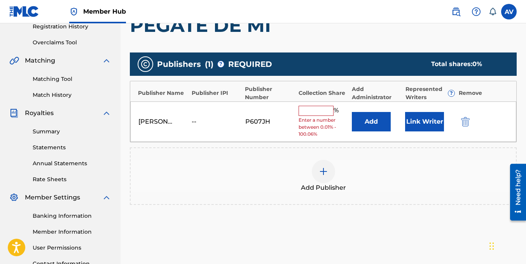
click at [325, 112] on input "text" at bounding box center [315, 111] width 35 height 10
type input "100"
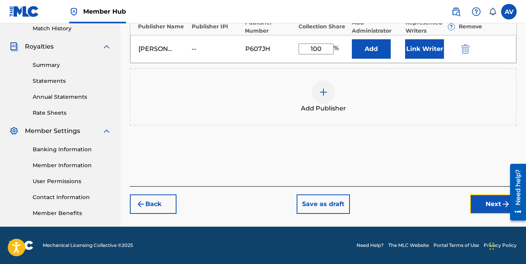
drag, startPoint x: 478, startPoint y: 212, endPoint x: 407, endPoint y: 212, distance: 71.1
click at [478, 212] on button "Next" at bounding box center [493, 203] width 47 height 19
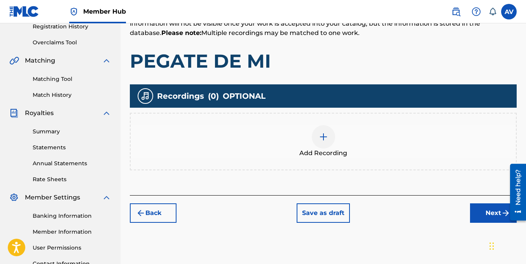
click at [323, 142] on div at bounding box center [323, 136] width 23 height 23
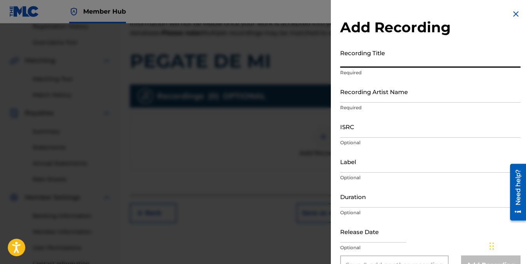
click at [352, 65] on input "Recording Title" at bounding box center [430, 56] width 180 height 22
paste input "PEGATE DE MI"
type input "PEGATE DE MI"
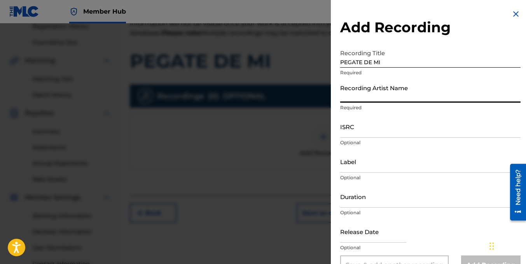
click at [354, 92] on input "Recording Artist Name" at bounding box center [430, 91] width 180 height 22
type input "[PERSON_NAME] the producer"
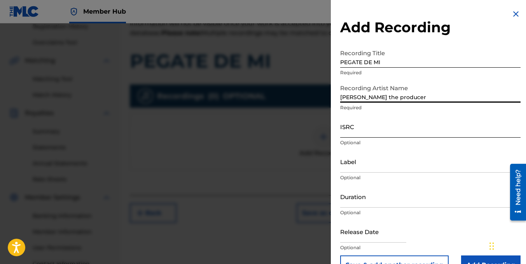
click at [350, 132] on input "ISRC" at bounding box center [430, 126] width 180 height 22
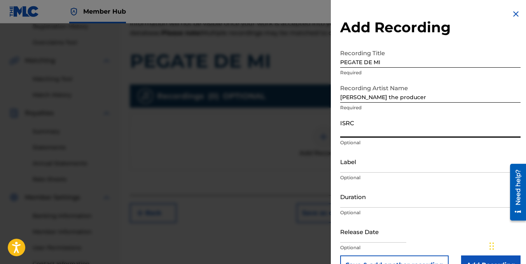
paste input "TCAJN2567379"
type input "TCAJN2567379"
click at [360, 204] on input "Duration" at bounding box center [430, 196] width 180 height 22
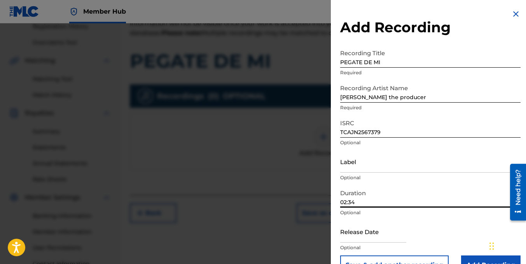
click at [358, 200] on input "02:34" at bounding box center [430, 196] width 180 height 22
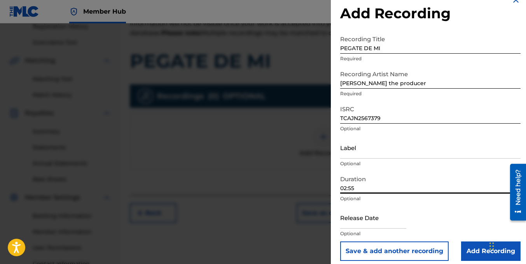
scroll to position [20, 0]
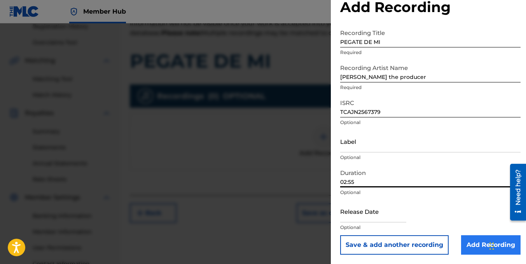
type input "02:55"
click at [469, 246] on input "Add Recording" at bounding box center [490, 244] width 59 height 19
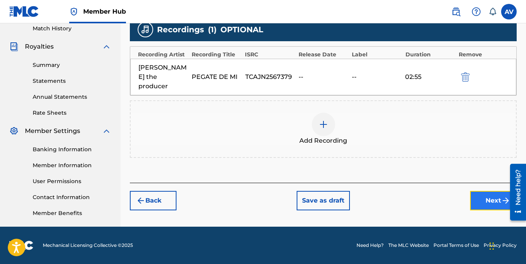
click at [496, 195] on button "Next" at bounding box center [493, 200] width 47 height 19
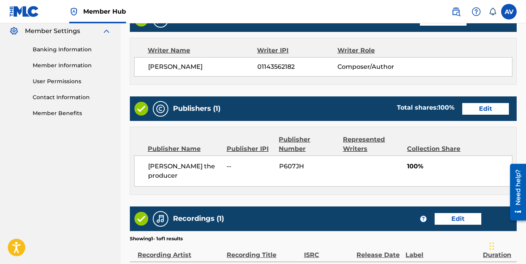
scroll to position [403, 0]
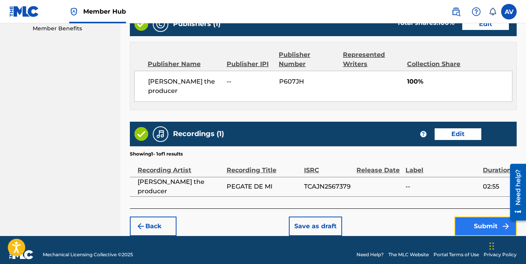
click at [478, 220] on button "Submit" at bounding box center [485, 225] width 62 height 19
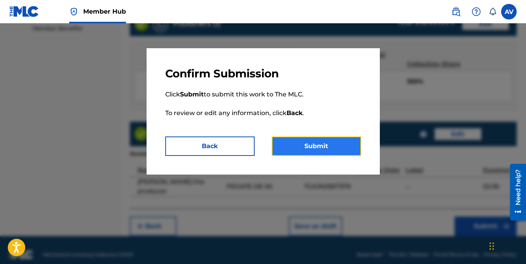
click at [297, 147] on button "Submit" at bounding box center [316, 145] width 89 height 19
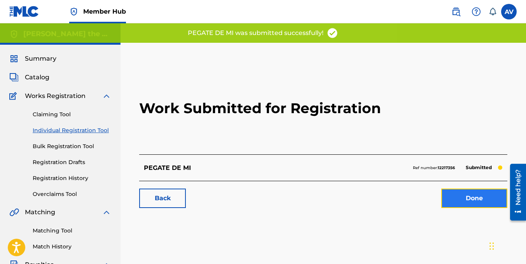
click at [470, 199] on link "Done" at bounding box center [474, 197] width 66 height 19
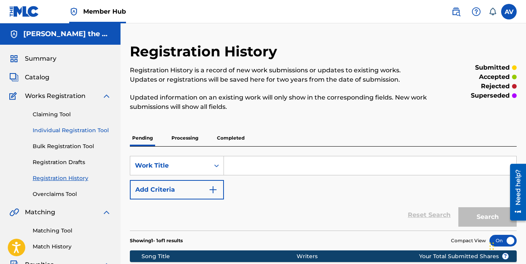
click at [57, 127] on link "Individual Registration Tool" at bounding box center [72, 130] width 79 height 8
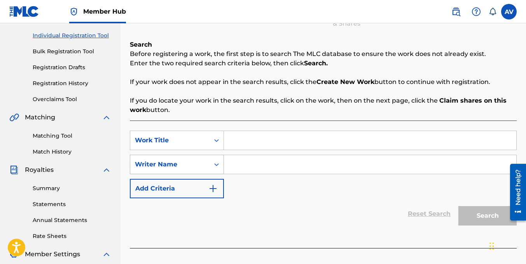
scroll to position [117, 0]
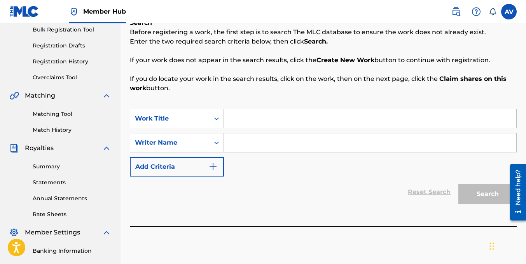
paste input "SENTIR EL AMOR CONTIGO"
type input "SENTIR EL AMOR CONTIGO"
click at [253, 141] on input "Search Form" at bounding box center [370, 142] width 292 height 19
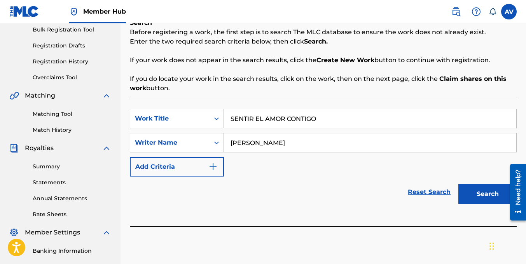
type input "[PERSON_NAME]"
click at [458, 184] on button "Search" at bounding box center [487, 193] width 58 height 19
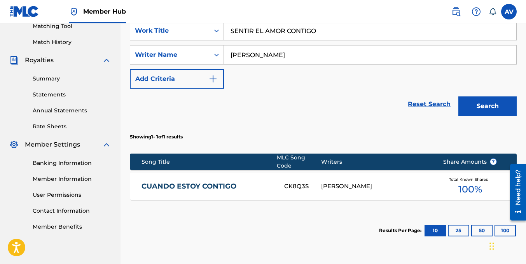
scroll to position [268, 0]
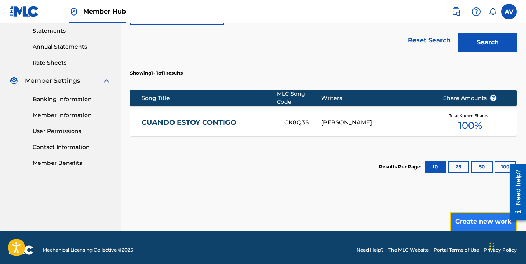
click at [485, 212] on button "Create new work" at bounding box center [483, 221] width 67 height 19
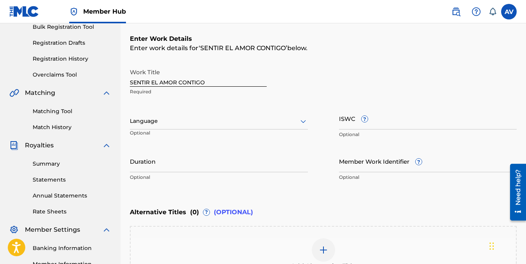
scroll to position [106, 0]
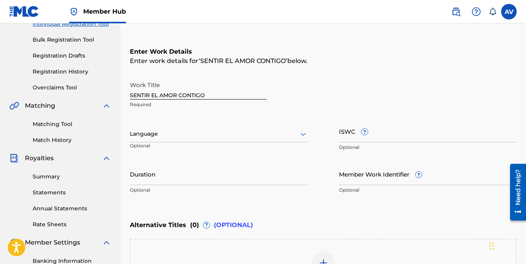
click at [155, 140] on div "Language" at bounding box center [219, 134] width 178 height 16
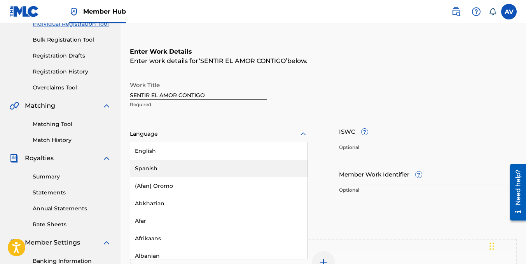
click at [150, 166] on div "Spanish" at bounding box center [218, 168] width 177 height 17
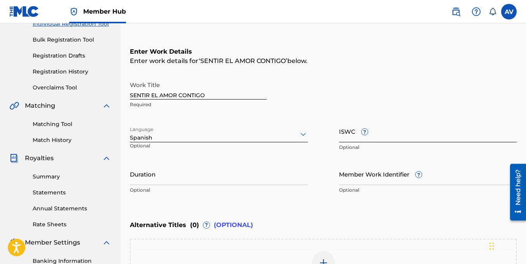
click at [407, 136] on input "ISWC ?" at bounding box center [428, 131] width 178 height 22
paste input "T-335.284.774-2"
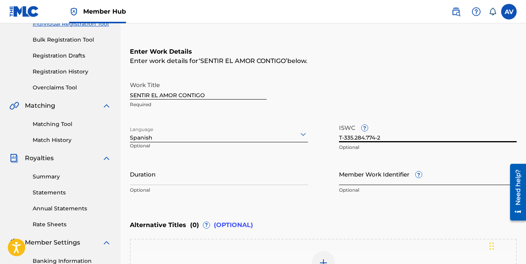
type input "T-335.284.774-2"
click at [359, 183] on input "Member Work Identifier ?" at bounding box center [428, 174] width 178 height 22
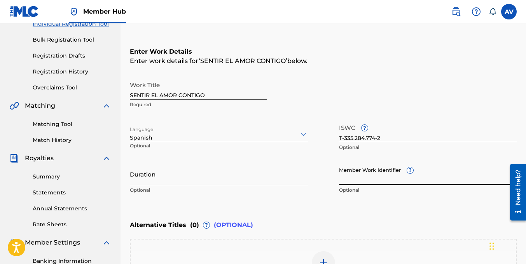
paste input "75299451"
type input "75299451"
click at [181, 184] on input "Duration" at bounding box center [219, 174] width 178 height 22
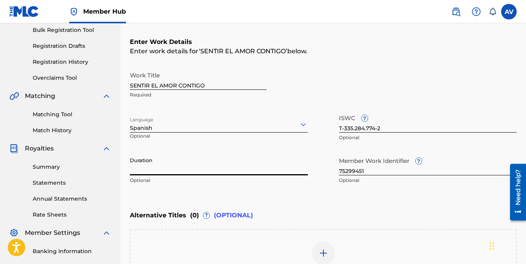
scroll to position [117, 0]
click at [152, 166] on input "Duration" at bounding box center [219, 164] width 178 height 22
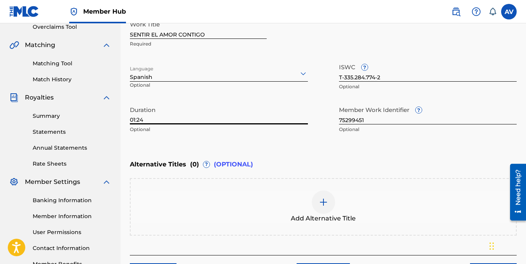
scroll to position [223, 0]
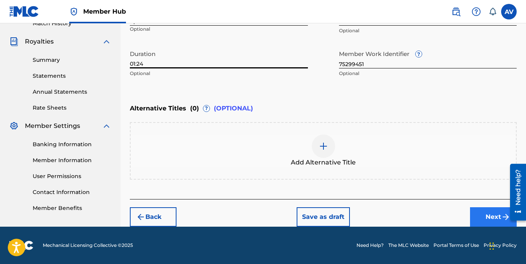
type input "01:24"
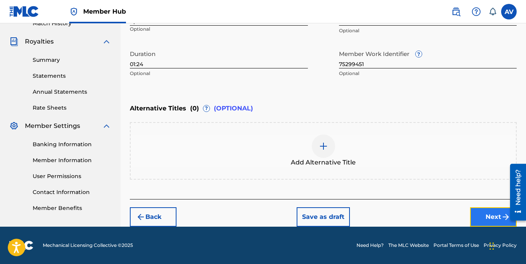
click at [480, 215] on button "Next" at bounding box center [493, 216] width 47 height 19
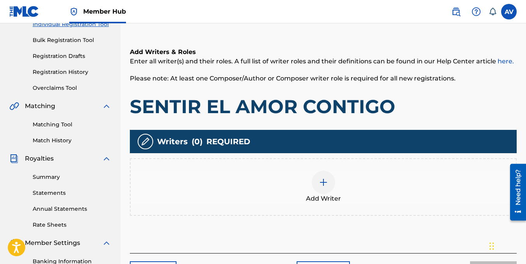
scroll to position [190, 0]
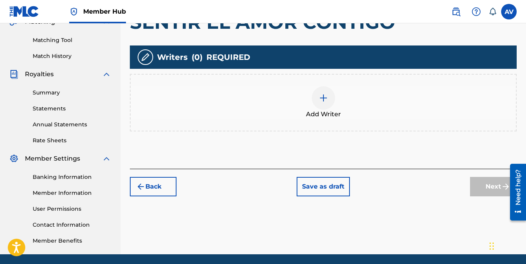
click at [323, 100] on img at bounding box center [323, 97] width 9 height 9
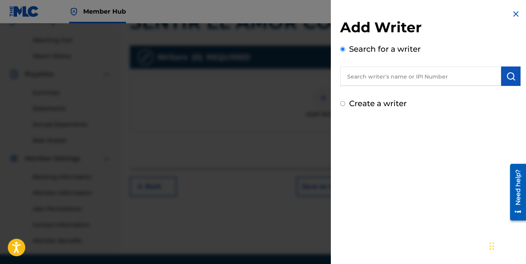
click at [361, 73] on input "text" at bounding box center [420, 75] width 161 height 19
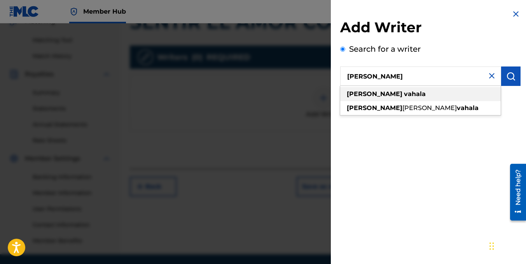
click at [394, 94] on div "[PERSON_NAME]" at bounding box center [420, 94] width 161 height 14
type input "[PERSON_NAME]"
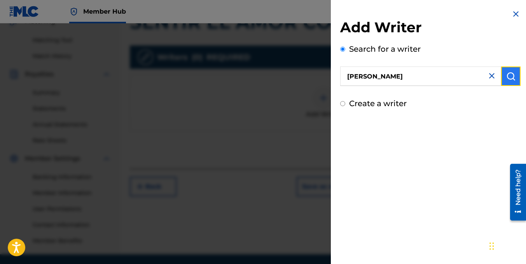
click at [511, 81] on button "submit" at bounding box center [510, 75] width 19 height 19
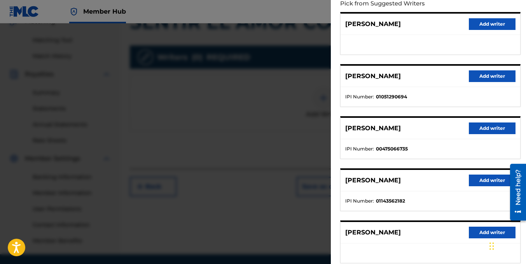
scroll to position [139, 0]
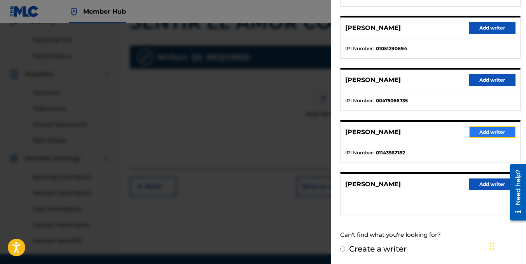
click at [506, 131] on button "Add writer" at bounding box center [492, 132] width 47 height 12
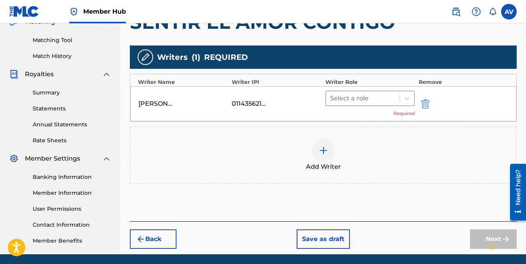
click at [361, 95] on div at bounding box center [363, 98] width 66 height 11
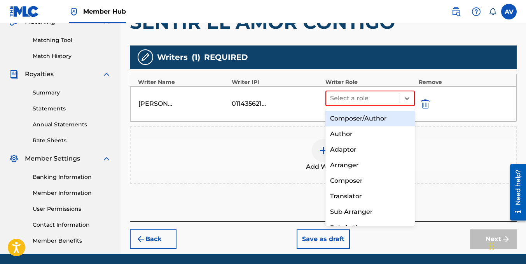
click at [365, 118] on div "Composer/Author" at bounding box center [369, 119] width 89 height 16
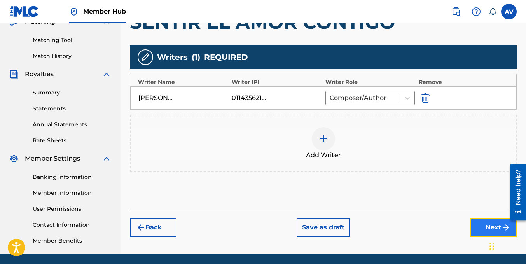
click at [488, 220] on button "Next" at bounding box center [493, 227] width 47 height 19
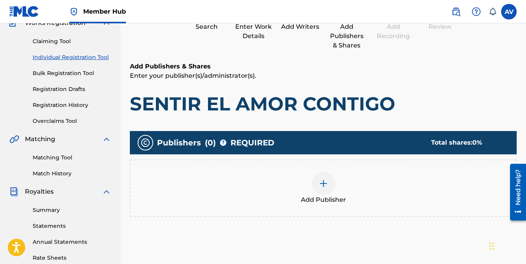
scroll to position [152, 0]
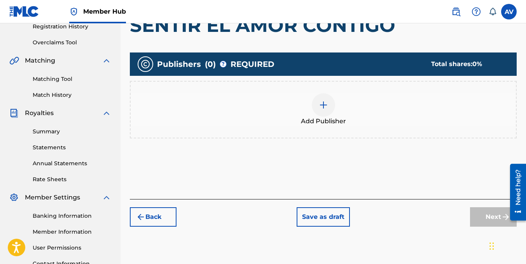
click at [327, 110] on div at bounding box center [323, 104] width 23 height 23
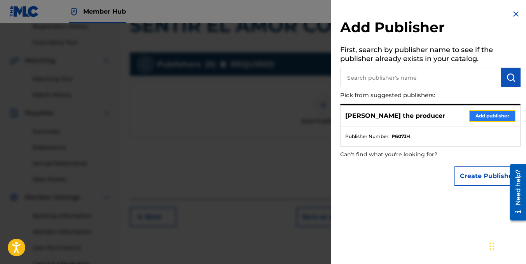
click at [491, 113] on button "Add publisher" at bounding box center [492, 116] width 47 height 12
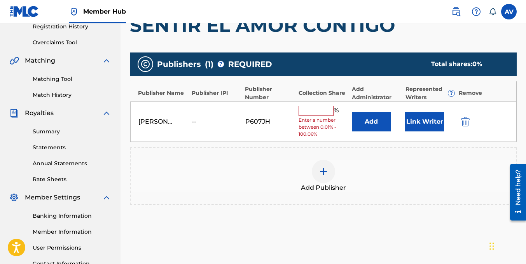
click at [309, 113] on input "text" at bounding box center [315, 111] width 35 height 10
type input "100"
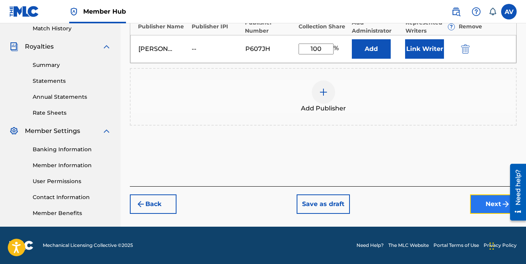
drag, startPoint x: 485, startPoint y: 207, endPoint x: 437, endPoint y: 202, distance: 48.4
click at [485, 206] on button "Next" at bounding box center [493, 203] width 47 height 19
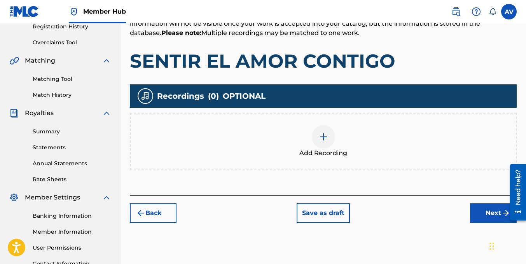
click at [320, 138] on img at bounding box center [323, 136] width 9 height 9
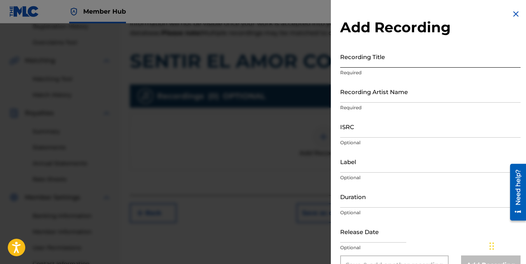
click at [360, 65] on input "Recording Title" at bounding box center [430, 56] width 180 height 22
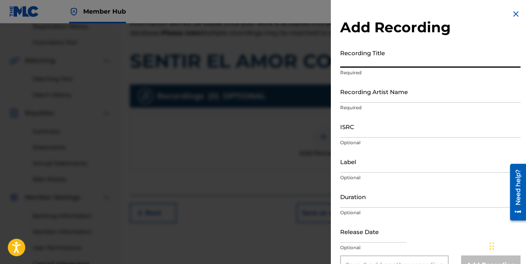
paste input "SENTIR EL AMOR CONTIGO"
type input "SENTIR EL AMOR CONTIGO"
click at [354, 100] on input "Recording Artist Name" at bounding box center [430, 91] width 180 height 22
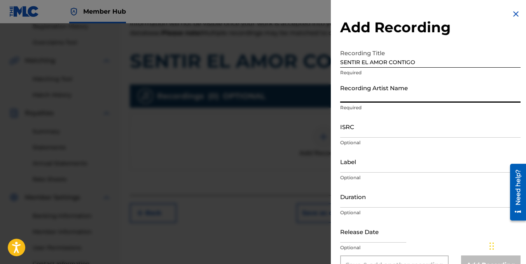
type input "frailin [PERSON_NAME]"
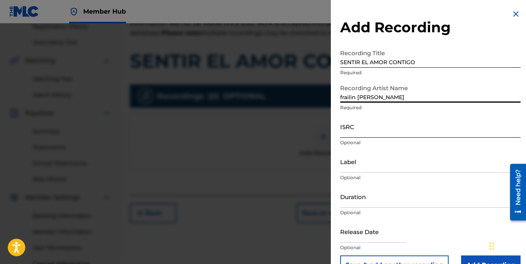
click at [351, 135] on input "ISRC" at bounding box center [430, 126] width 180 height 22
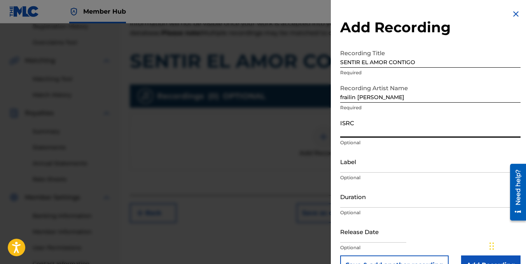
paste input "ESA012590349"
type input "ESA012590349"
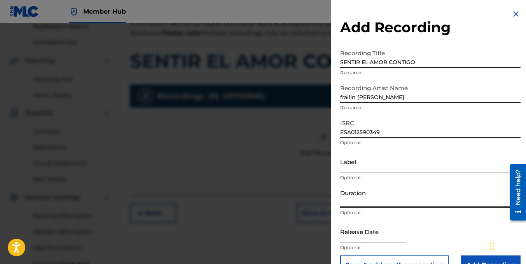
click at [359, 204] on input "Duration" at bounding box center [430, 196] width 180 height 22
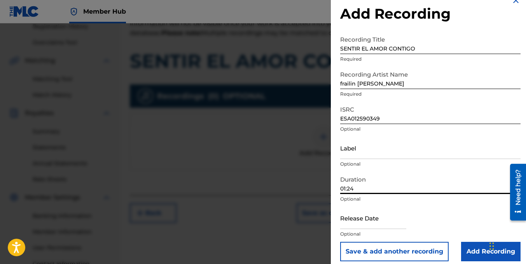
scroll to position [20, 0]
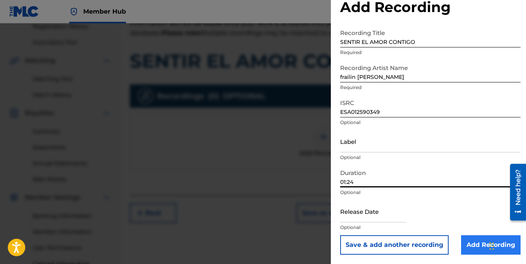
type input "01:24"
click at [470, 243] on input "Add Recording" at bounding box center [490, 244] width 59 height 19
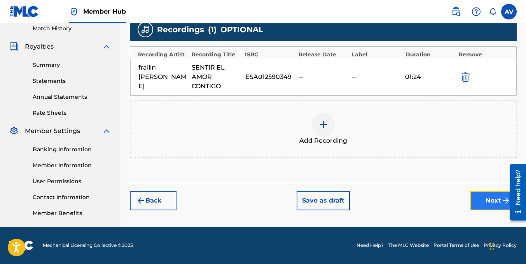
click at [487, 199] on button "Next" at bounding box center [493, 200] width 47 height 19
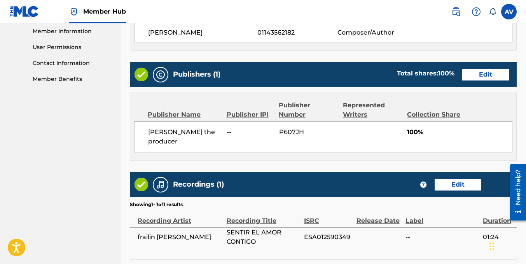
scroll to position [403, 0]
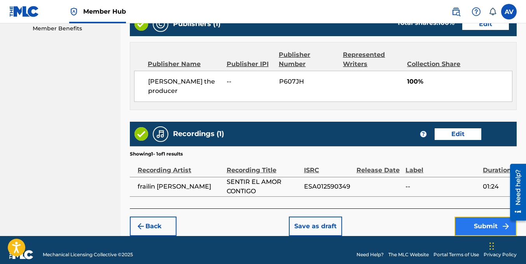
click at [471, 216] on button "Submit" at bounding box center [485, 225] width 62 height 19
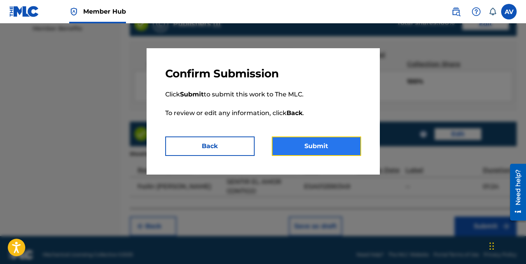
drag, startPoint x: 332, startPoint y: 148, endPoint x: 327, endPoint y: 148, distance: 4.3
click at [330, 148] on button "Submit" at bounding box center [316, 145] width 89 height 19
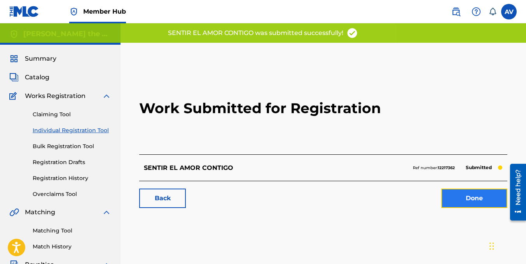
click at [467, 203] on link "Done" at bounding box center [474, 197] width 66 height 19
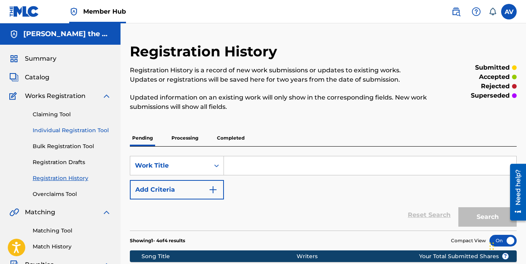
click at [65, 130] on link "Individual Registration Tool" at bounding box center [72, 130] width 79 height 8
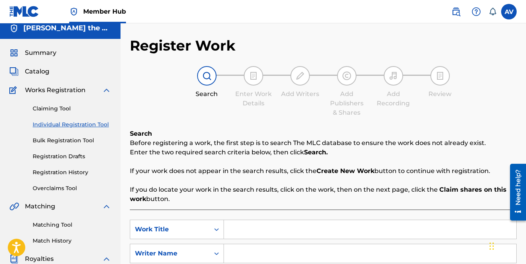
scroll to position [78, 0]
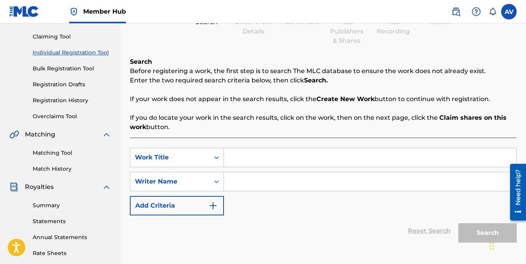
paste input "SIN TI NO ES LO MISMO"
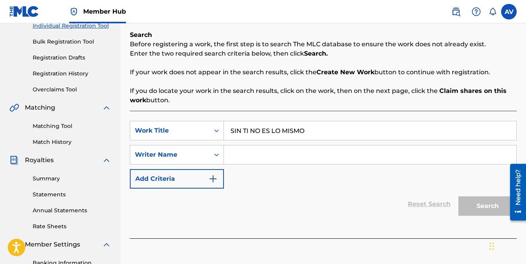
scroll to position [155, 0]
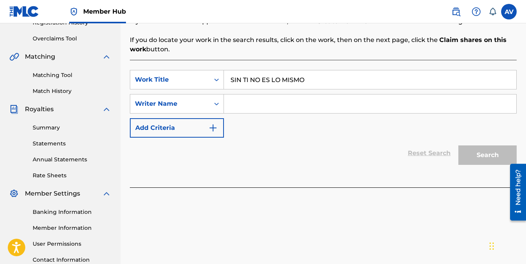
type input "SIN TI NO ES LO MISMO"
click at [272, 101] on input "Search Form" at bounding box center [370, 103] width 292 height 19
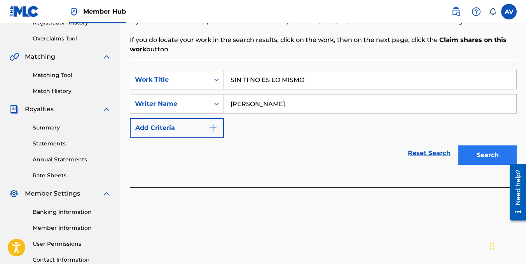
type input "[PERSON_NAME]"
click at [466, 152] on button "Search" at bounding box center [487, 154] width 58 height 19
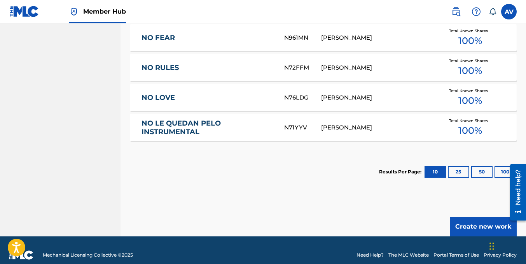
scroll to position [418, 0]
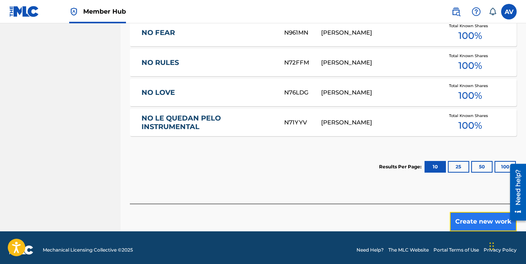
click at [475, 213] on button "Create new work" at bounding box center [483, 221] width 67 height 19
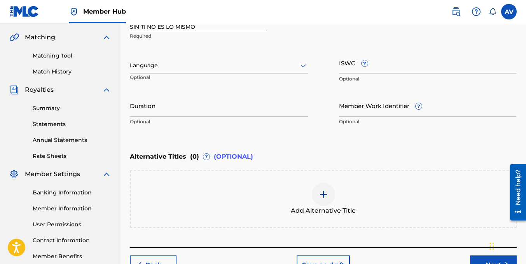
scroll to position [106, 0]
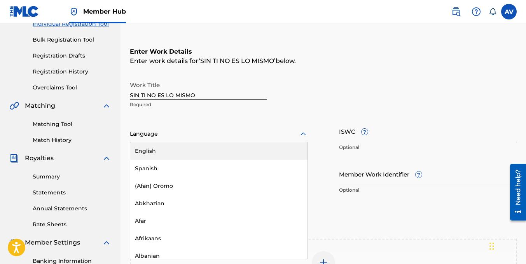
click at [176, 136] on div at bounding box center [219, 134] width 178 height 10
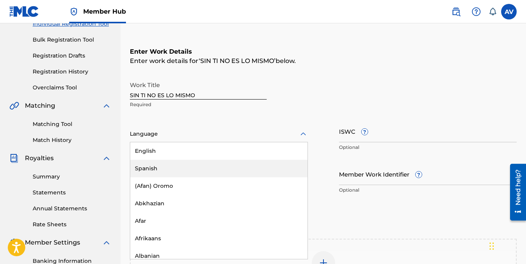
click at [154, 166] on div "Spanish" at bounding box center [218, 168] width 177 height 17
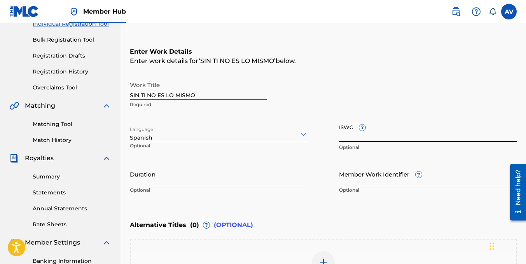
click at [347, 141] on input "ISWC ?" at bounding box center [428, 131] width 178 height 22
paste input "T-335.284.683-0"
type input "T-335.284.683-0"
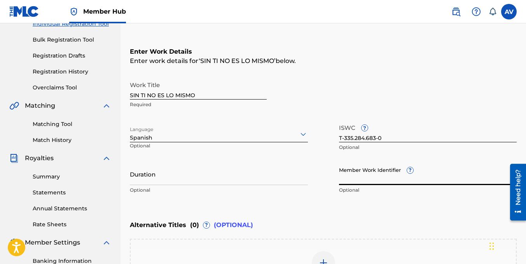
click at [345, 181] on input "Member Work Identifier ?" at bounding box center [428, 174] width 178 height 22
paste input "75299466"
type input "75299466"
click at [165, 182] on input "Duration" at bounding box center [219, 174] width 178 height 22
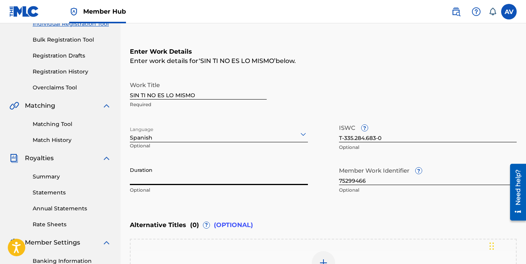
click at [191, 180] on input "Duration" at bounding box center [219, 174] width 178 height 22
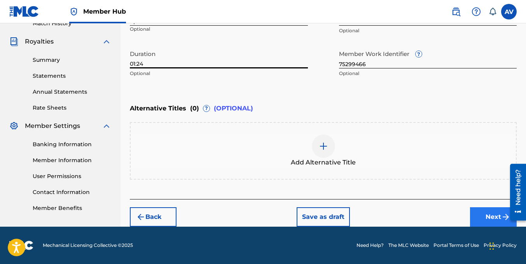
type input "01:24"
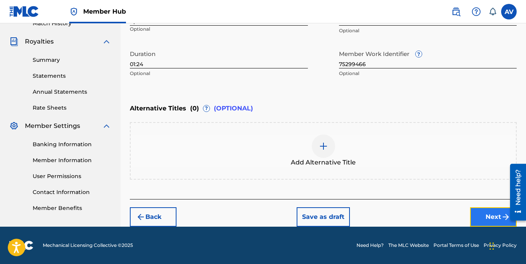
click at [482, 215] on button "Next" at bounding box center [493, 216] width 47 height 19
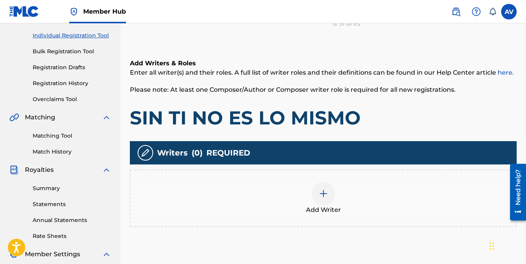
scroll to position [190, 0]
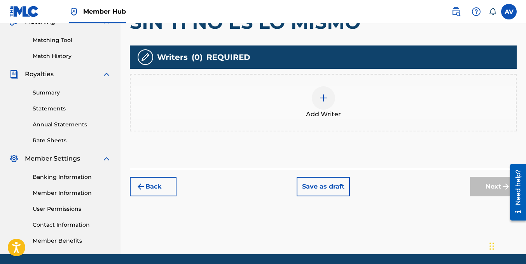
click at [325, 103] on div at bounding box center [323, 97] width 23 height 23
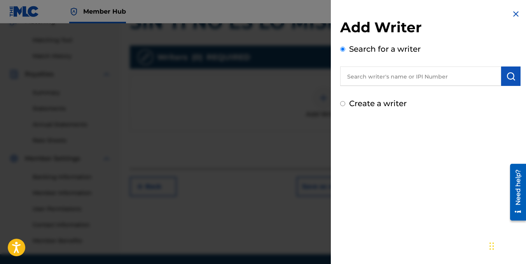
click at [445, 79] on input "text" at bounding box center [420, 75] width 161 height 19
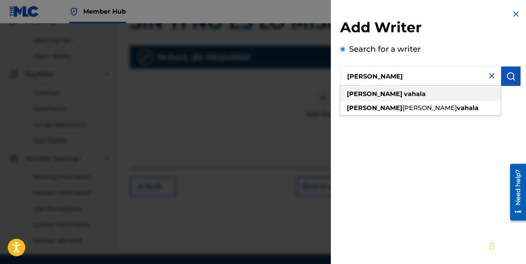
click at [438, 91] on div "[PERSON_NAME]" at bounding box center [420, 94] width 161 height 14
type input "[PERSON_NAME]"
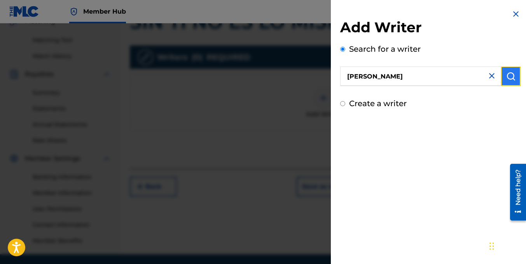
click at [510, 81] on button "submit" at bounding box center [510, 75] width 19 height 19
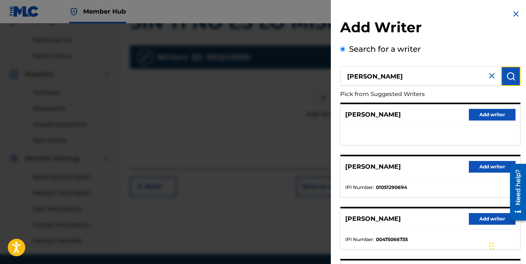
scroll to position [139, 0]
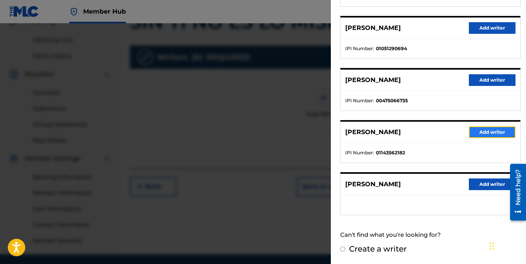
drag, startPoint x: 483, startPoint y: 131, endPoint x: 370, endPoint y: 150, distance: 114.7
click at [482, 131] on button "Add writer" at bounding box center [492, 132] width 47 height 12
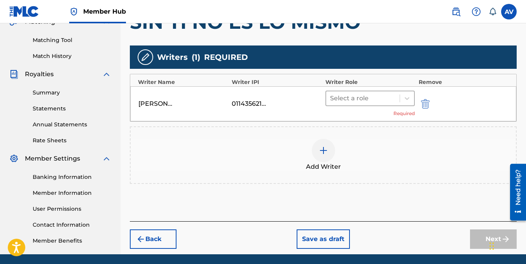
click at [379, 99] on div at bounding box center [363, 98] width 66 height 11
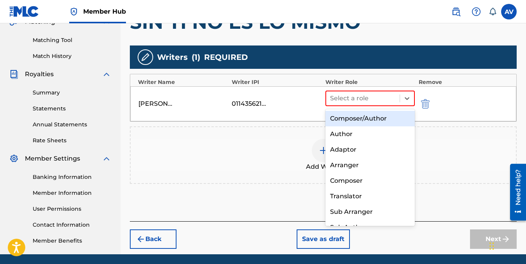
click at [375, 121] on div "Composer/Author" at bounding box center [369, 119] width 89 height 16
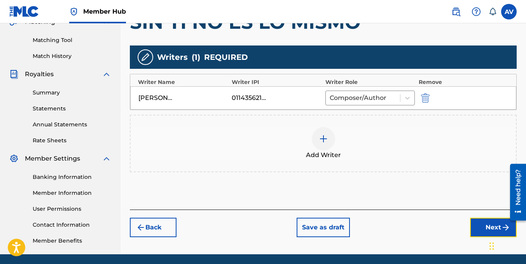
click at [472, 226] on button "Next" at bounding box center [493, 227] width 47 height 19
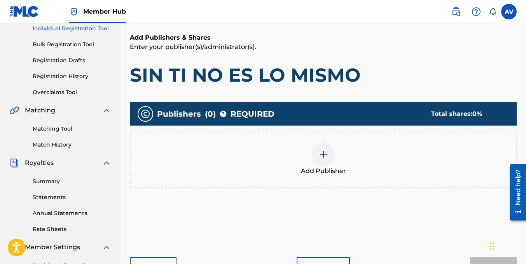
scroll to position [152, 0]
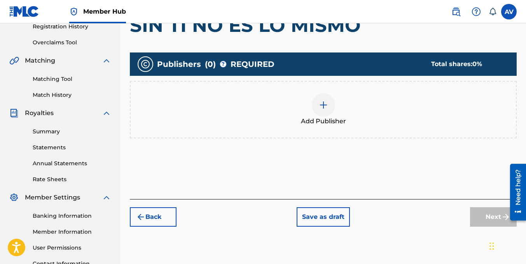
click at [316, 98] on div at bounding box center [323, 104] width 23 height 23
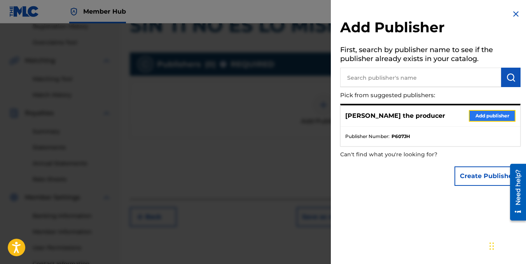
click at [480, 119] on button "Add publisher" at bounding box center [492, 116] width 47 height 12
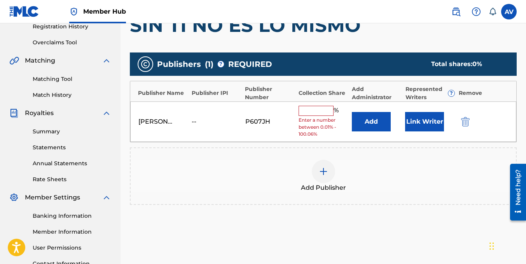
drag, startPoint x: 319, startPoint y: 111, endPoint x: 319, endPoint y: 115, distance: 4.3
click at [319, 111] on input "text" at bounding box center [315, 111] width 35 height 10
type input "100"
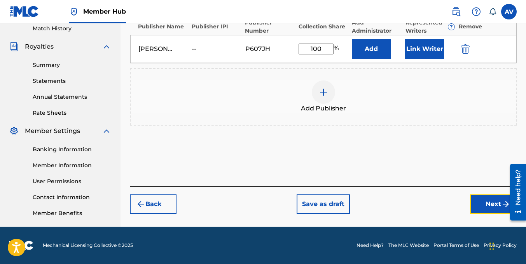
drag, startPoint x: 502, startPoint y: 204, endPoint x: 385, endPoint y: 204, distance: 117.0
click at [502, 204] on img "submit" at bounding box center [505, 203] width 9 height 9
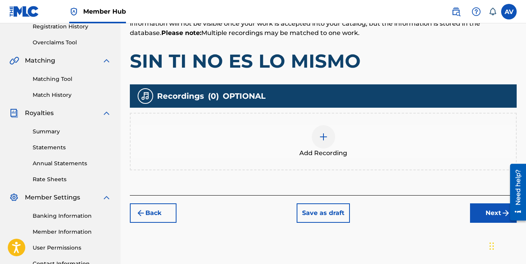
click at [323, 139] on img at bounding box center [323, 136] width 9 height 9
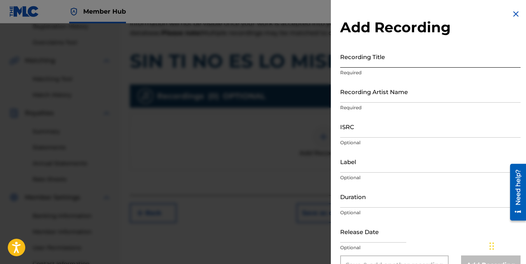
click at [353, 64] on input "Recording Title" at bounding box center [430, 56] width 180 height 22
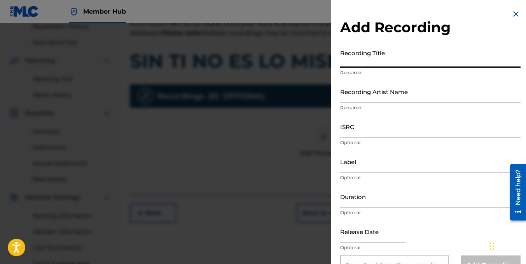
paste input "SIN TI NO ES LO MISMO"
type input "SIN TI NO ES LO MISMO"
click at [366, 100] on input "Recording Artist Name" at bounding box center [430, 91] width 180 height 22
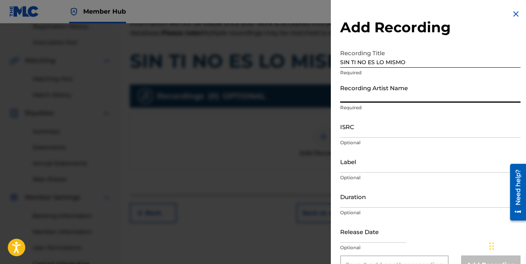
type input "frailin [PERSON_NAME]"
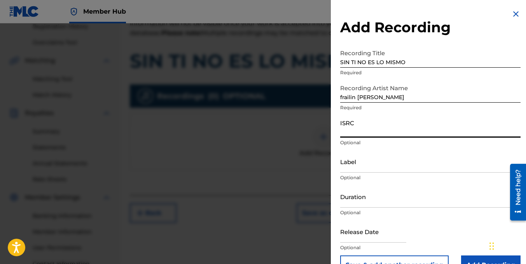
click at [357, 133] on input "ISRC" at bounding box center [430, 126] width 180 height 22
paste input "ESA012590350"
type input "ESA012590350"
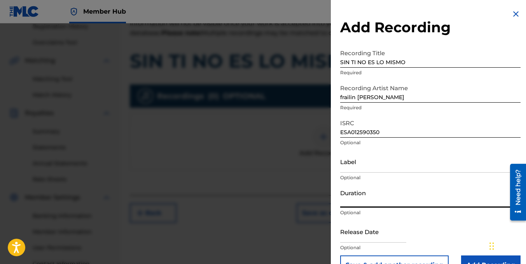
click at [361, 203] on input "Duration" at bounding box center [430, 196] width 180 height 22
click at [365, 202] on input "Duration" at bounding box center [430, 196] width 180 height 22
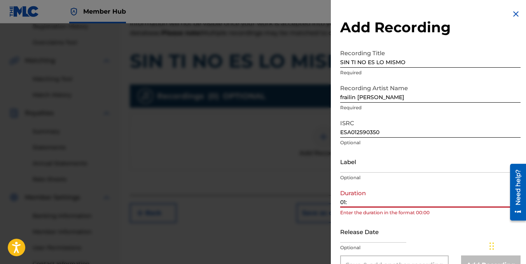
type input "01:24"
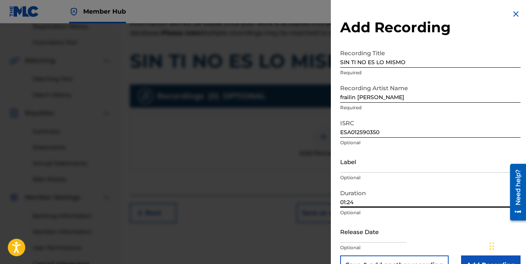
scroll to position [20, 0]
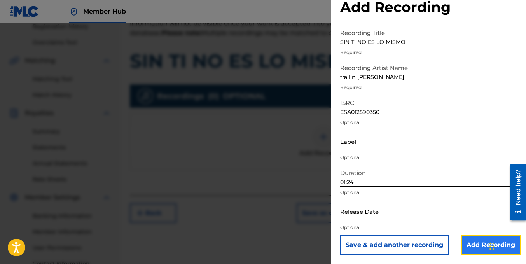
click at [474, 238] on input "Add Recording" at bounding box center [490, 244] width 59 height 19
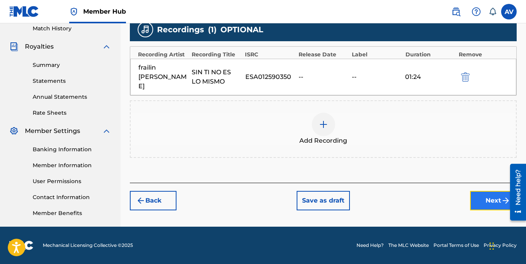
click at [487, 191] on button "Next" at bounding box center [493, 200] width 47 height 19
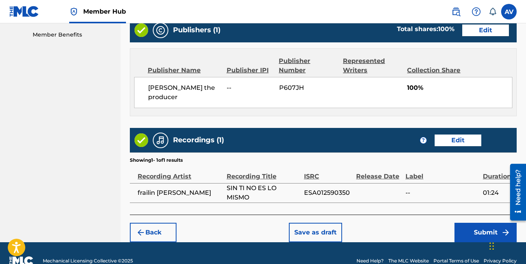
scroll to position [403, 0]
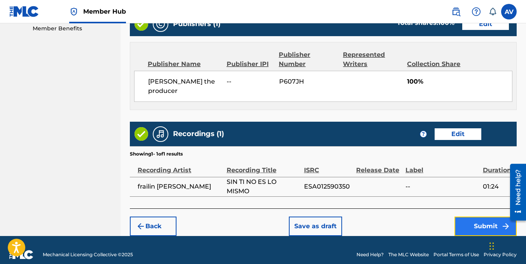
click at [476, 216] on button "Submit" at bounding box center [485, 225] width 62 height 19
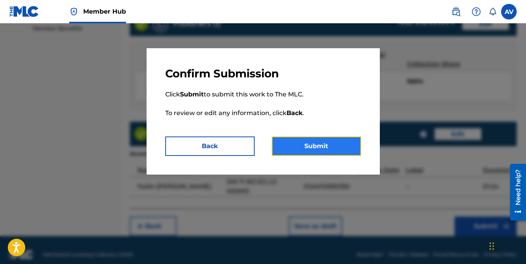
click at [299, 145] on button "Submit" at bounding box center [316, 145] width 89 height 19
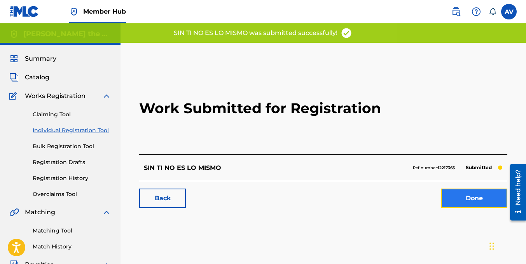
click at [469, 199] on link "Done" at bounding box center [474, 197] width 66 height 19
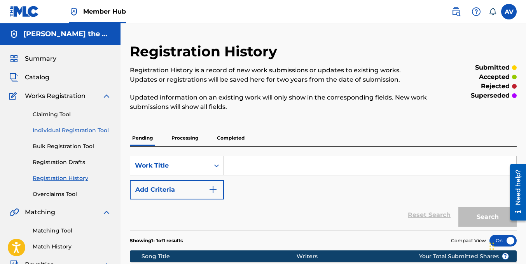
click at [63, 129] on link "Individual Registration Tool" at bounding box center [72, 130] width 79 height 8
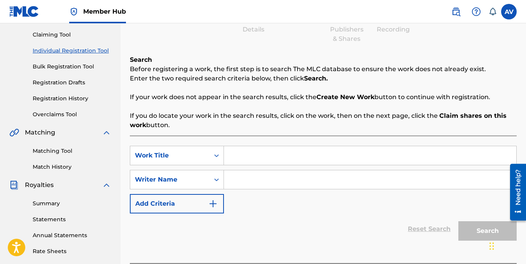
scroll to position [78, 0]
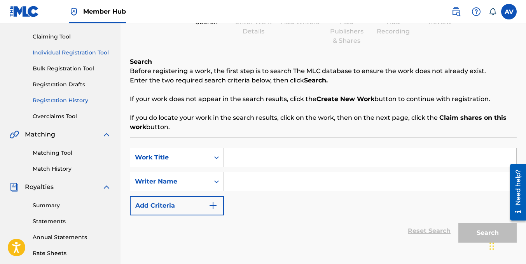
click at [57, 101] on link "Registration History" at bounding box center [72, 100] width 79 height 8
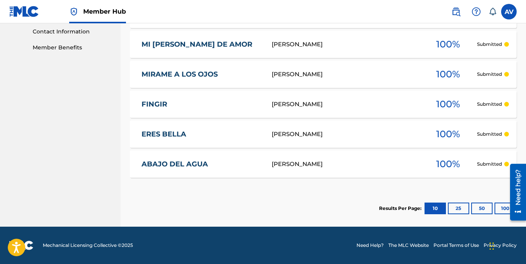
scroll to position [345, 0]
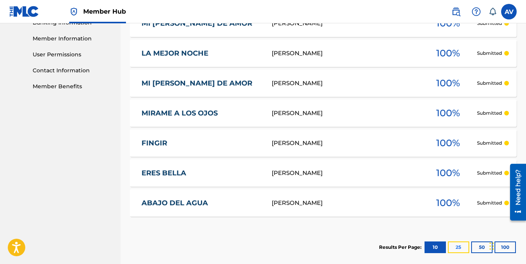
click at [455, 246] on button "25" at bounding box center [458, 247] width 21 height 12
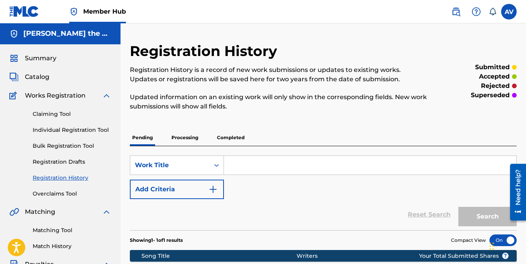
scroll to position [0, 0]
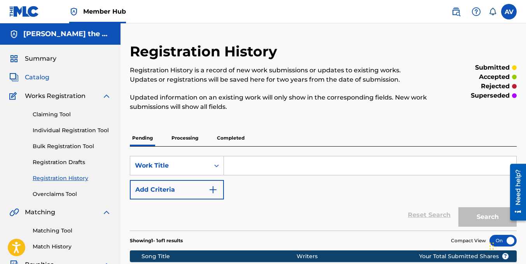
click at [33, 79] on span "Catalog" at bounding box center [37, 77] width 24 height 9
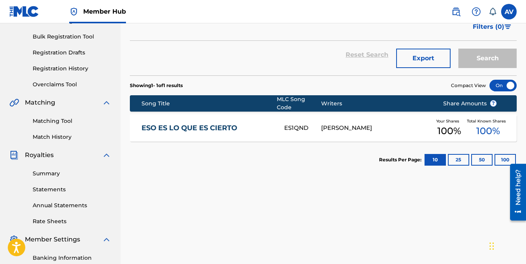
scroll to position [117, 0]
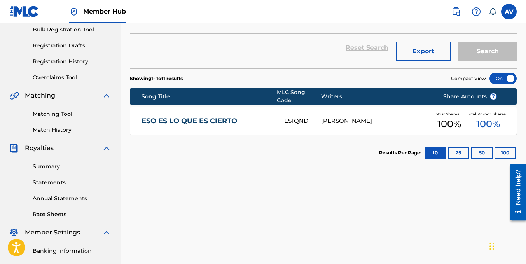
click at [344, 208] on div "SearchWithCriteria8d643137-3478-4c4d-9429-9ef635fcb298 Work Title Add Criteria …" at bounding box center [323, 150] width 387 height 402
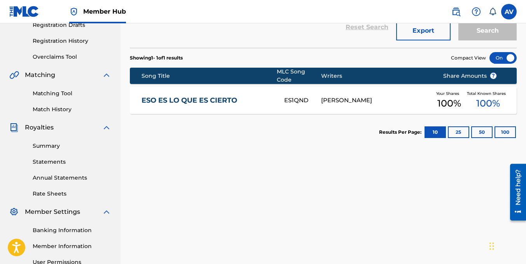
scroll to position [63, 0]
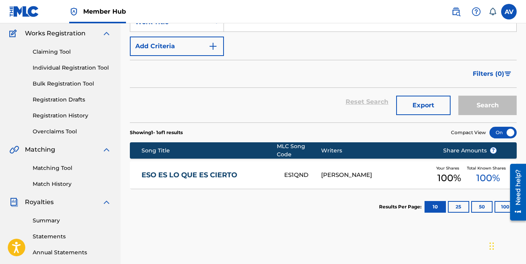
click at [211, 171] on link "ESO ES LO QUE ES CIERTO" at bounding box center [207, 175] width 132 height 9
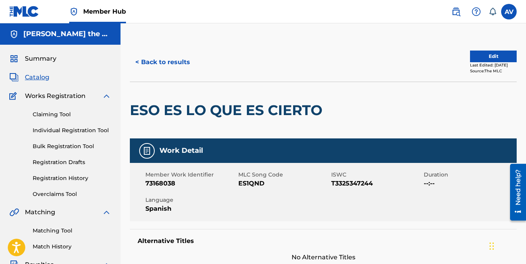
click at [108, 96] on img at bounding box center [106, 95] width 9 height 9
